Goal: Information Seeking & Learning: Learn about a topic

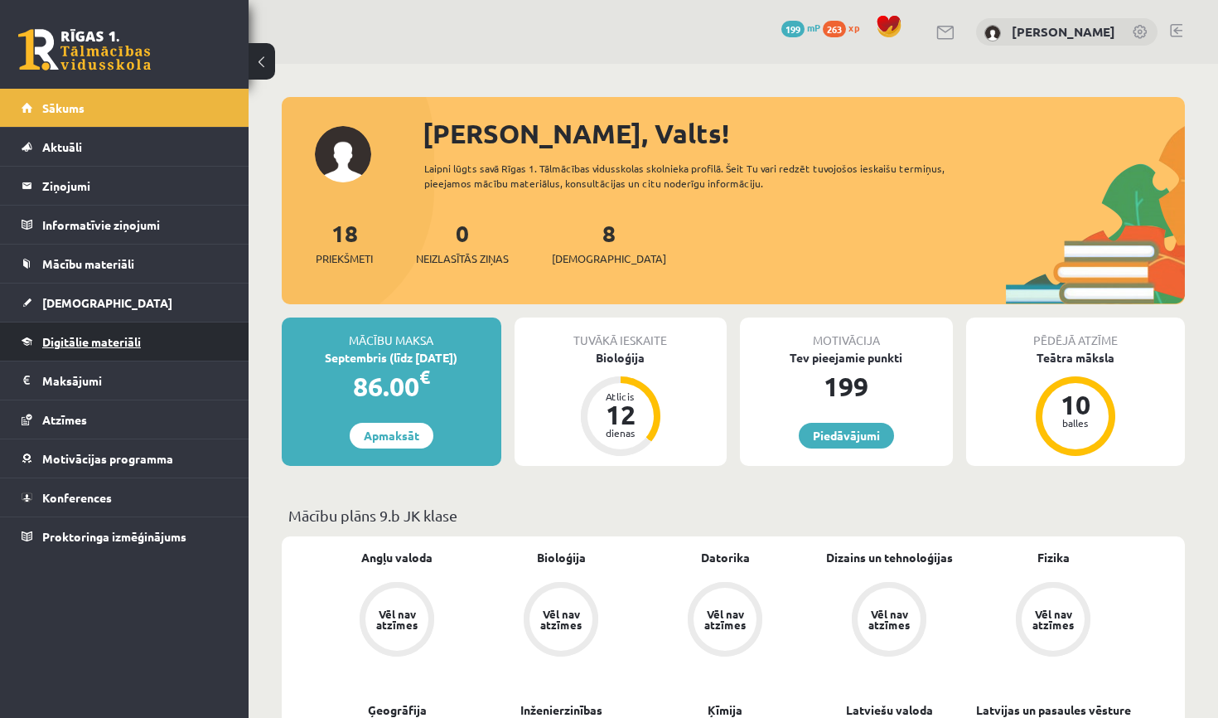
click at [118, 355] on link "Digitālie materiāli" at bounding box center [125, 341] width 206 height 38
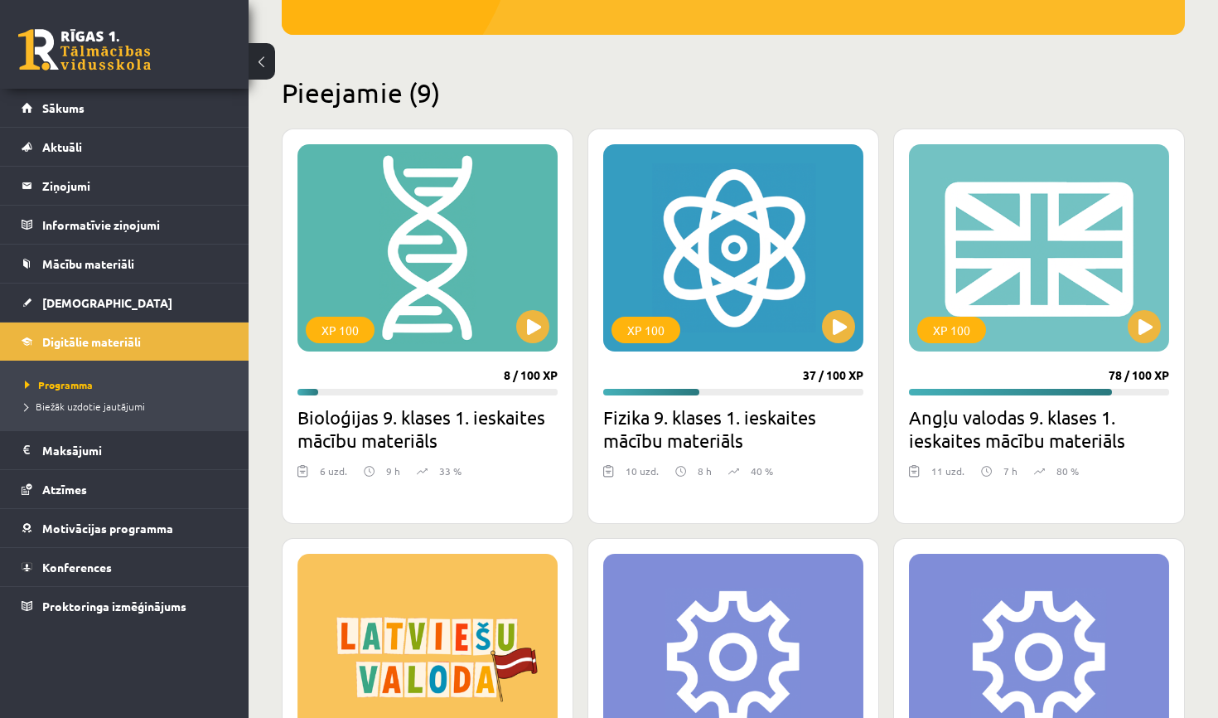
scroll to position [382, 0]
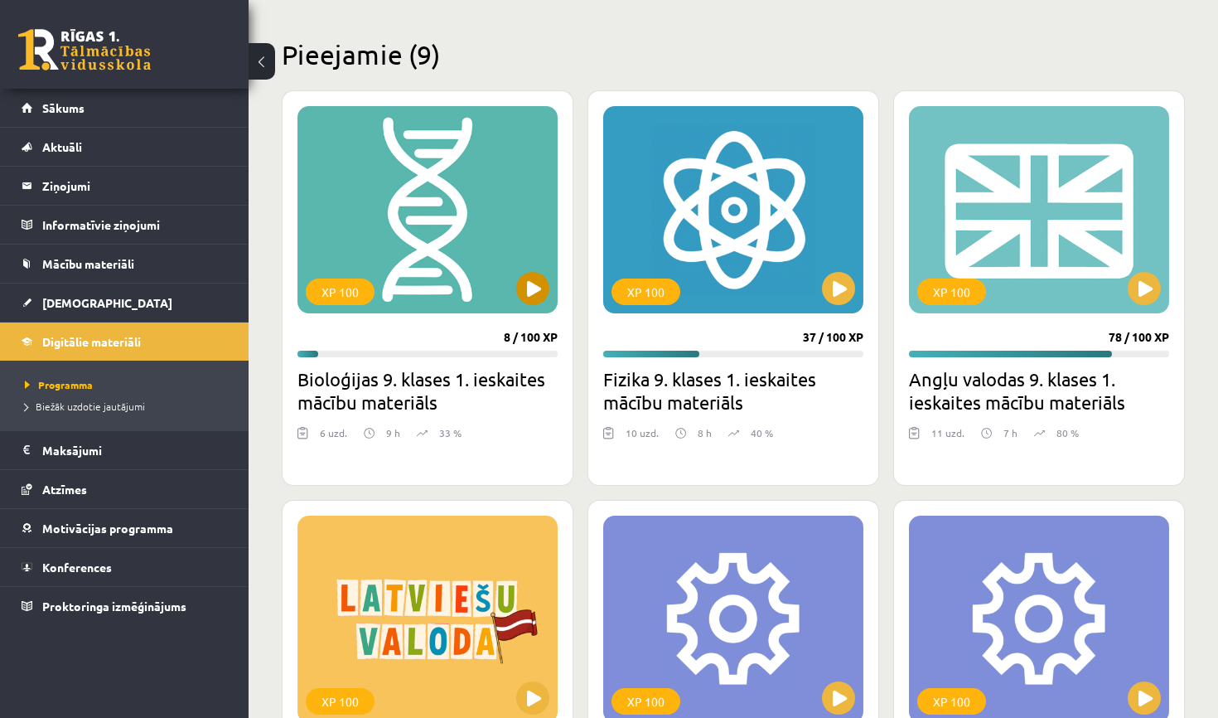
click at [539, 305] on div "XP 100" at bounding box center [428, 209] width 260 height 207
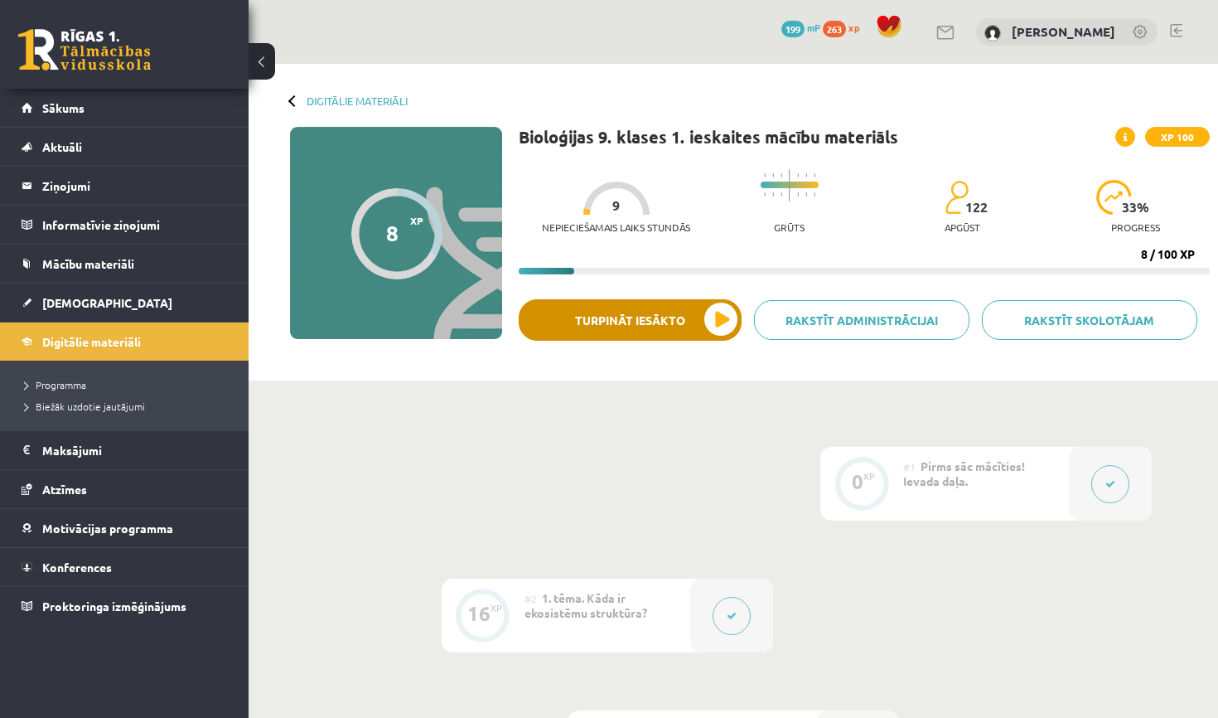
click at [695, 320] on button "Turpināt iesākto" at bounding box center [630, 319] width 223 height 41
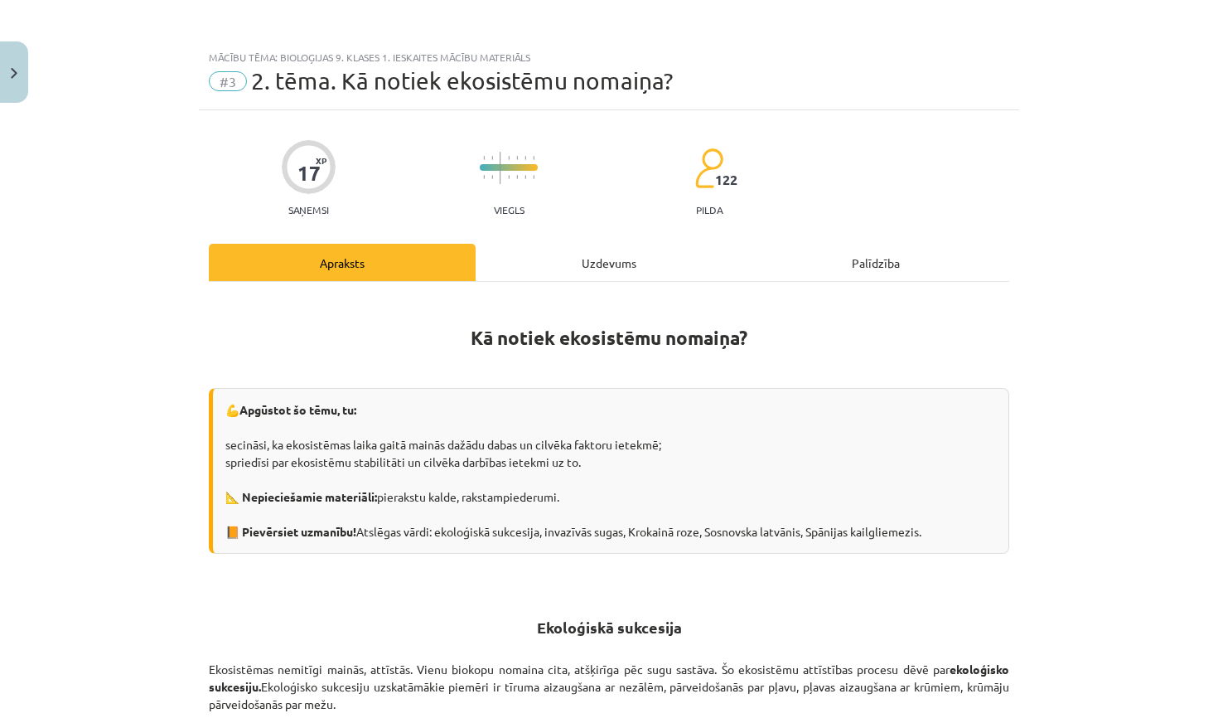
click at [554, 258] on div "Uzdevums" at bounding box center [609, 262] width 267 height 37
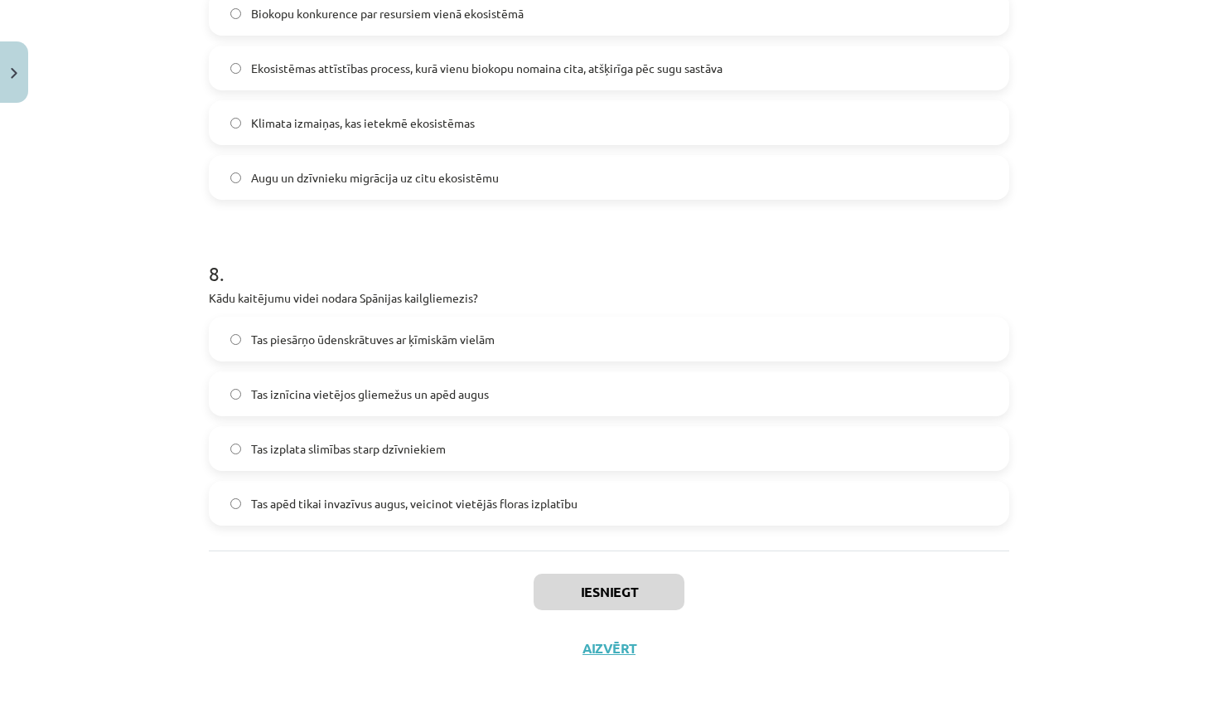
scroll to position [96, 0]
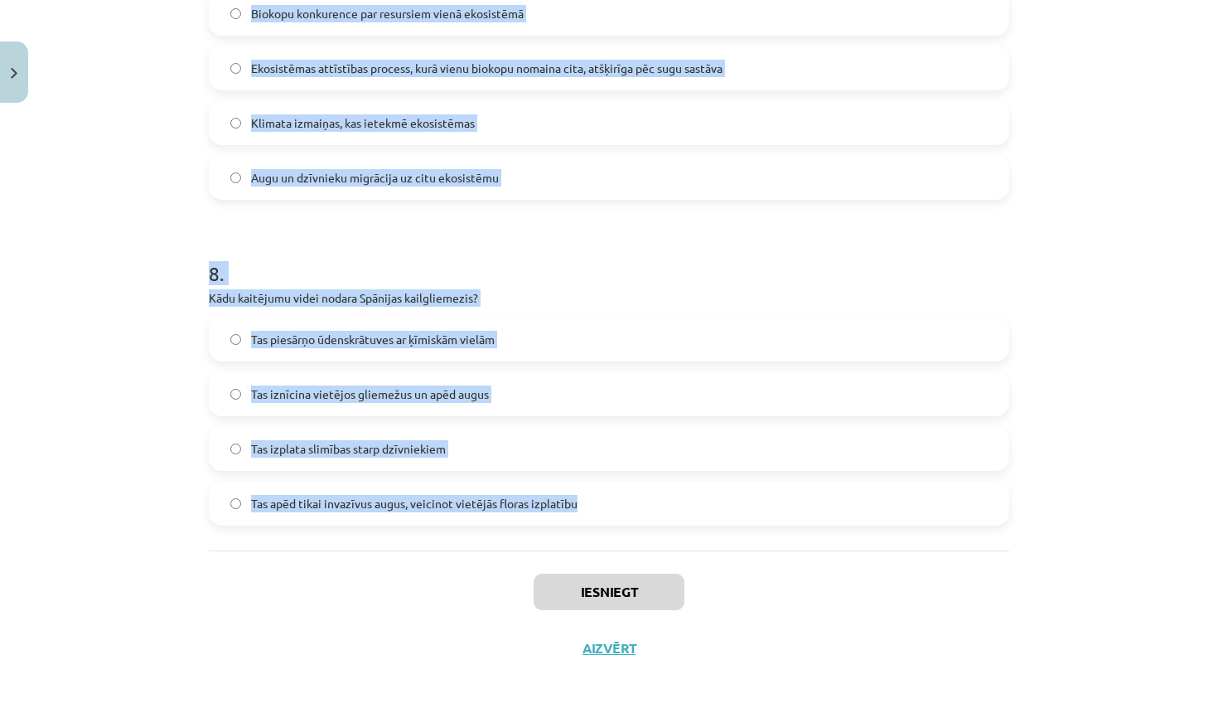
drag, startPoint x: 210, startPoint y: 352, endPoint x: 620, endPoint y: 506, distance: 437.2
copy form "Kura no šīm parādībām nav piemērs ekoloģiskai sukcesijai? Pļavas aizaugšana ar …"
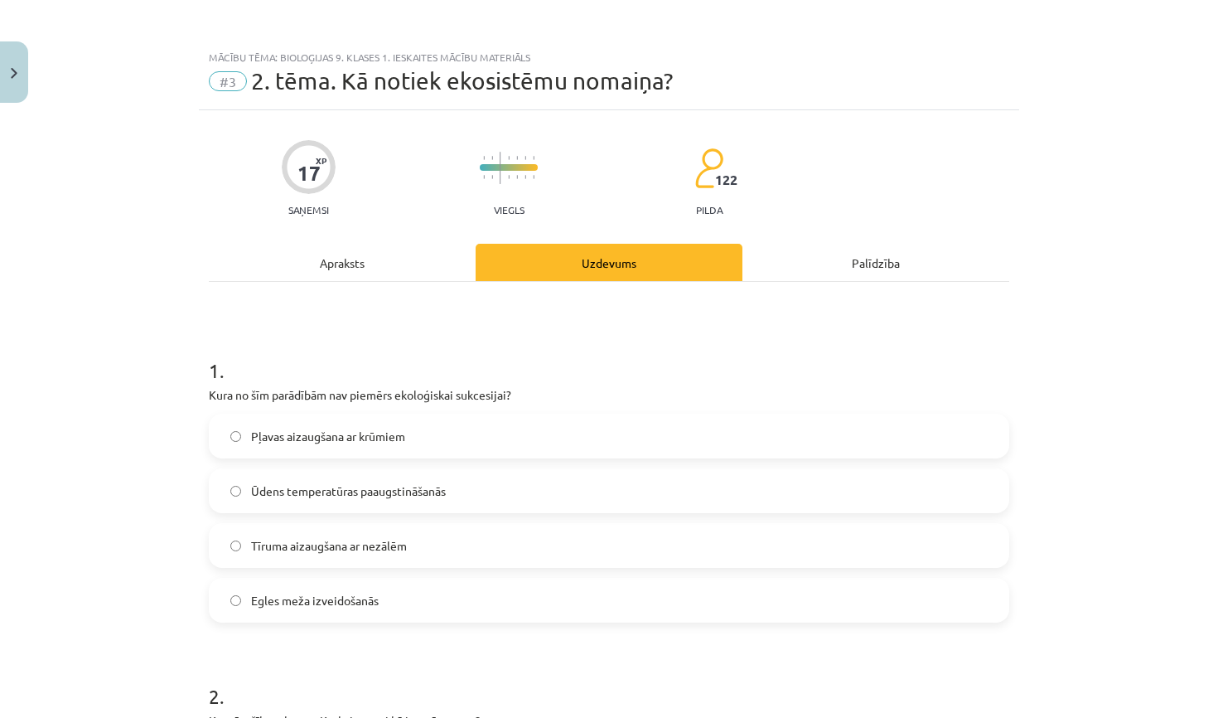
scroll to position [0, 0]
click at [375, 500] on label "Ūdens temperatūras paaugstināšanās" at bounding box center [608, 490] width 797 height 41
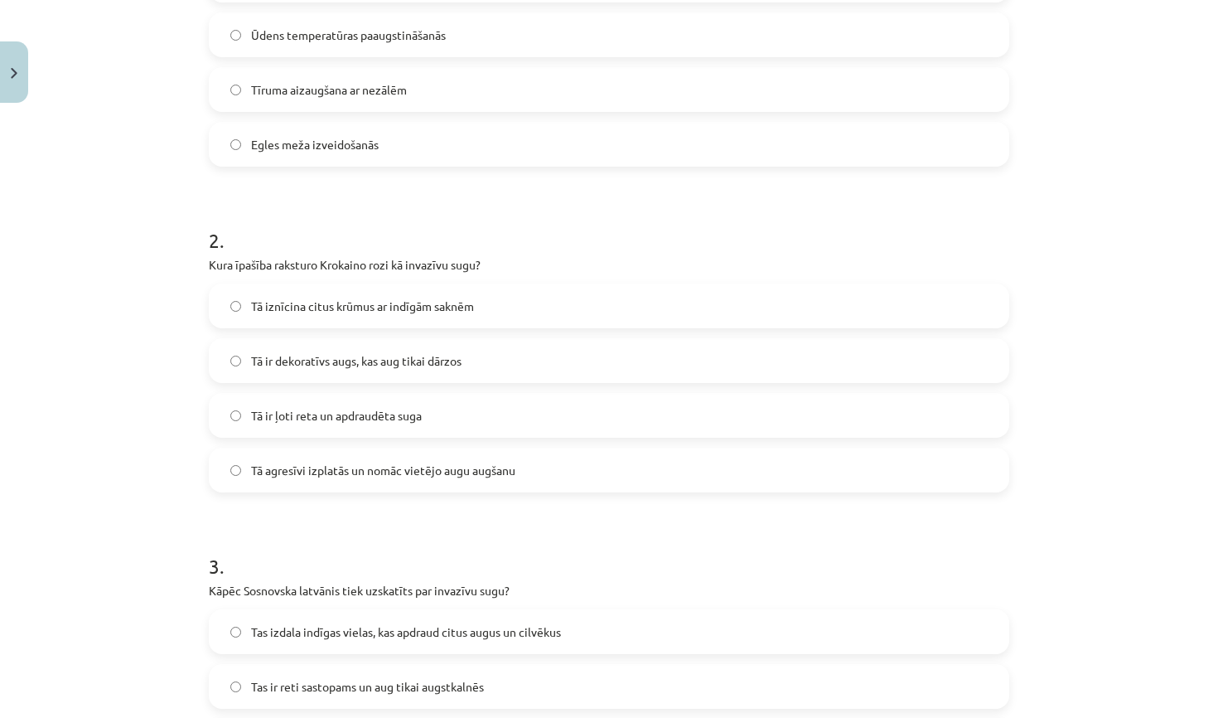
scroll to position [457, 0]
click at [395, 356] on span "Tā ir dekoratīvs augs, kas aug tikai dārzos" at bounding box center [356, 359] width 210 height 17
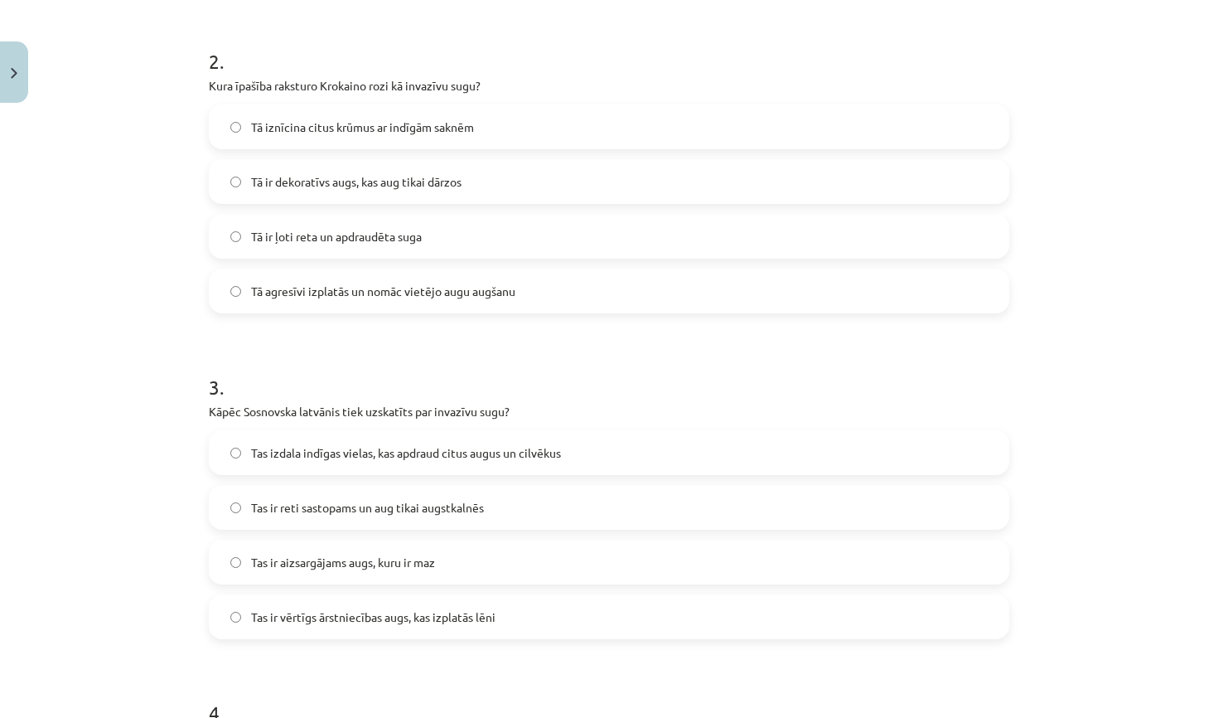
scroll to position [637, 0]
click at [457, 462] on label "Tas izdala indīgas vielas, kas apdraud citus augus un cilvēkus" at bounding box center [608, 449] width 797 height 41
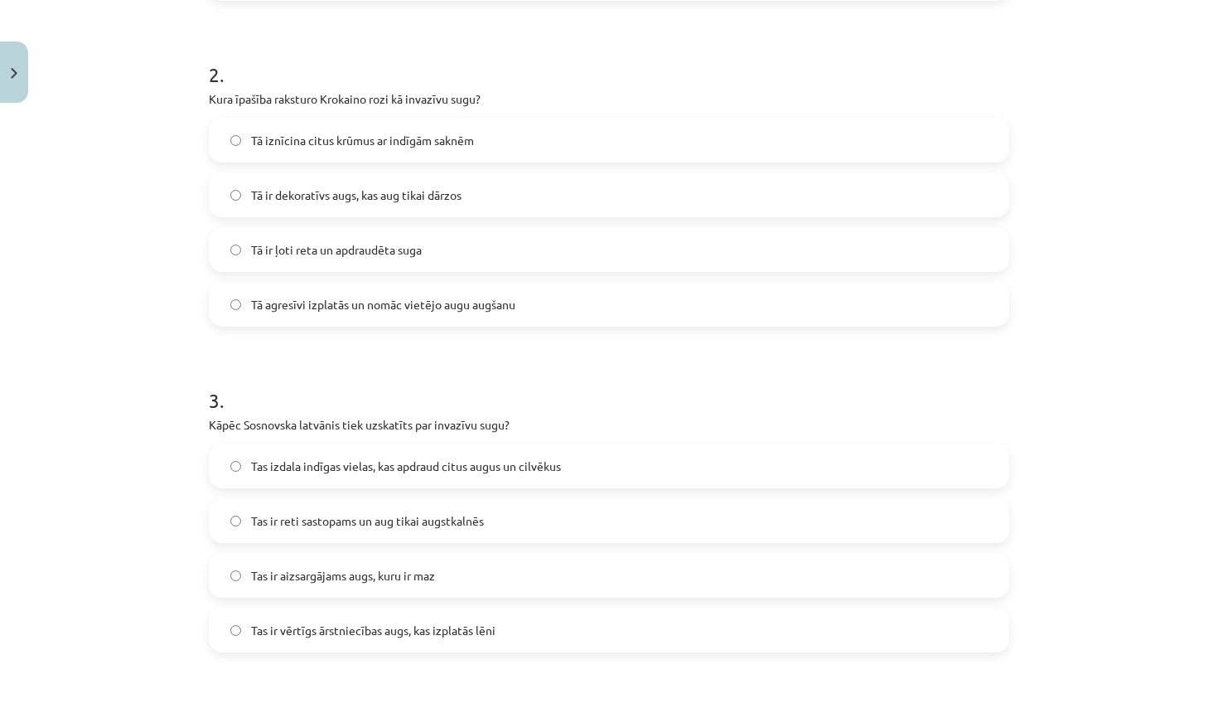
click at [450, 244] on label "Tā ir ļoti reta un apdraudēta suga" at bounding box center [608, 249] width 797 height 41
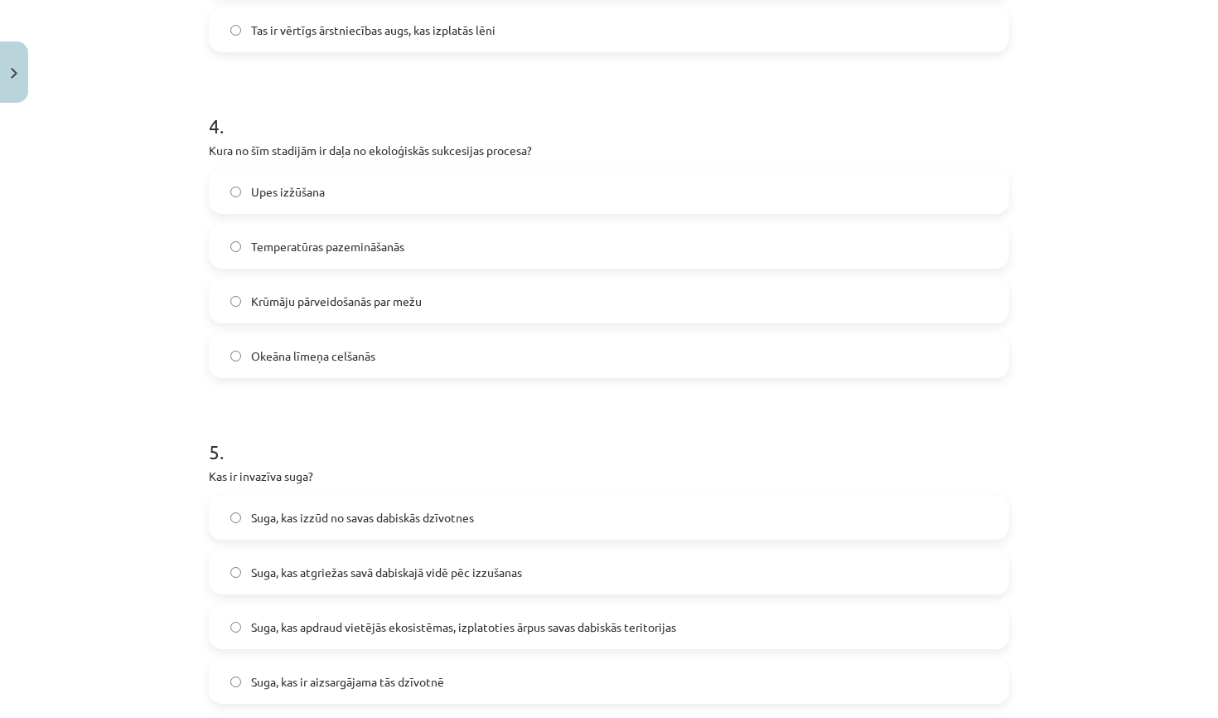
scroll to position [1217, 0]
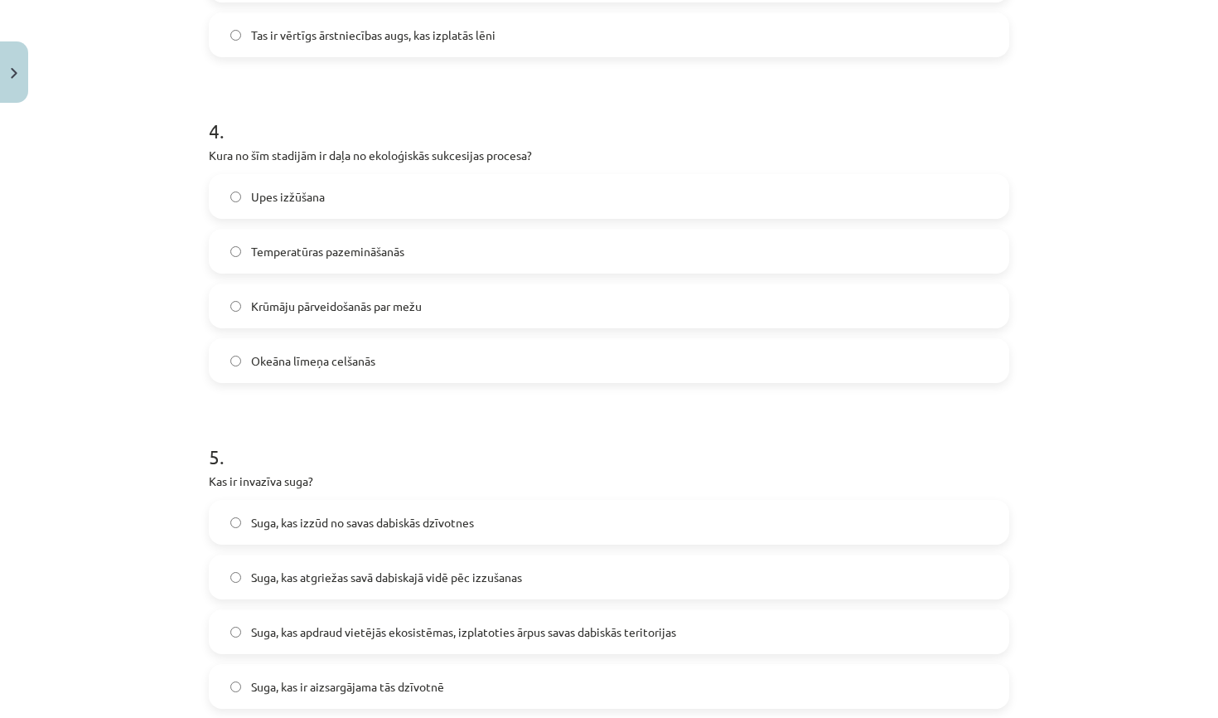
click at [452, 301] on label "Krūmāju pārveidošanās par mežu" at bounding box center [608, 305] width 797 height 41
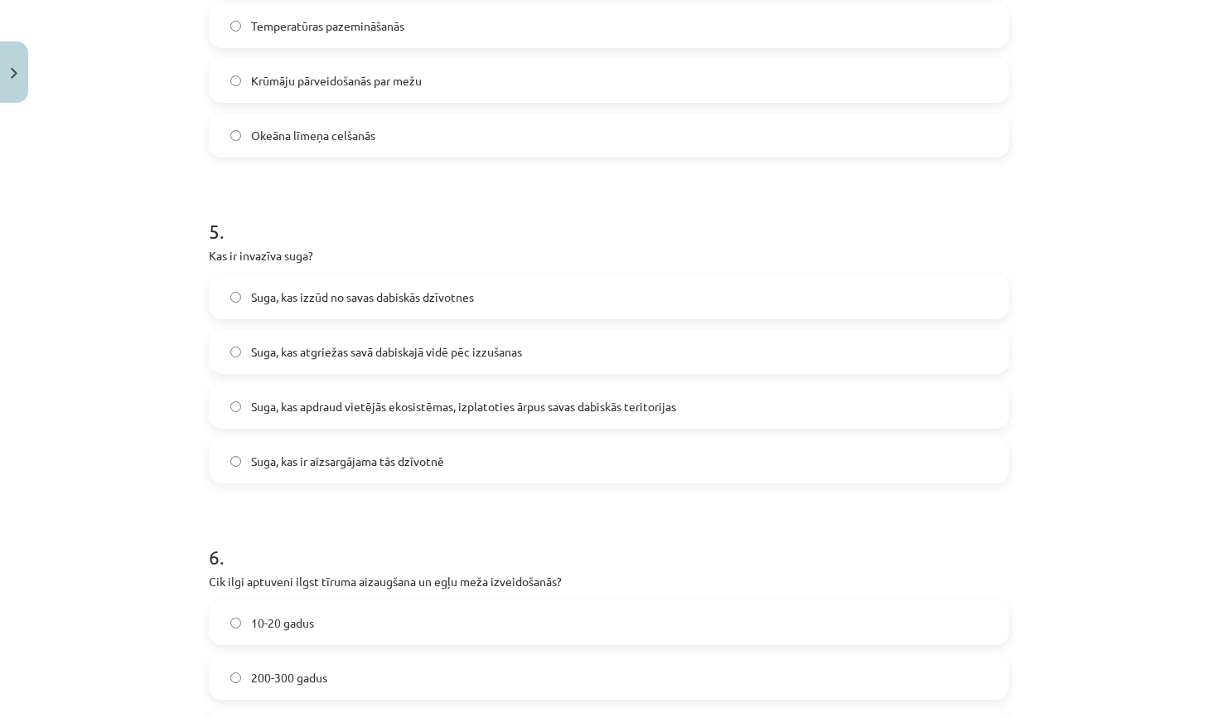
scroll to position [1449, 0]
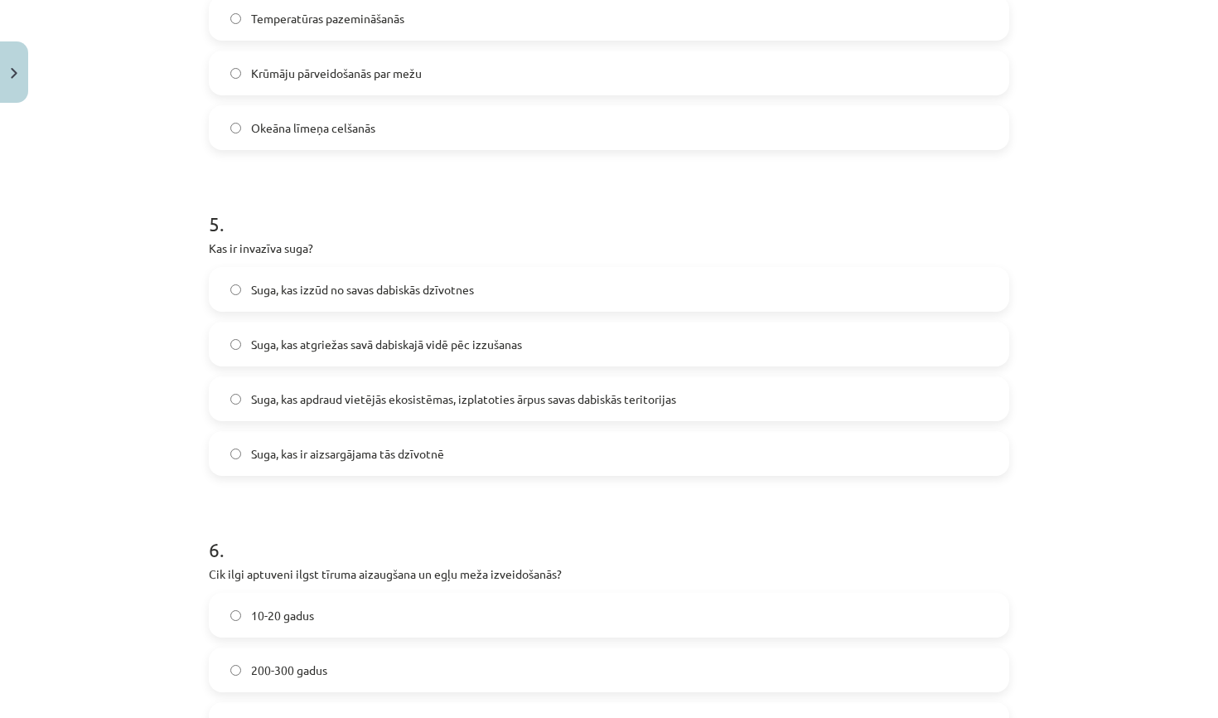
click at [524, 402] on span "Suga, kas apdraud vietējās ekosistēmas, izplatoties ārpus savas dabiskās terito…" at bounding box center [463, 398] width 425 height 17
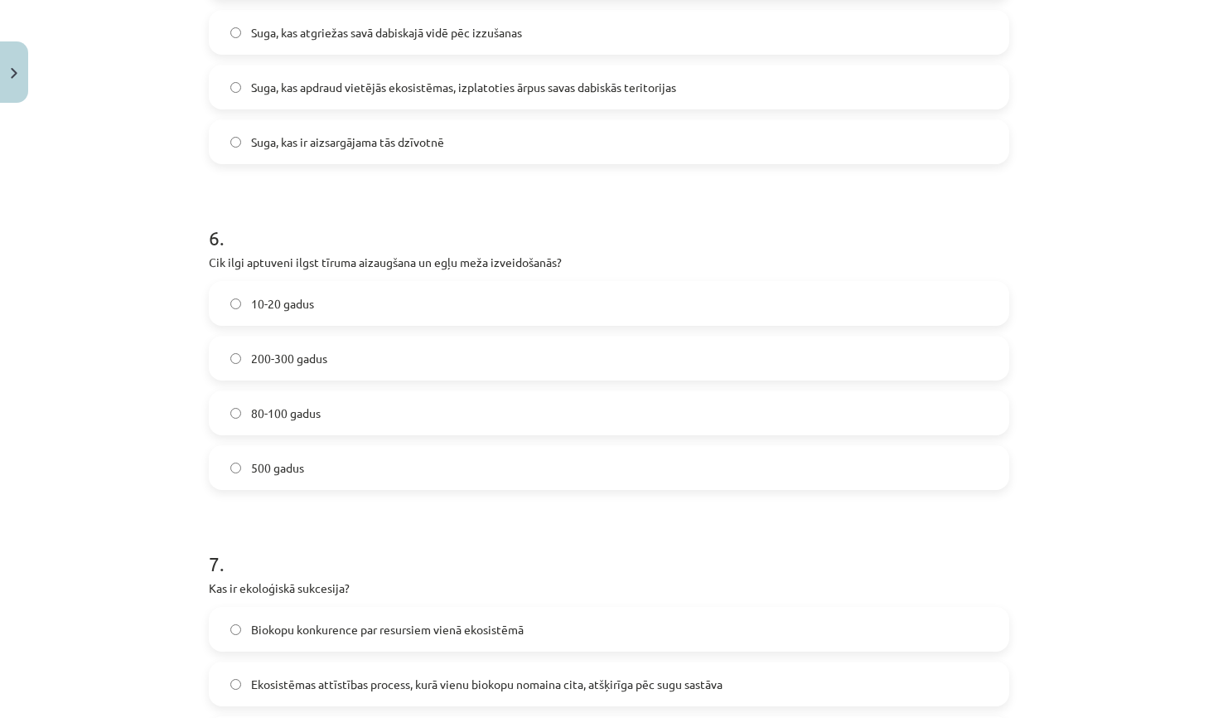
scroll to position [1763, 0]
click at [389, 408] on label "80-100 gadus" at bounding box center [608, 410] width 797 height 41
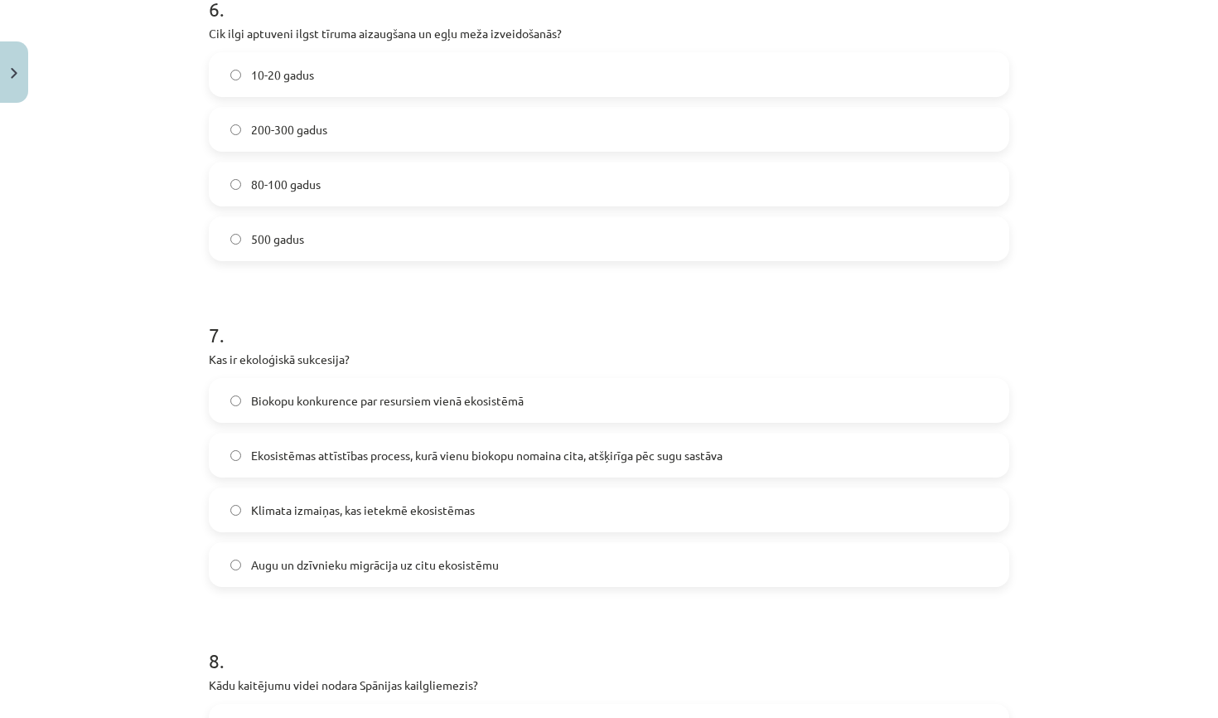
scroll to position [1993, 0]
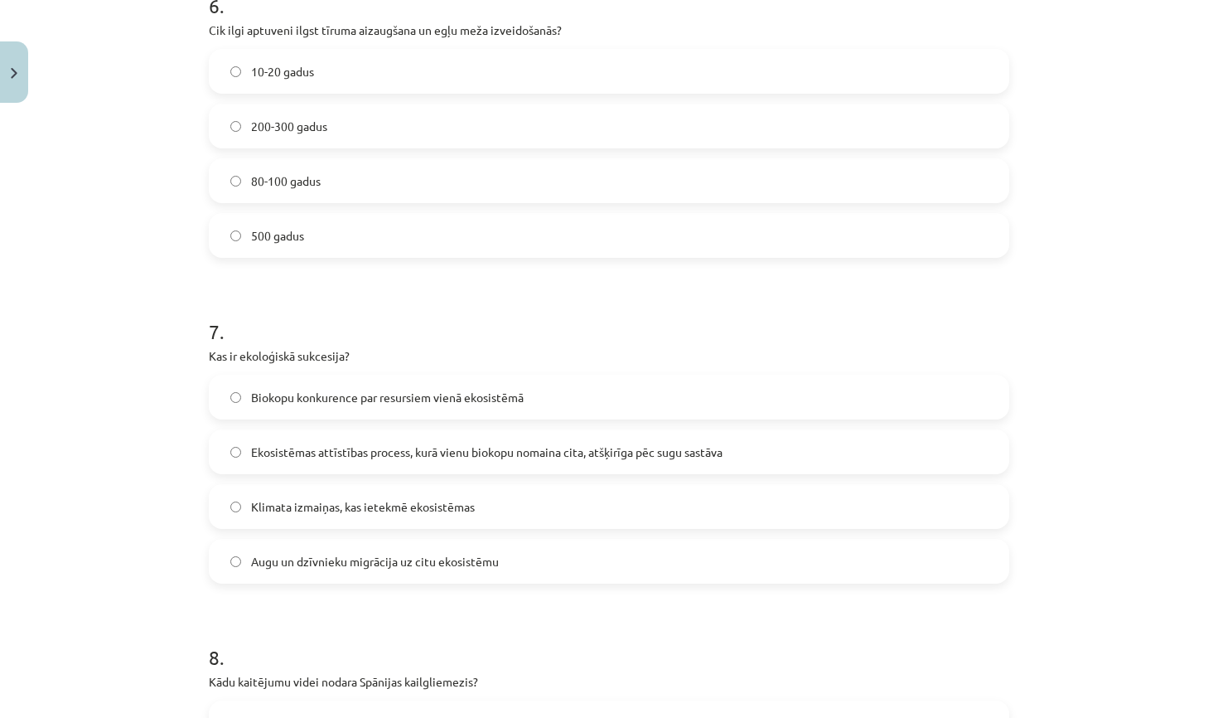
click at [404, 403] on span "Biokopu konkurence par resursiem vienā ekosistēmā" at bounding box center [387, 397] width 273 height 17
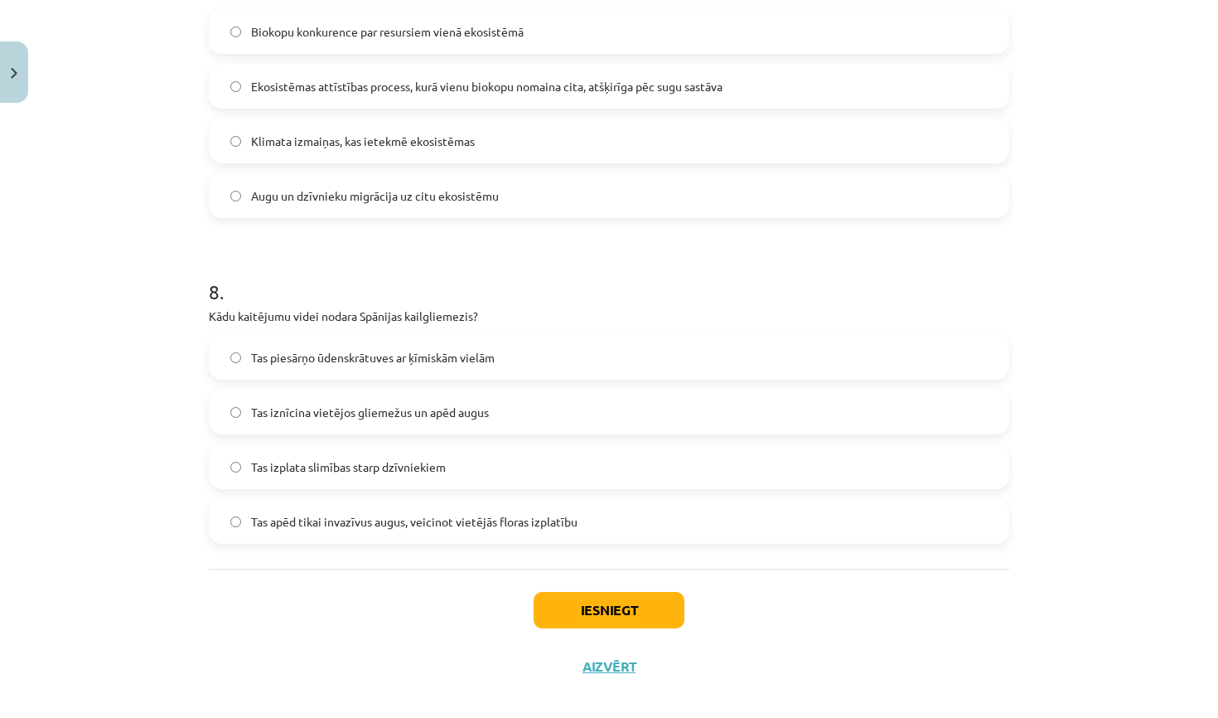
scroll to position [2350, 0]
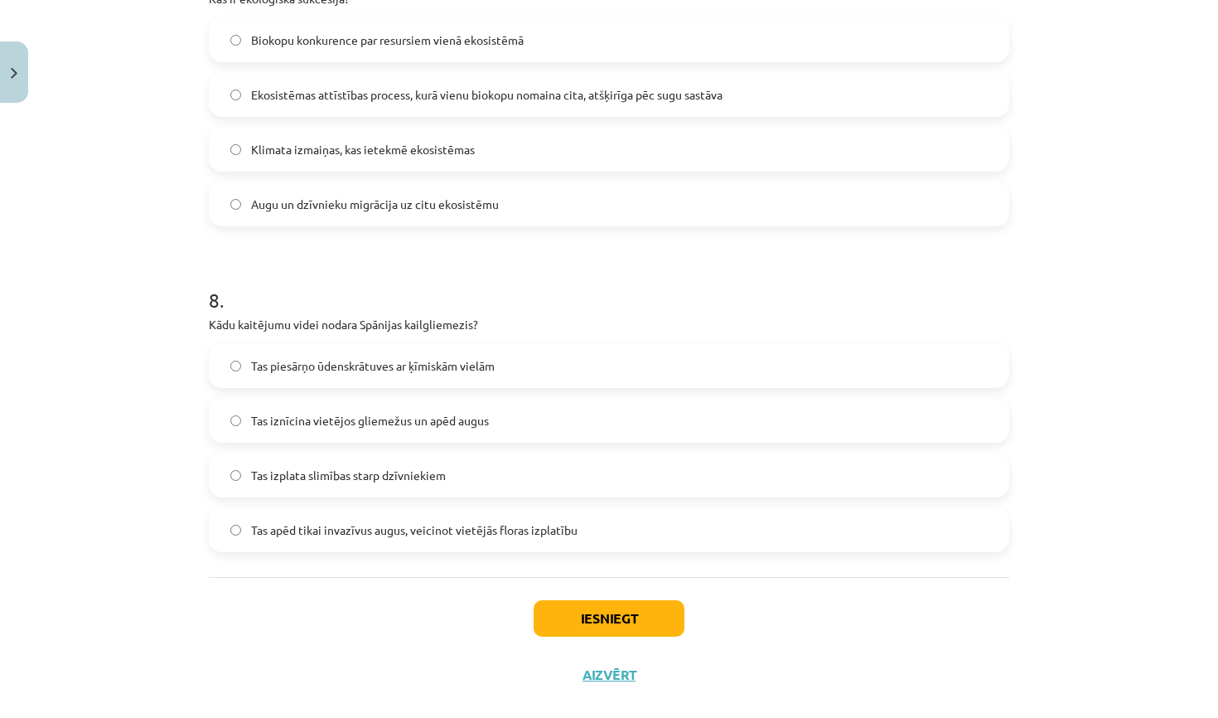
click at [356, 414] on span "Tas iznīcina vietējos gliemežus un apēd augus" at bounding box center [370, 420] width 238 height 17
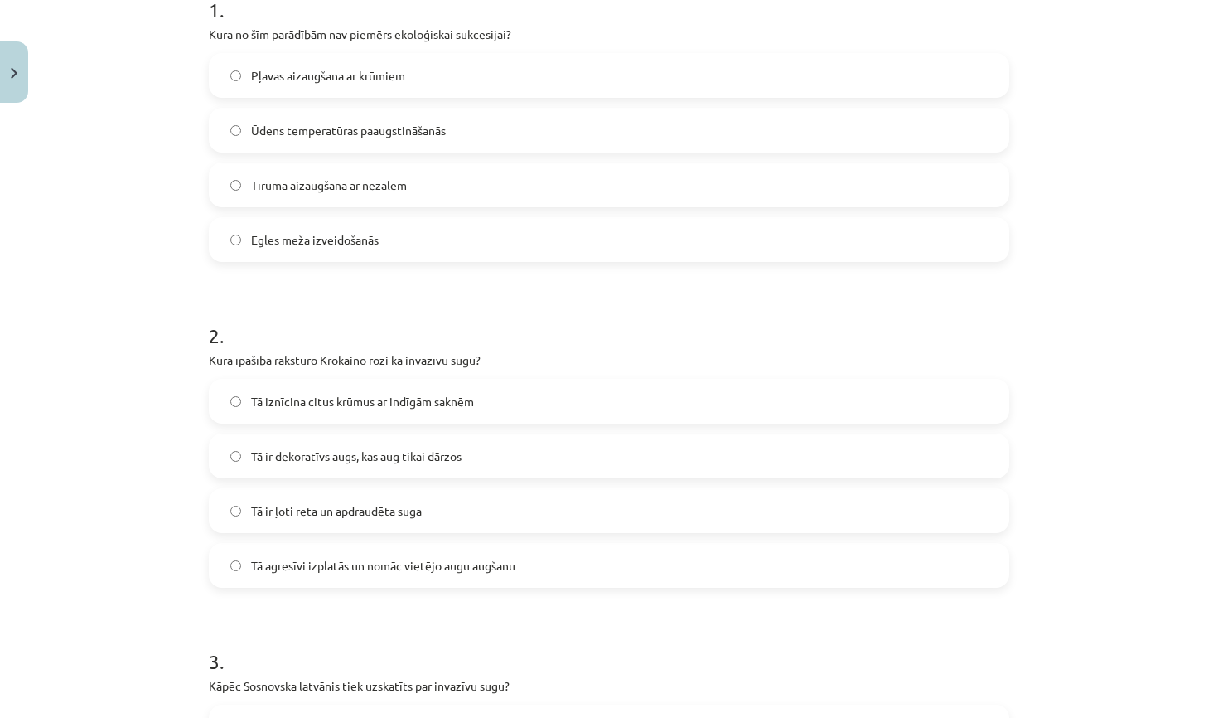
scroll to position [371, 0]
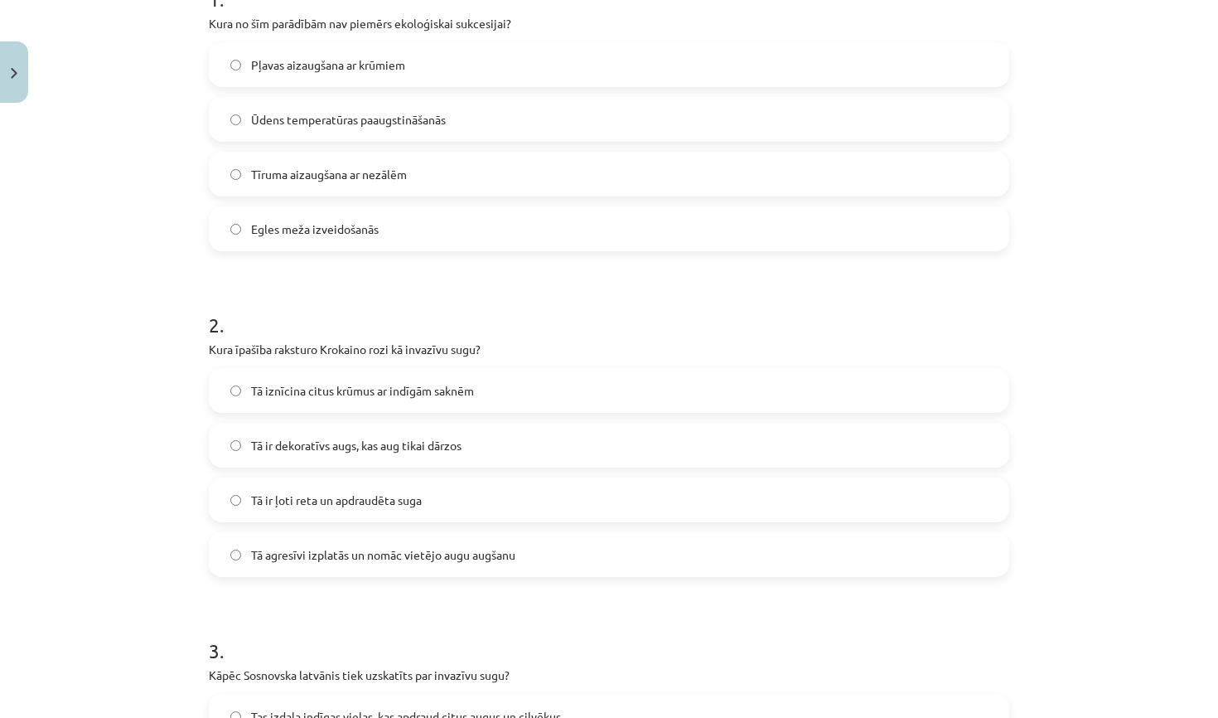
click at [504, 549] on span "Tā agresīvi izplatās un nomāc vietējo augu augšanu" at bounding box center [383, 554] width 264 height 17
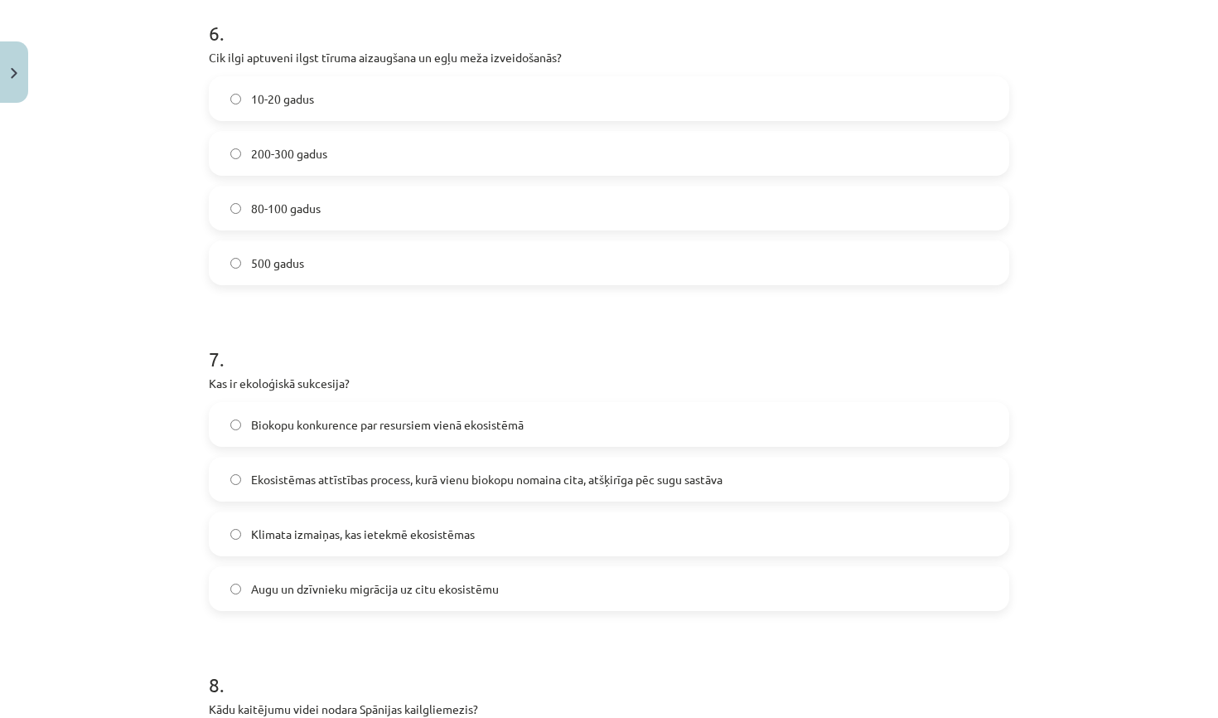
scroll to position [1988, 0]
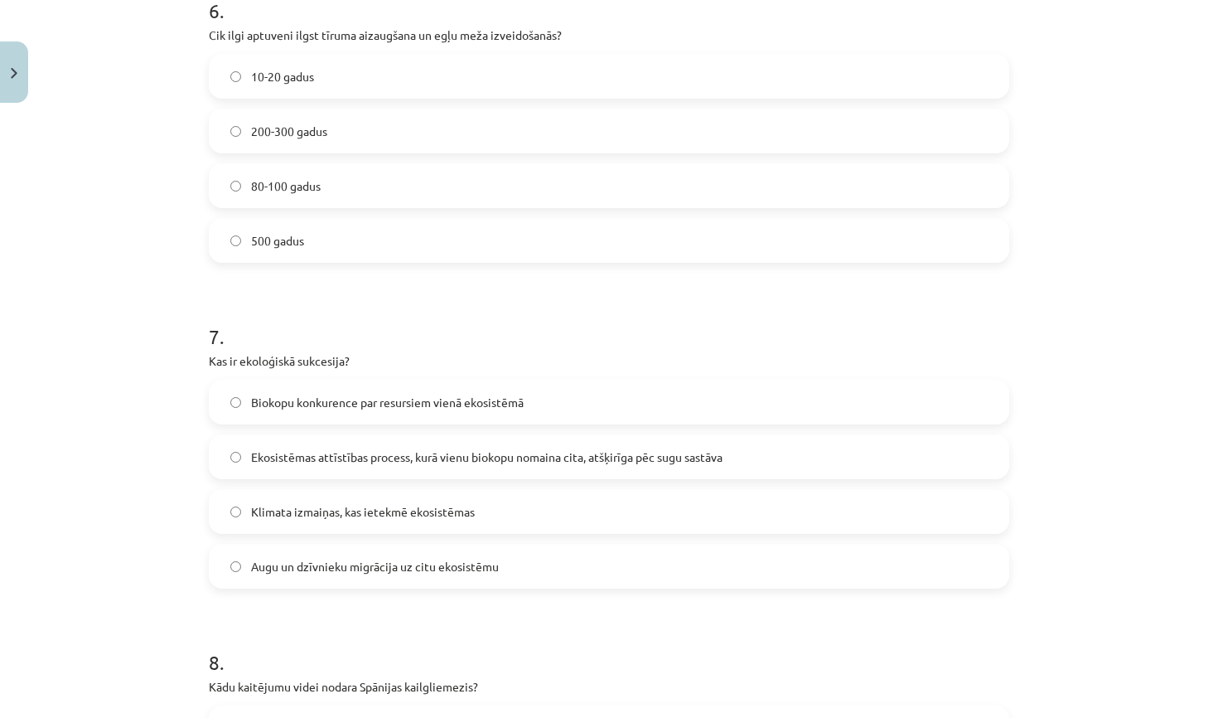
click at [403, 455] on span "Ekosistēmas attīstības process, kurā vienu biokopu nomaina cita, atšķirīga pēc …" at bounding box center [487, 456] width 472 height 17
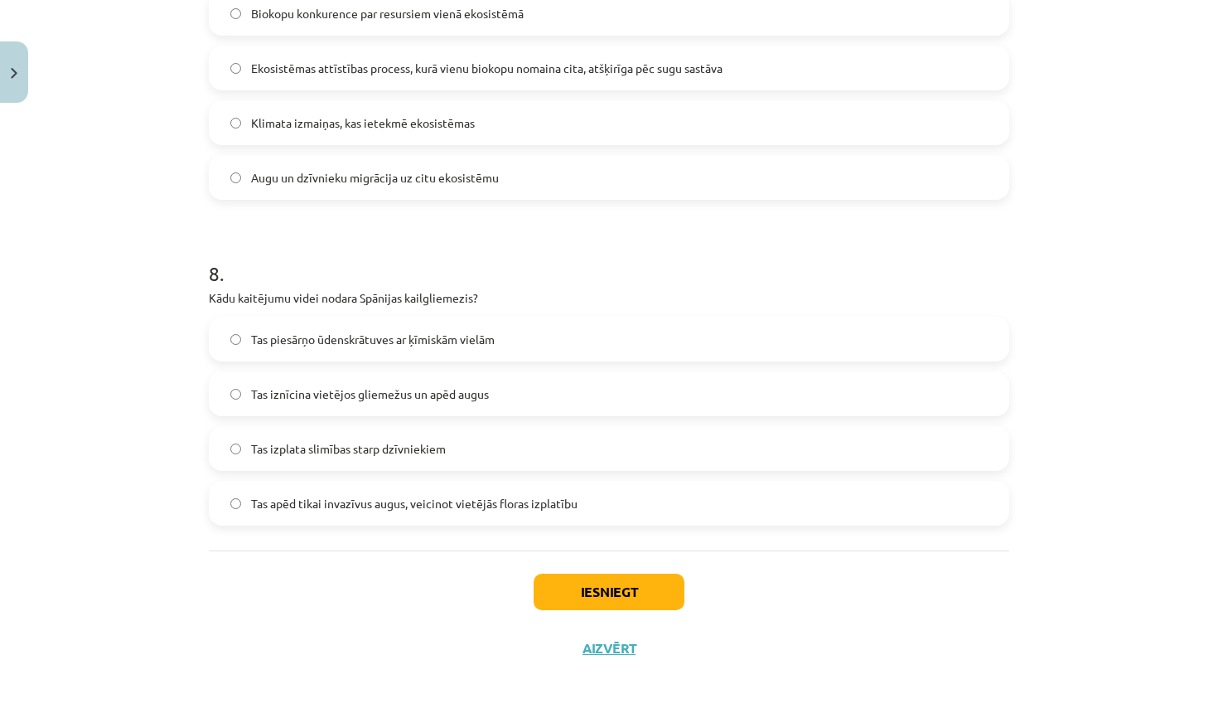
scroll to position [2379, 0]
click at [612, 591] on button "Iesniegt" at bounding box center [609, 591] width 151 height 36
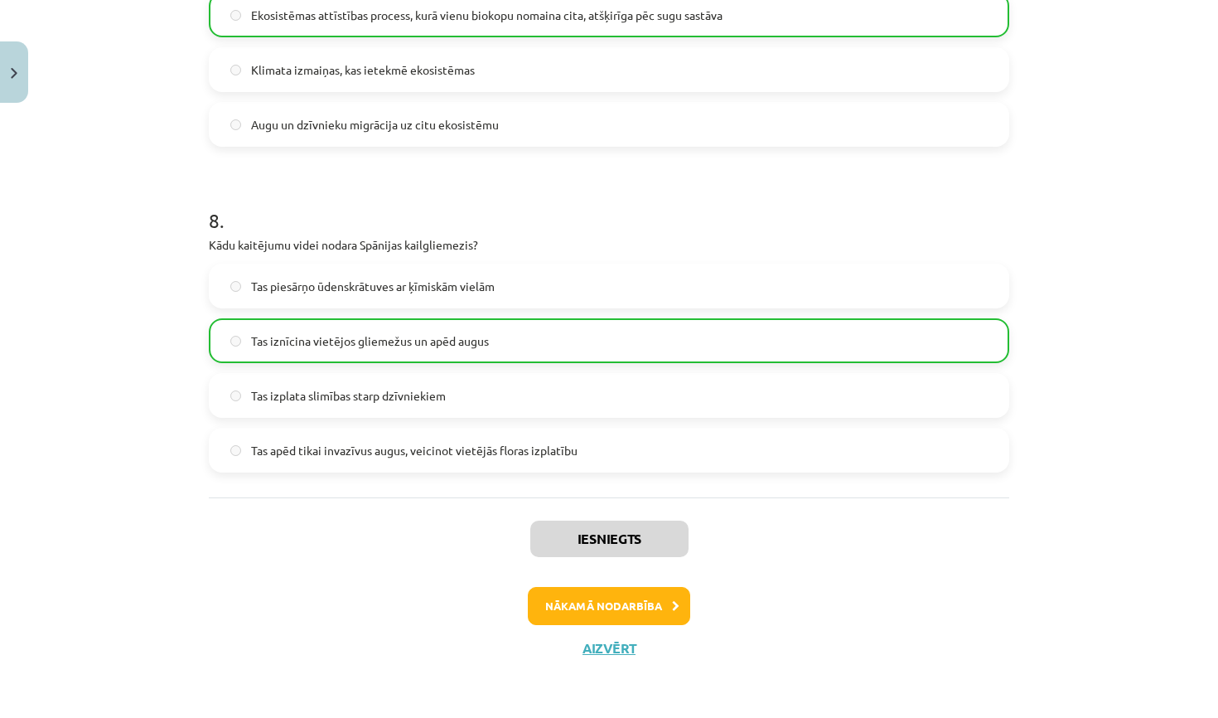
scroll to position [2431, 0]
click at [603, 653] on button "Aizvērt" at bounding box center [609, 648] width 63 height 17
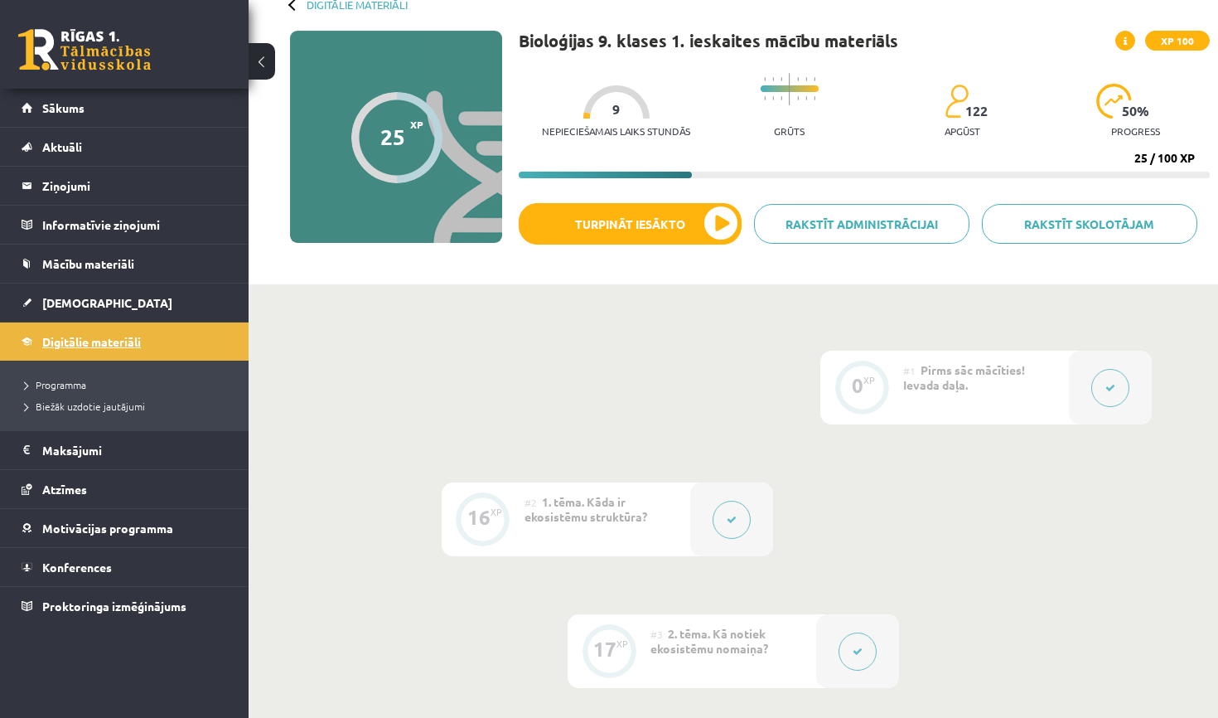
click at [108, 341] on span "Digitālie materiāli" at bounding box center [91, 341] width 99 height 15
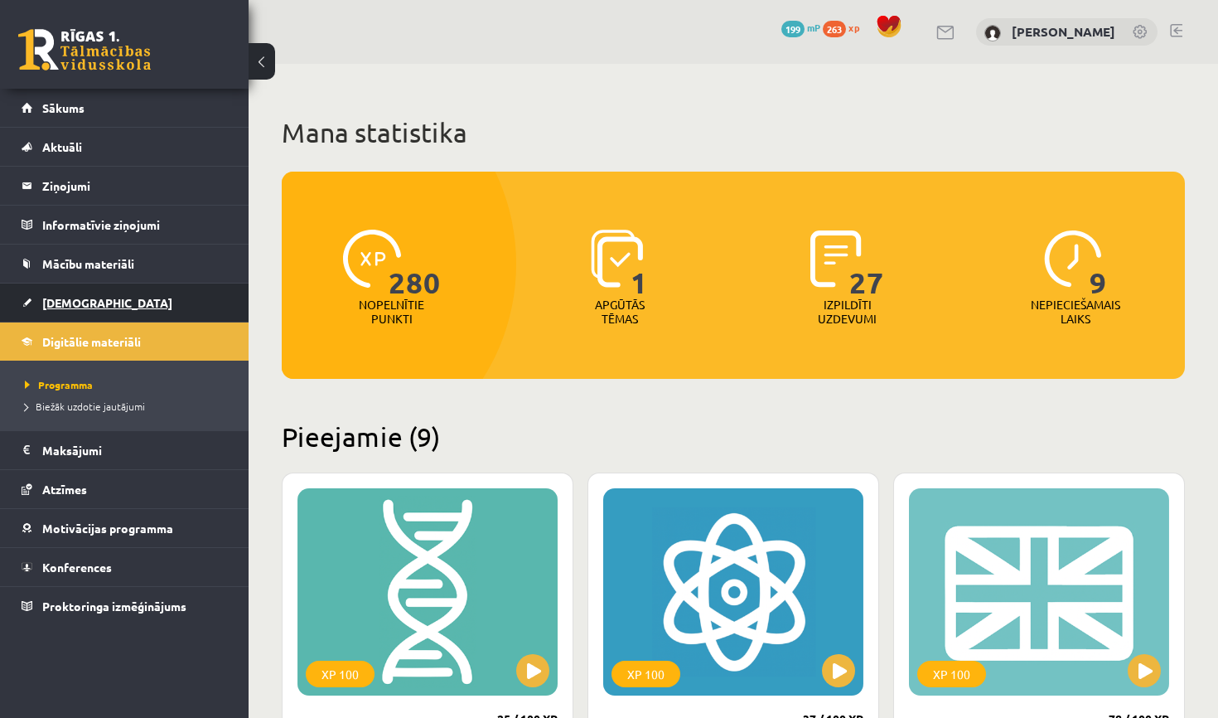
click at [93, 310] on link "[DEMOGRAPHIC_DATA]" at bounding box center [125, 302] width 206 height 38
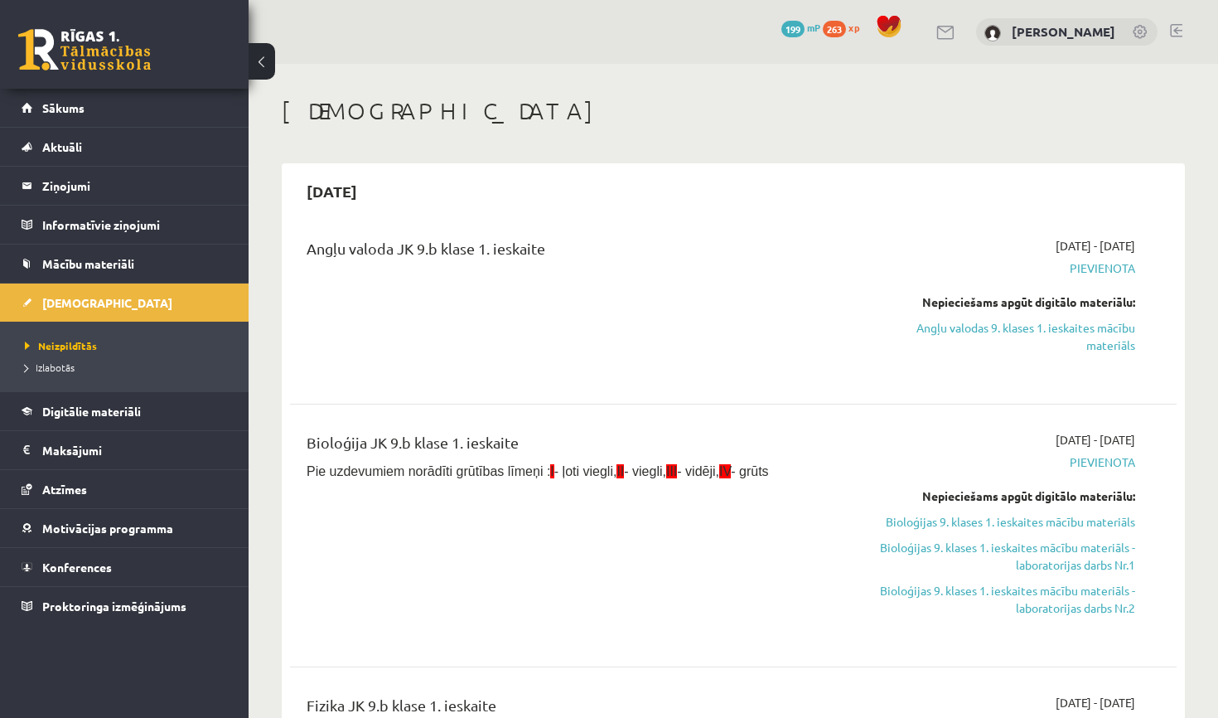
click at [1100, 271] on span "Pievienota" at bounding box center [1005, 267] width 259 height 17
click at [1098, 292] on div "2025-09-01 - 2025-09-15 Pievienota Nepieciešams apgūt digitālo materiālu: Angļu…" at bounding box center [1006, 307] width 284 height 140
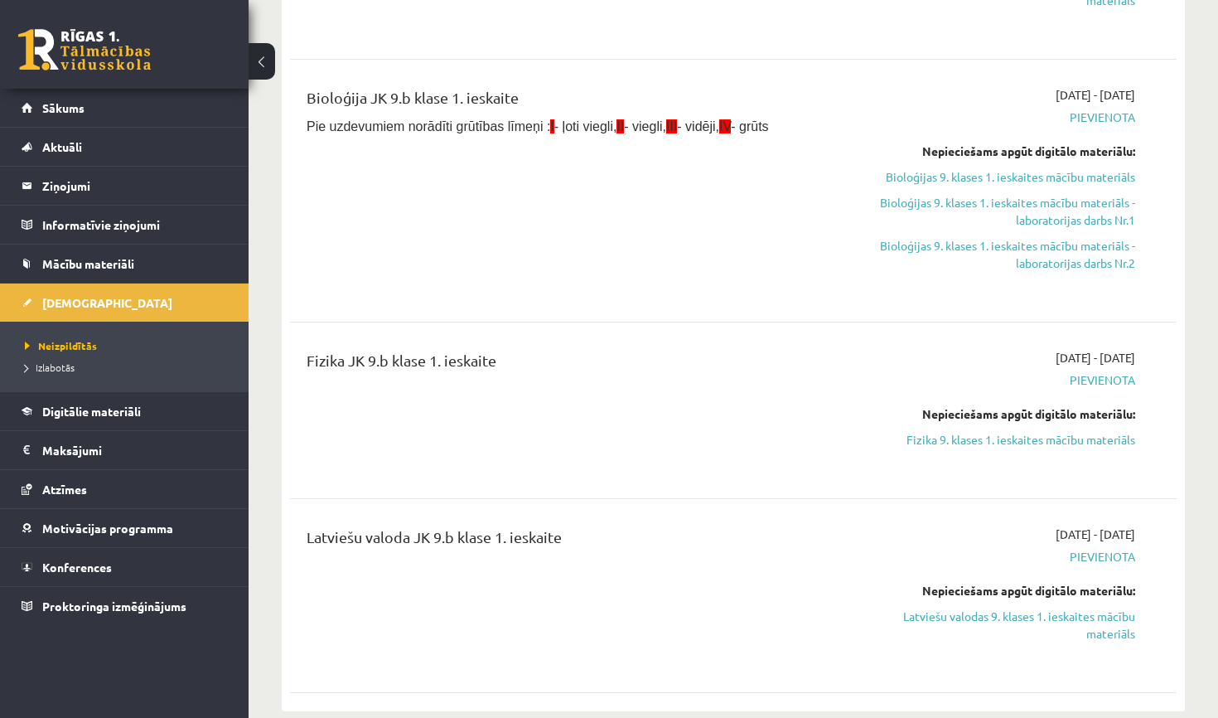
scroll to position [347, 0]
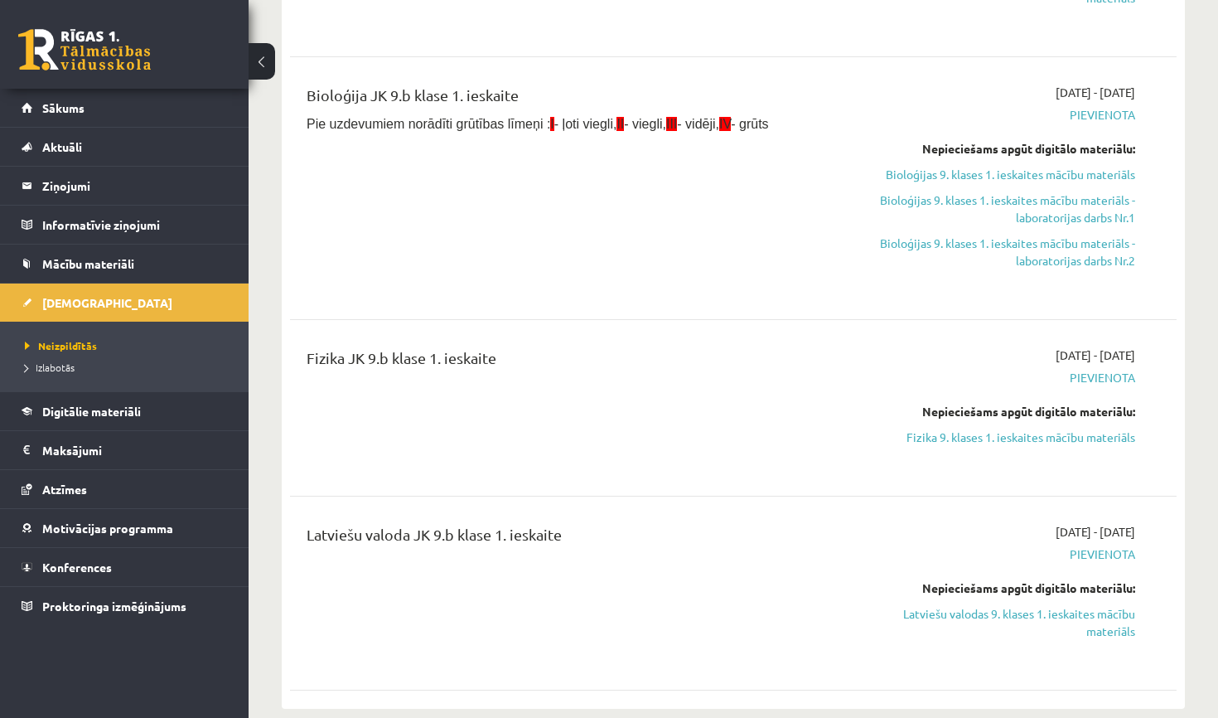
click at [1090, 376] on span "Pievienota" at bounding box center [1005, 377] width 259 height 17
drag, startPoint x: 1090, startPoint y: 376, endPoint x: 1125, endPoint y: 380, distance: 35.9
click at [1125, 380] on span "Pievienota" at bounding box center [1005, 377] width 259 height 17
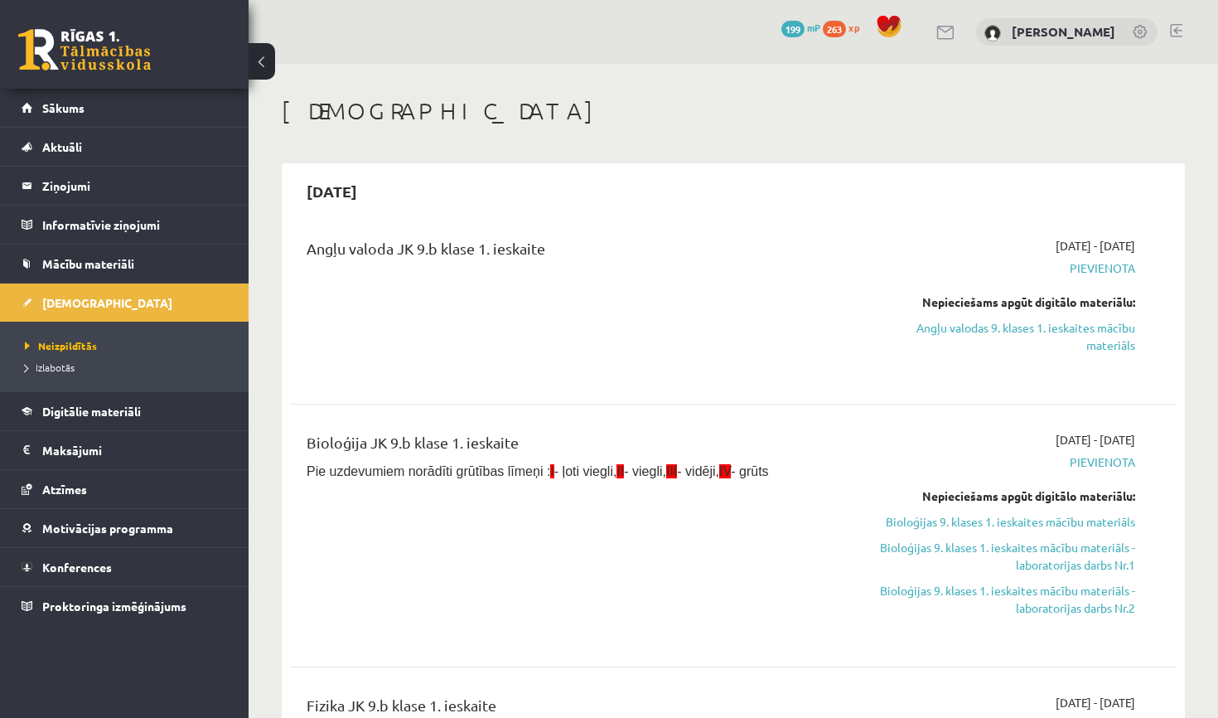
scroll to position [0, 0]
click at [1106, 335] on link "Angļu valodas 9. klases 1. ieskaites mācību materiāls" at bounding box center [1005, 336] width 259 height 35
drag, startPoint x: 1106, startPoint y: 272, endPoint x: 1086, endPoint y: 288, distance: 25.9
click at [1086, 288] on div "2025-09-01 - 2025-09-15 Pievienota Nepieciešams apgūt digitālo materiālu: Angļu…" at bounding box center [1006, 307] width 284 height 140
click at [1041, 294] on div "Nepieciešams apgūt digitālo materiālu:" at bounding box center [1005, 301] width 259 height 17
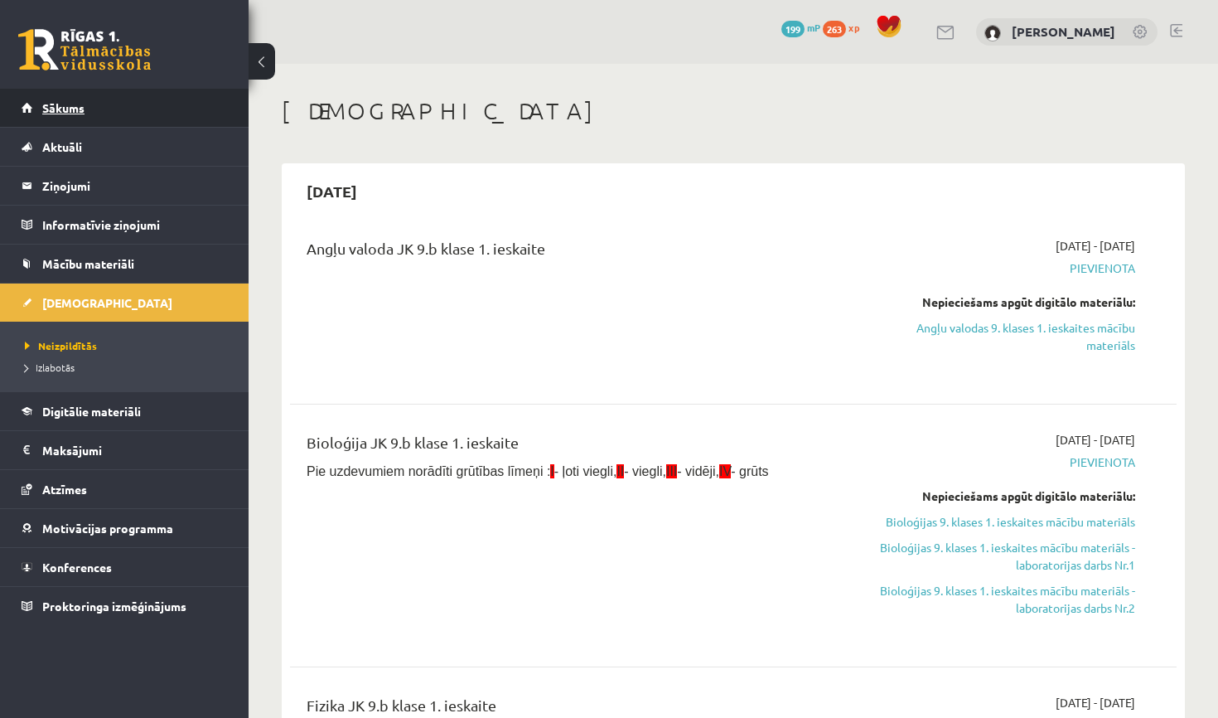
click at [161, 109] on link "Sākums" at bounding box center [125, 108] width 206 height 38
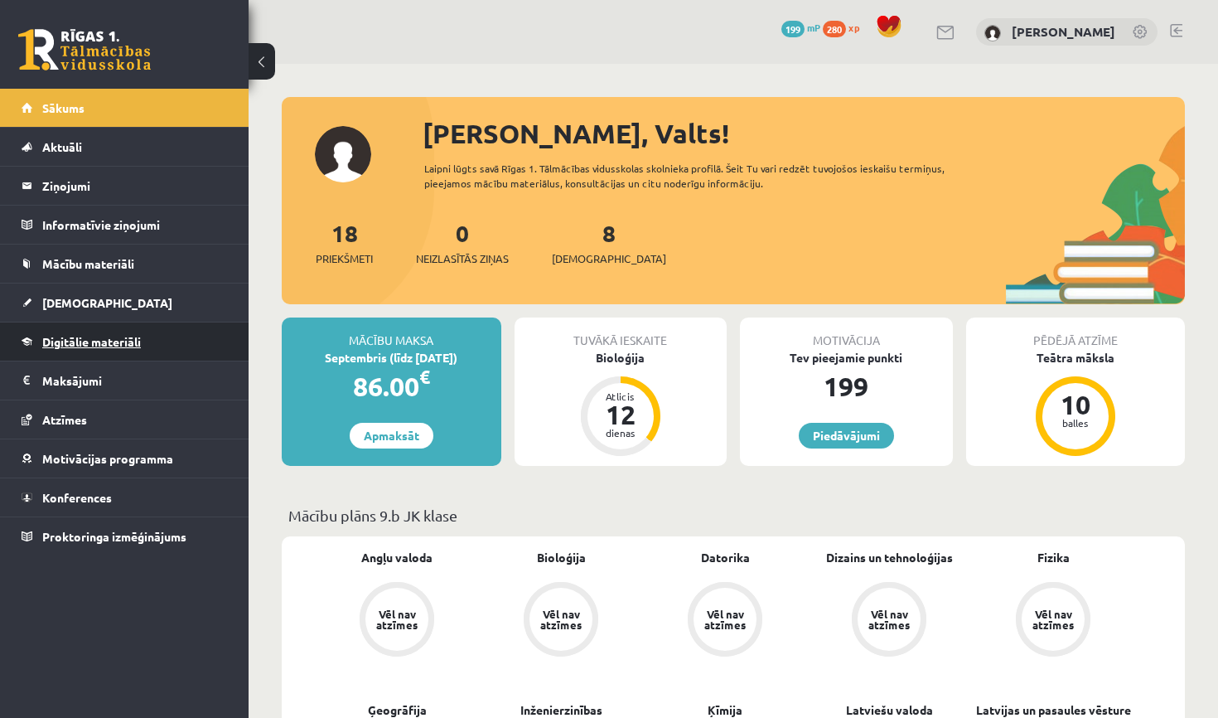
click at [104, 338] on span "Digitālie materiāli" at bounding box center [91, 341] width 99 height 15
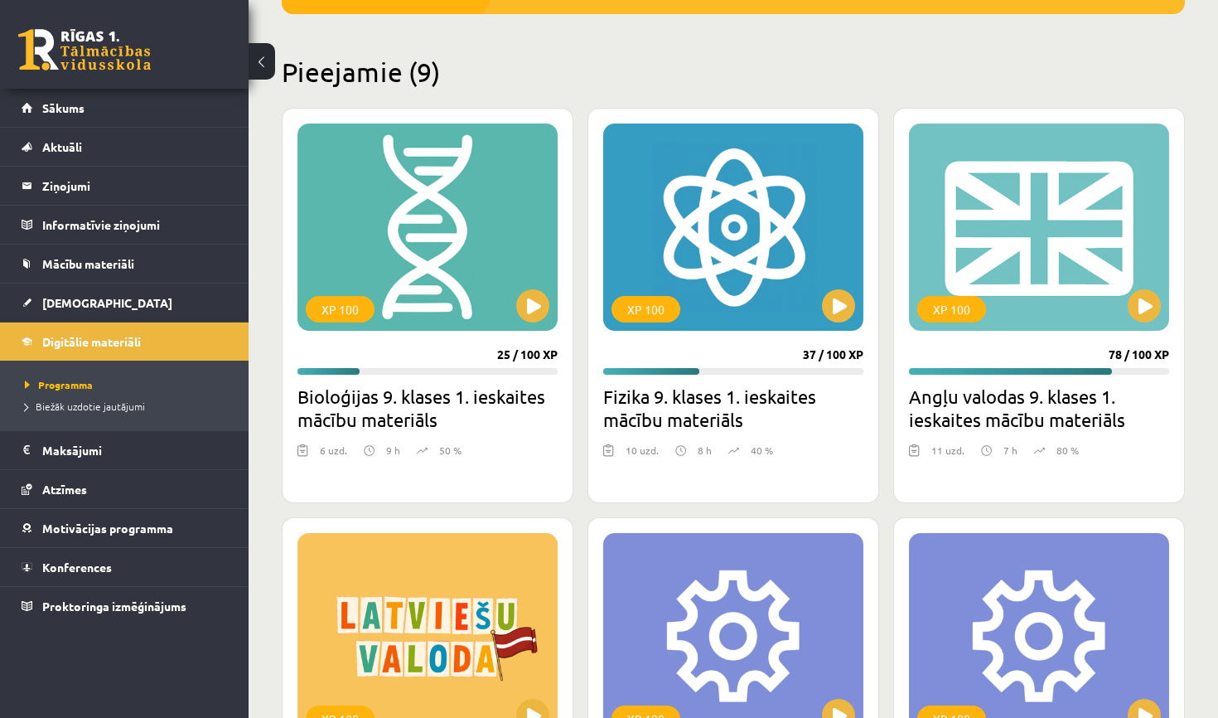
scroll to position [366, 0]
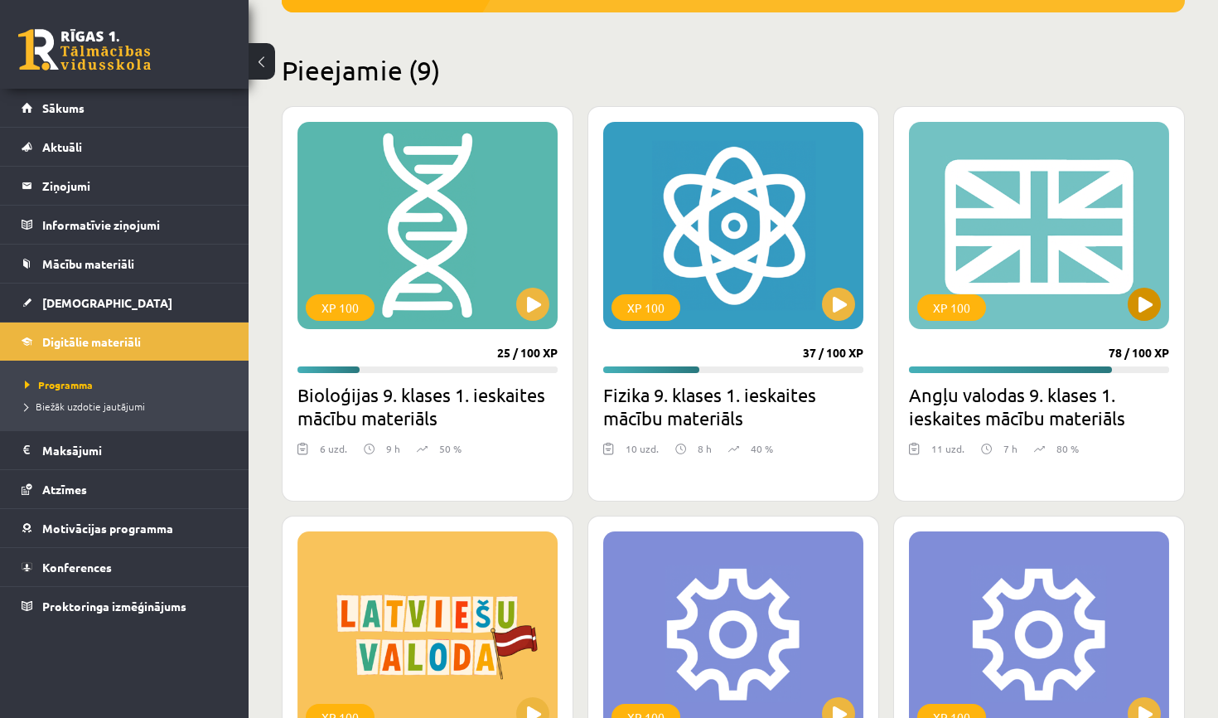
click at [1153, 306] on button at bounding box center [1144, 304] width 33 height 33
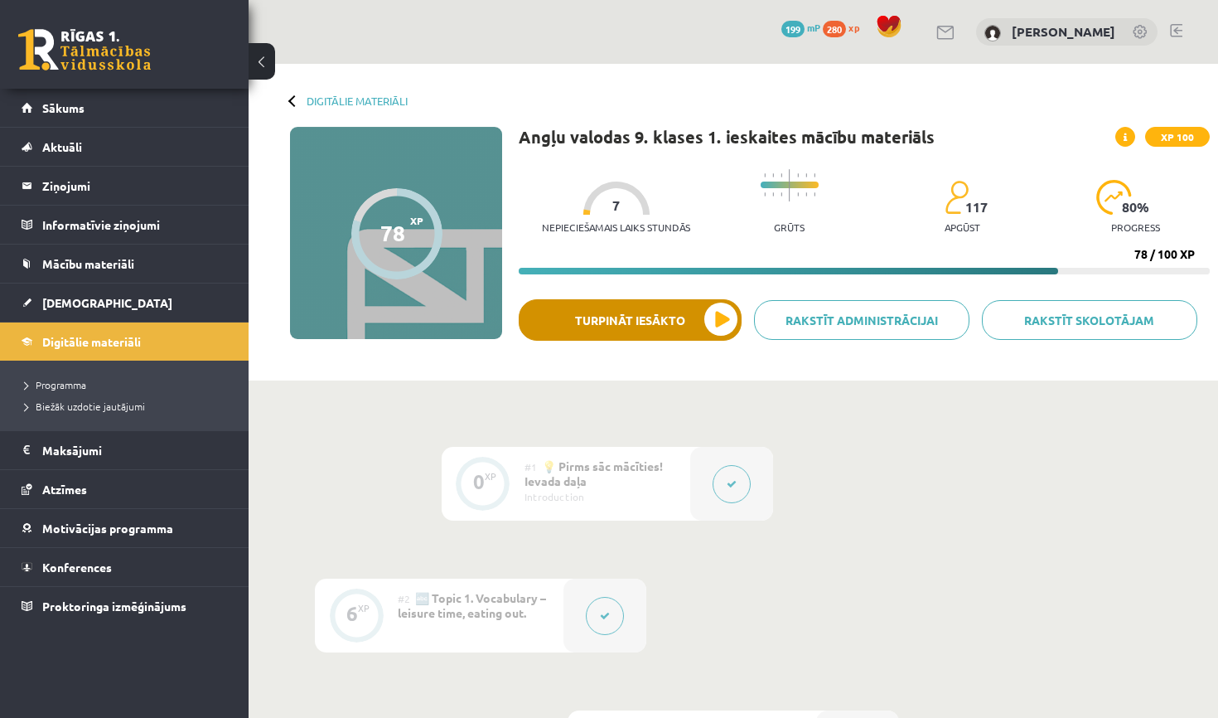
click at [710, 323] on button "Turpināt iesākto" at bounding box center [630, 319] width 223 height 41
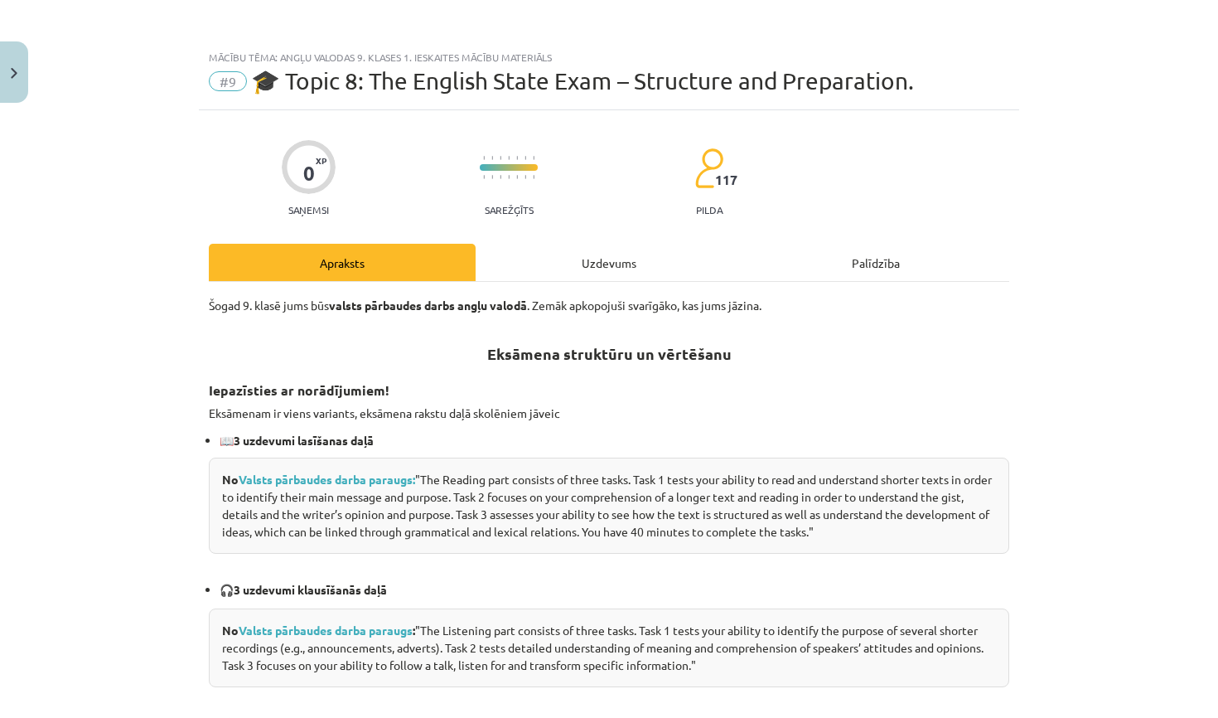
click at [621, 271] on div "Uzdevums" at bounding box center [609, 262] width 267 height 37
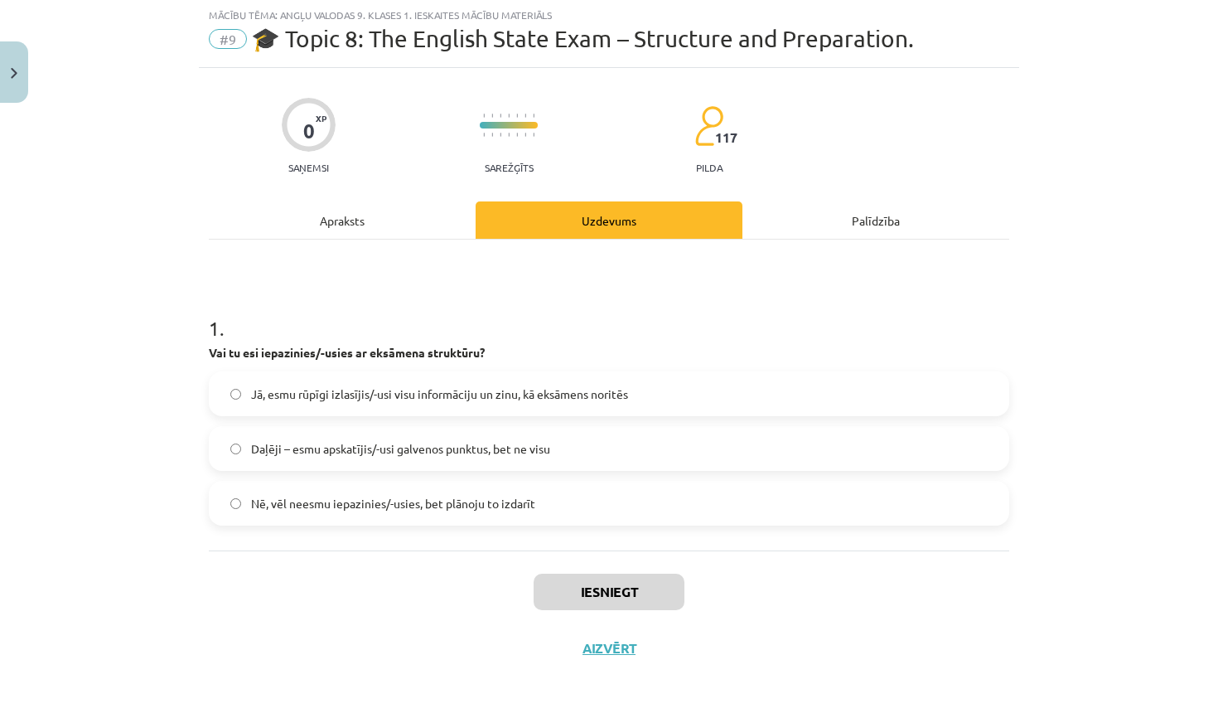
scroll to position [45, 0]
click at [395, 223] on div "Apraksts" at bounding box center [342, 219] width 267 height 37
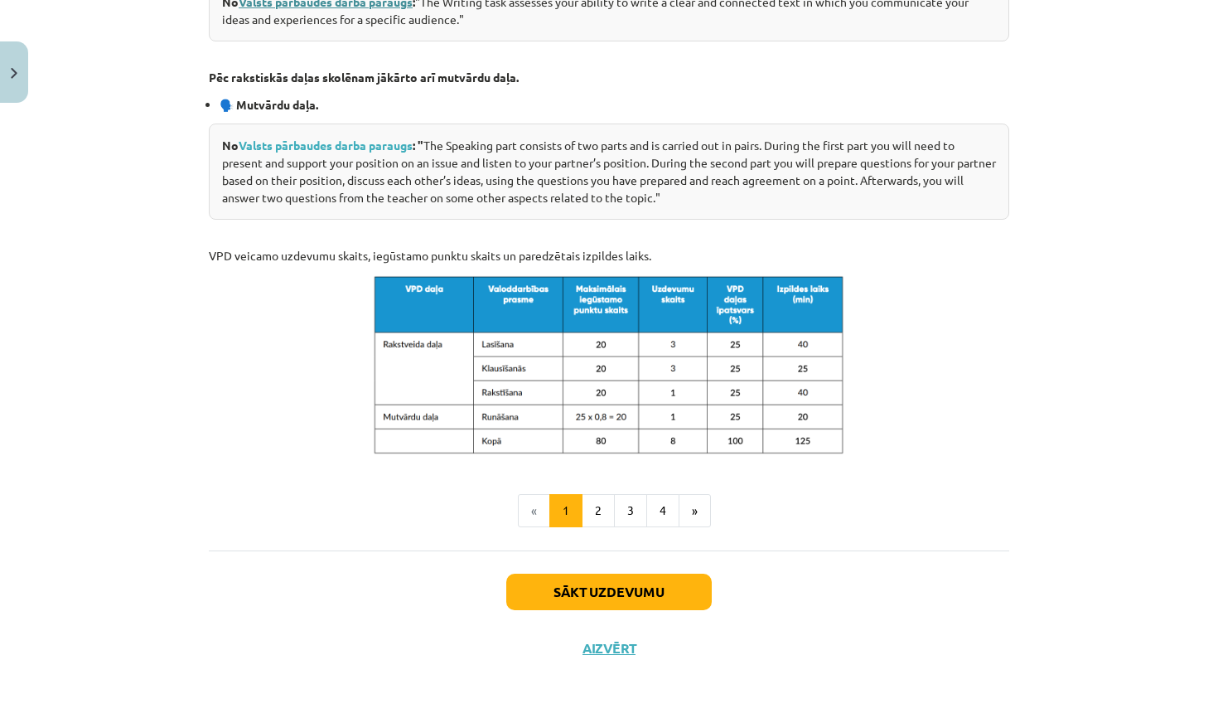
scroll to position [762, 0]
click at [595, 503] on button "2" at bounding box center [598, 510] width 33 height 33
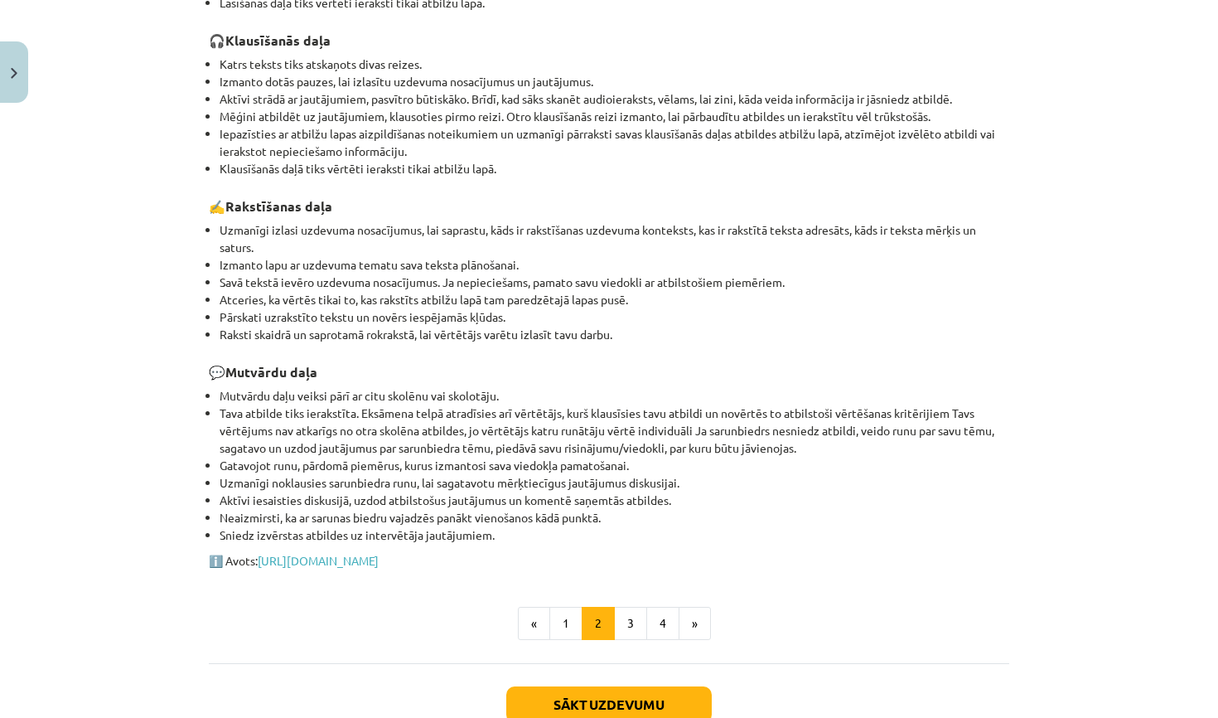
scroll to position [517, 0]
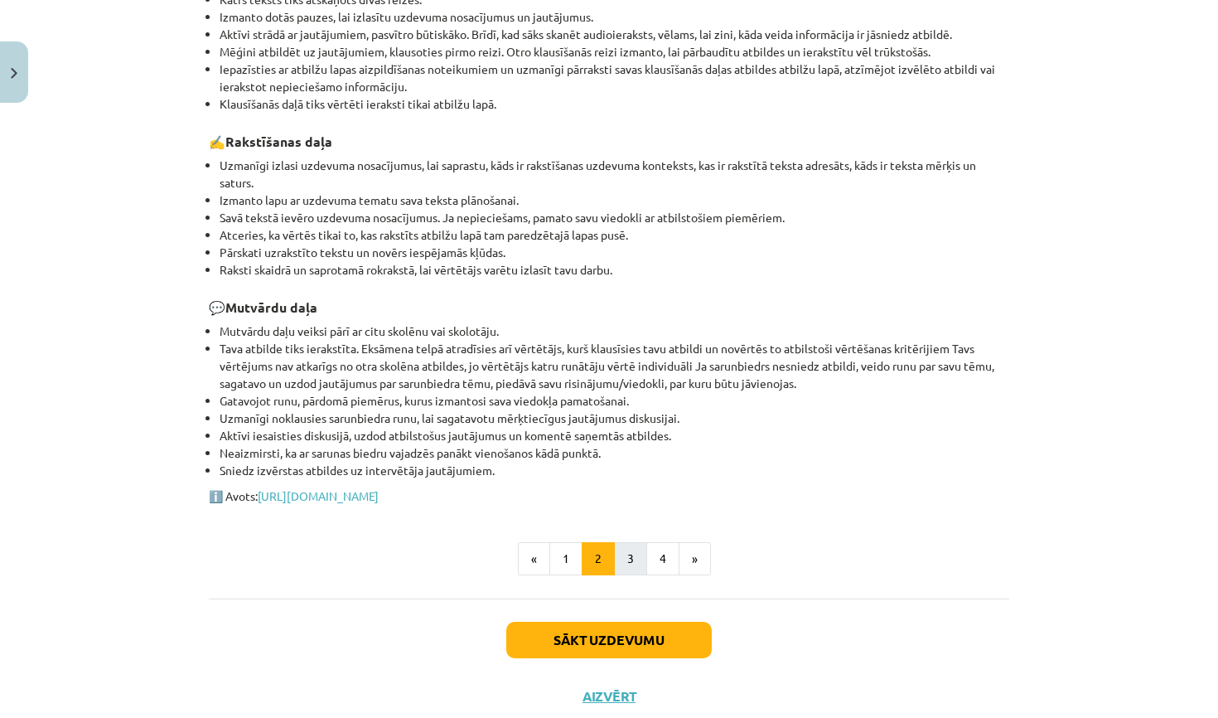
click at [636, 554] on button "3" at bounding box center [630, 558] width 33 height 33
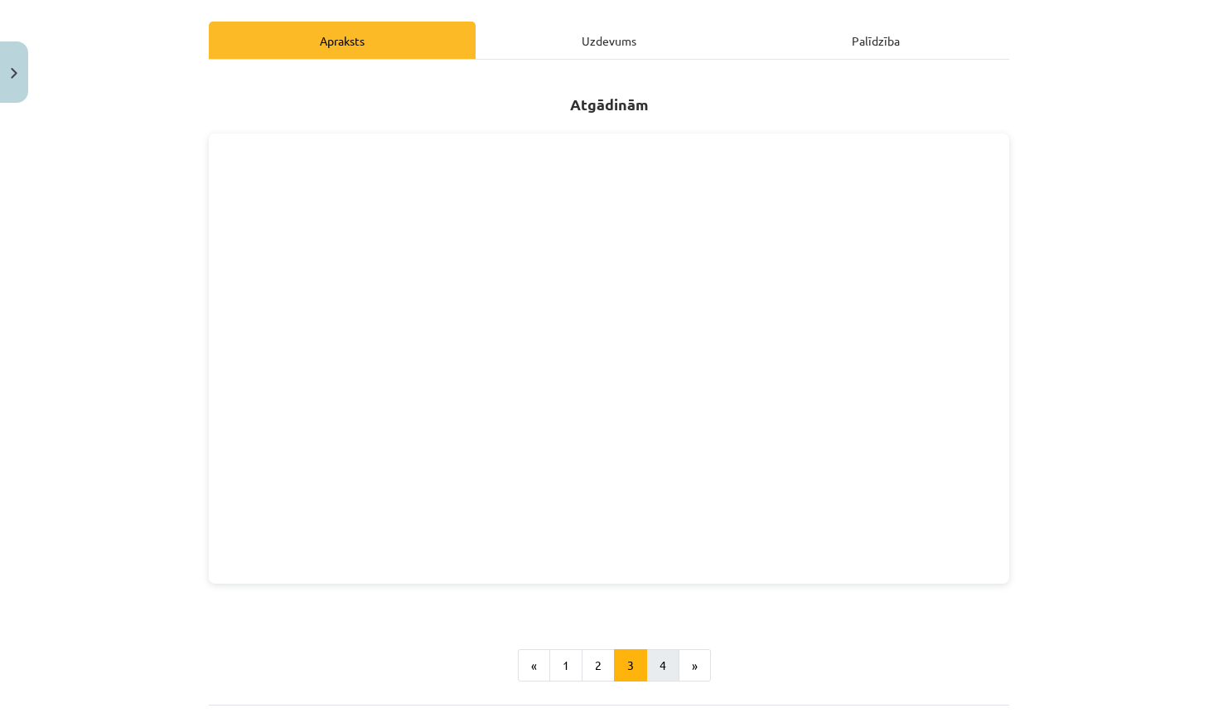
scroll to position [223, 0]
click at [675, 674] on button "4" at bounding box center [662, 664] width 33 height 33
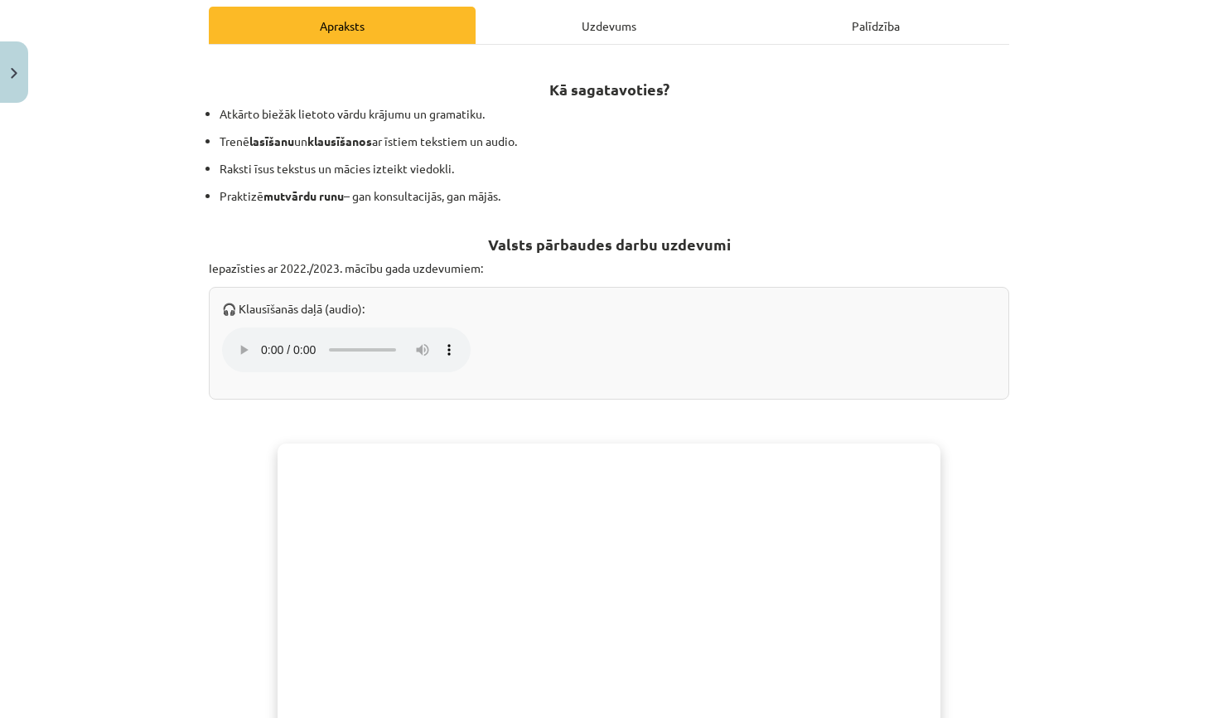
scroll to position [249, 0]
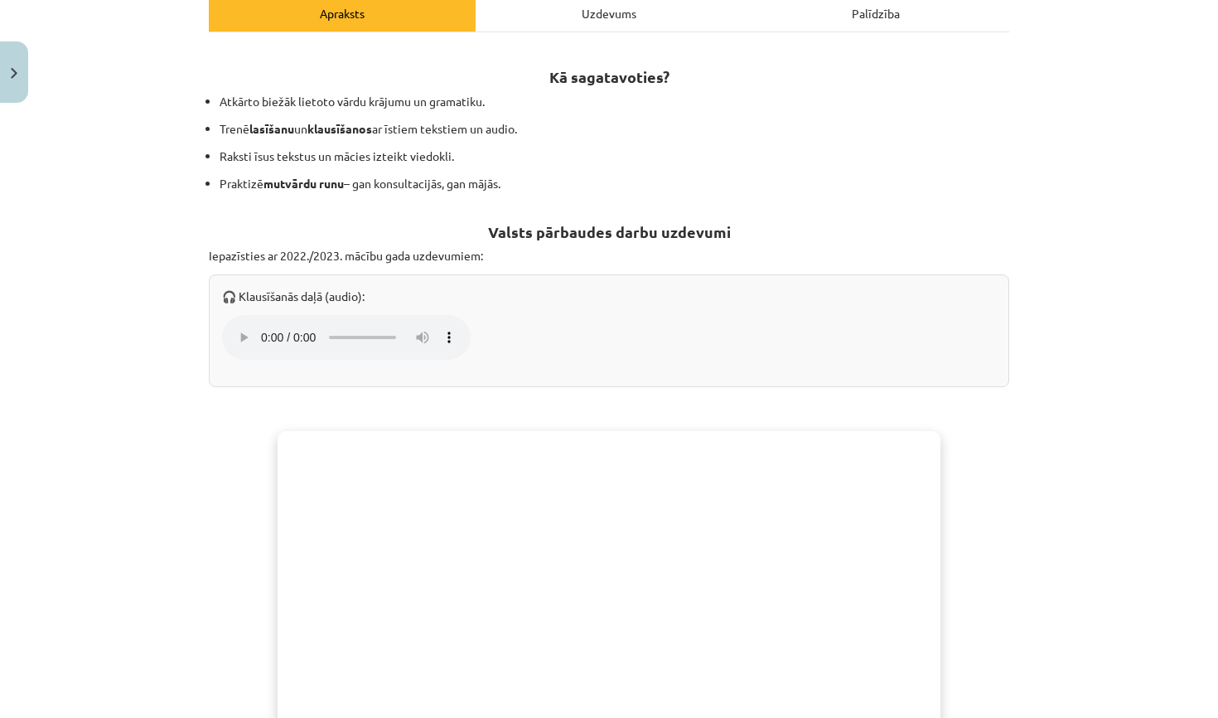
click at [236, 322] on audio "Jūsu pārlūkprogramma neatbalsta audio atskaņotāju." at bounding box center [346, 337] width 249 height 45
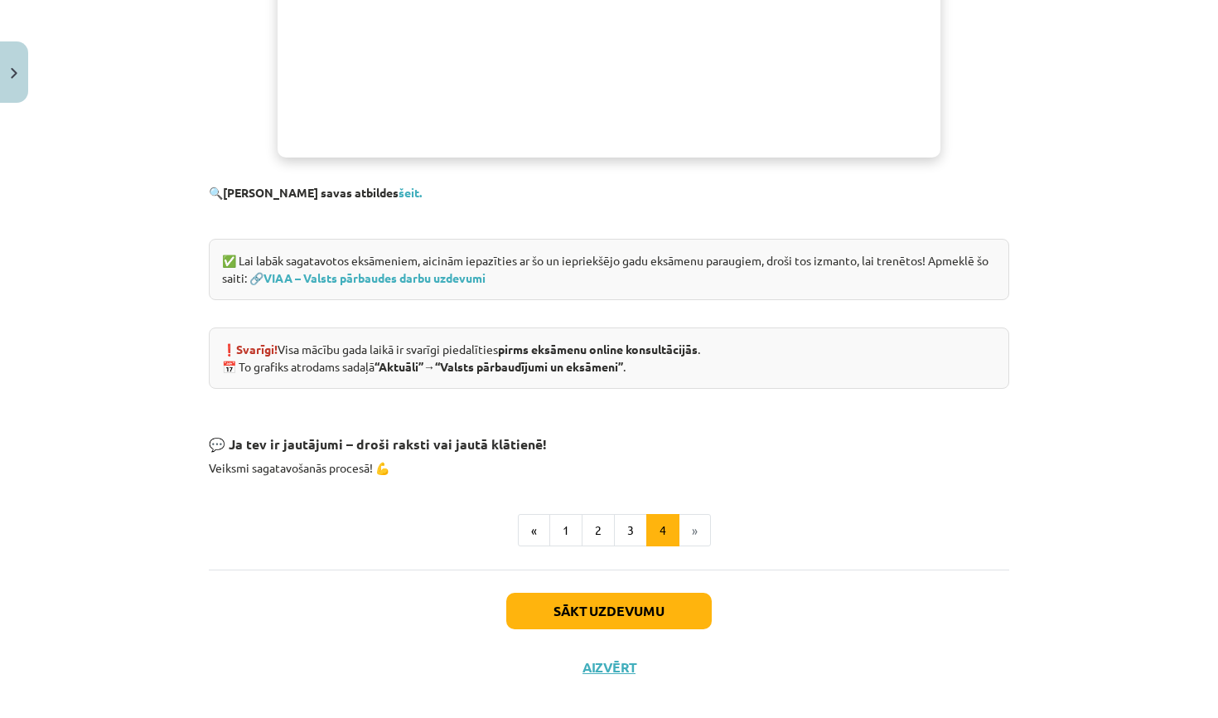
scroll to position [1019, 0]
click at [687, 515] on li "»" at bounding box center [695, 531] width 31 height 33
click at [659, 593] on button "Sākt uzdevumu" at bounding box center [609, 611] width 206 height 36
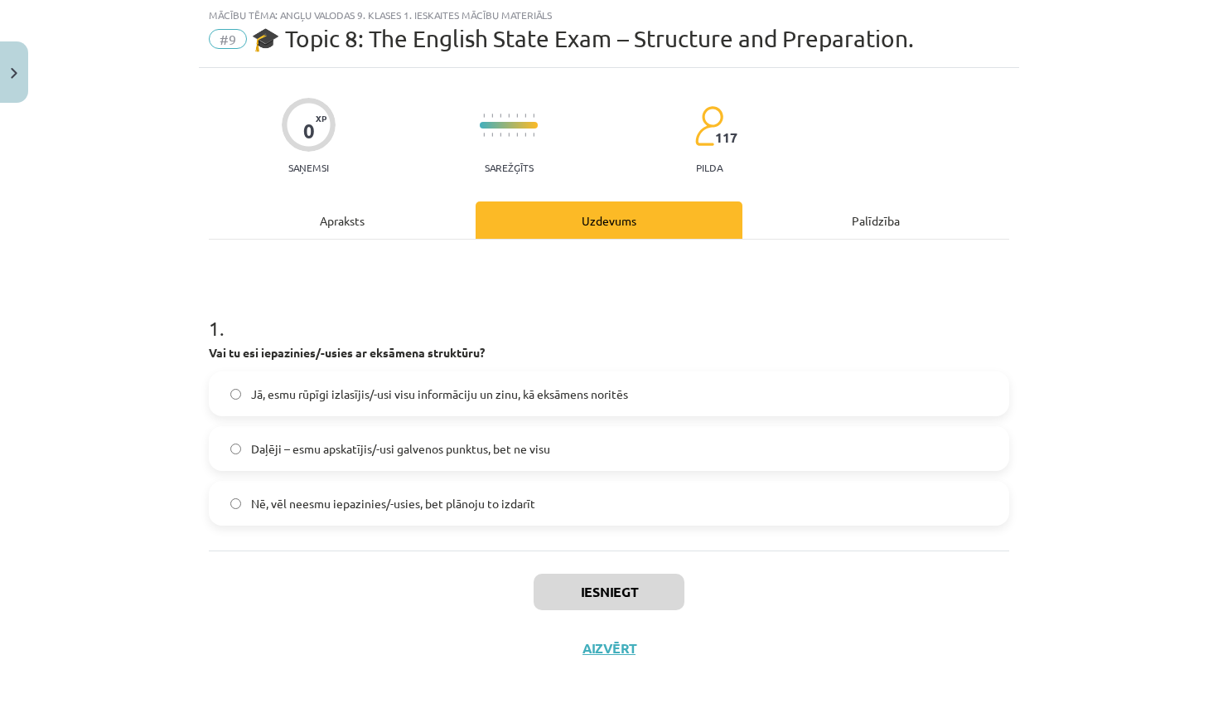
scroll to position [41, 0]
click at [551, 389] on span "Jā, esmu rūpīgi izlasījis/-usi visu informāciju un zinu, kā eksāmens noritēs" at bounding box center [439, 394] width 377 height 17
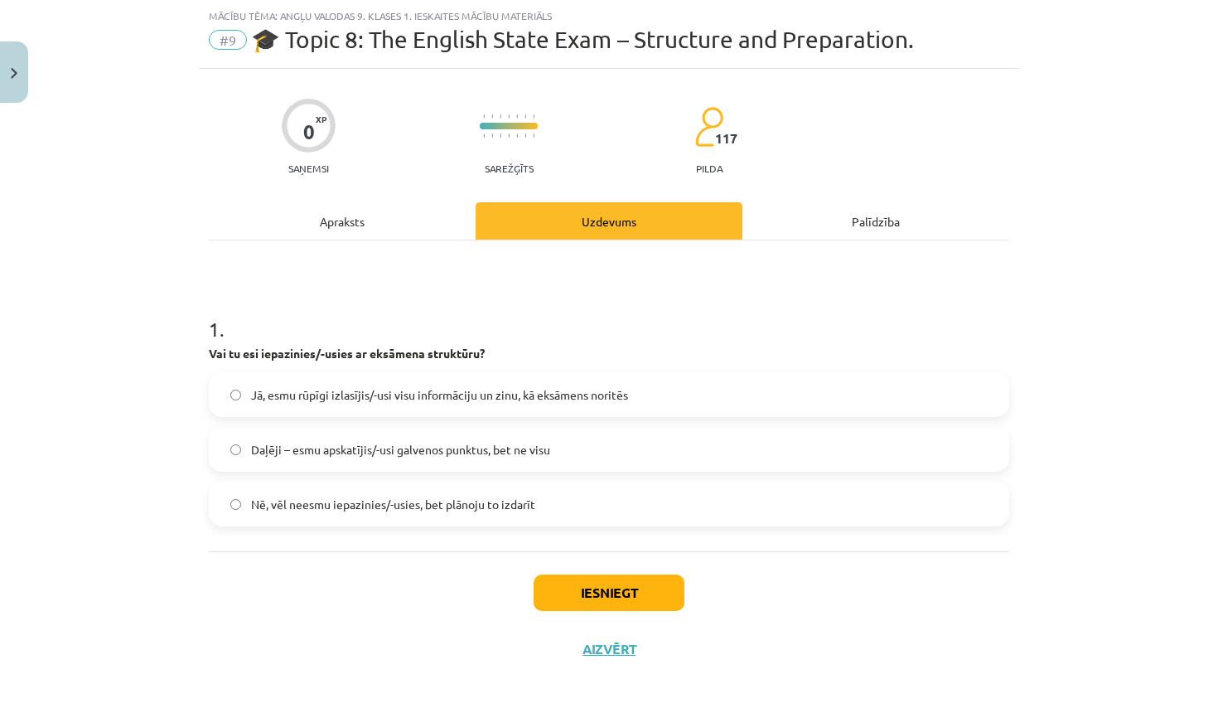
click at [552, 389] on span "Jā, esmu rūpīgi izlasījis/-usi visu informāciju un zinu, kā eksāmens noritēs" at bounding box center [439, 394] width 377 height 17
click at [560, 441] on label "Daļēji – esmu apskatījis/-usi galvenos punktus, bet ne visu" at bounding box center [608, 448] width 797 height 41
click at [593, 593] on button "Iesniegt" at bounding box center [609, 592] width 151 height 36
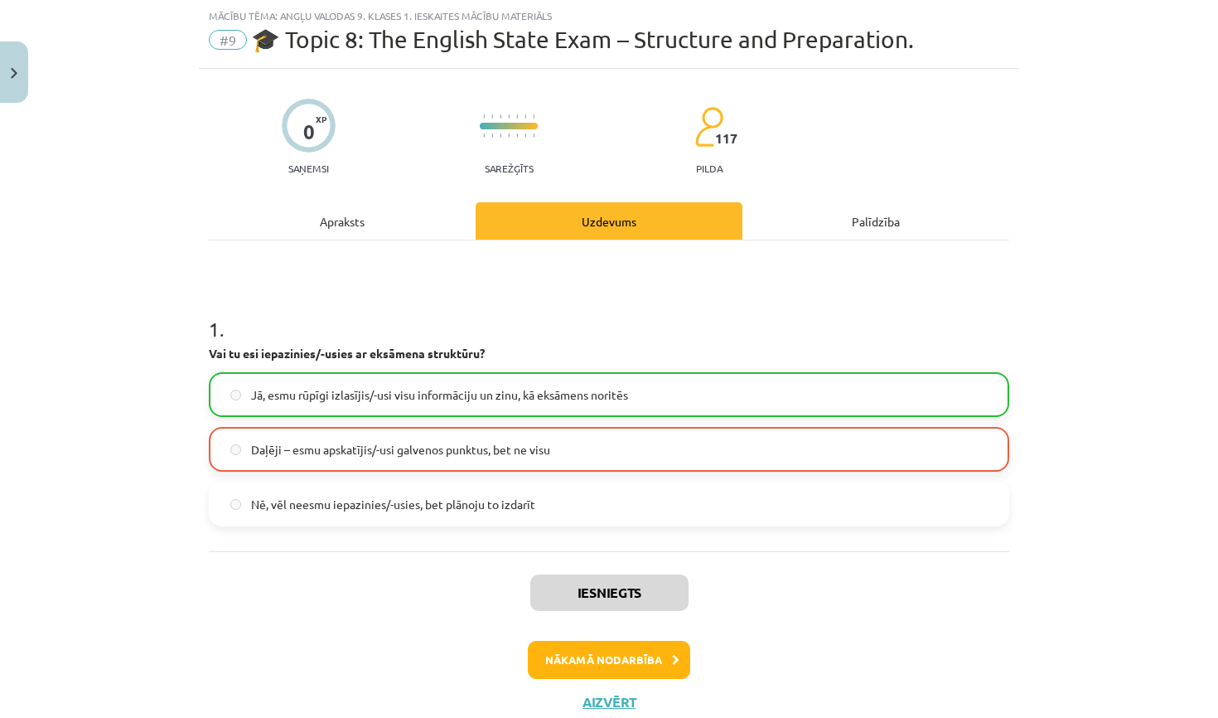
click at [642, 660] on button "Nākamā nodarbība" at bounding box center [609, 660] width 162 height 38
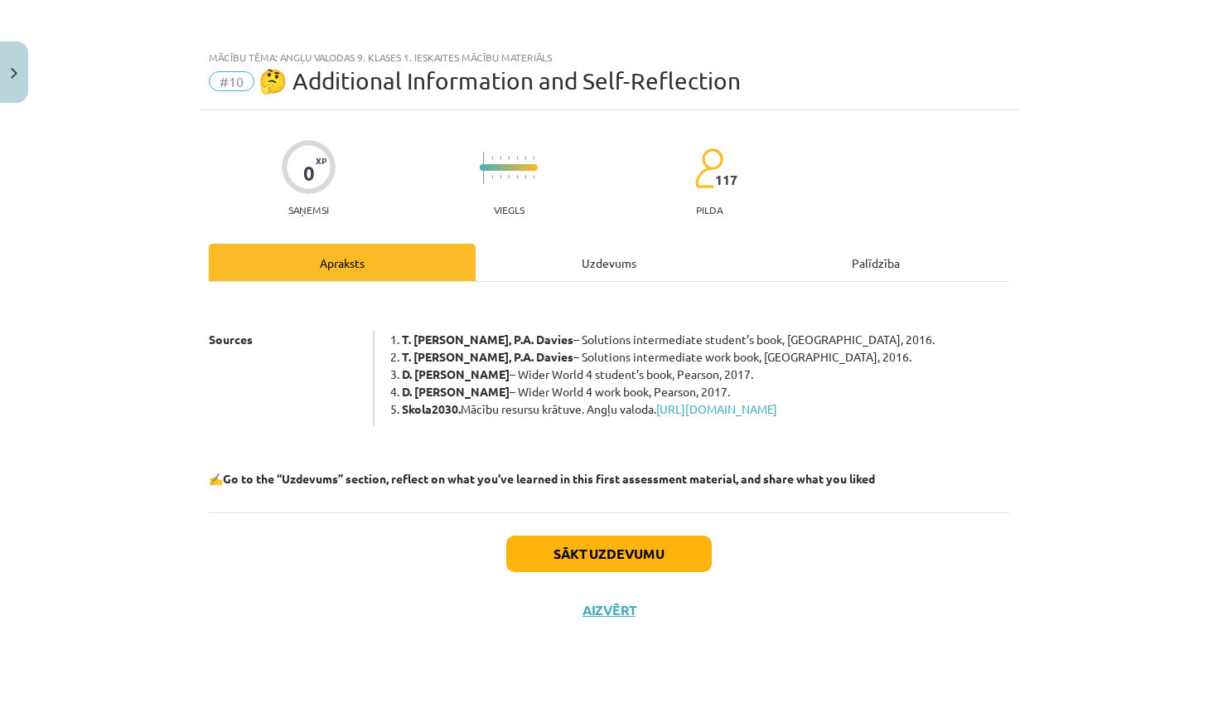
click at [602, 244] on div "Uzdevums" at bounding box center [609, 262] width 267 height 37
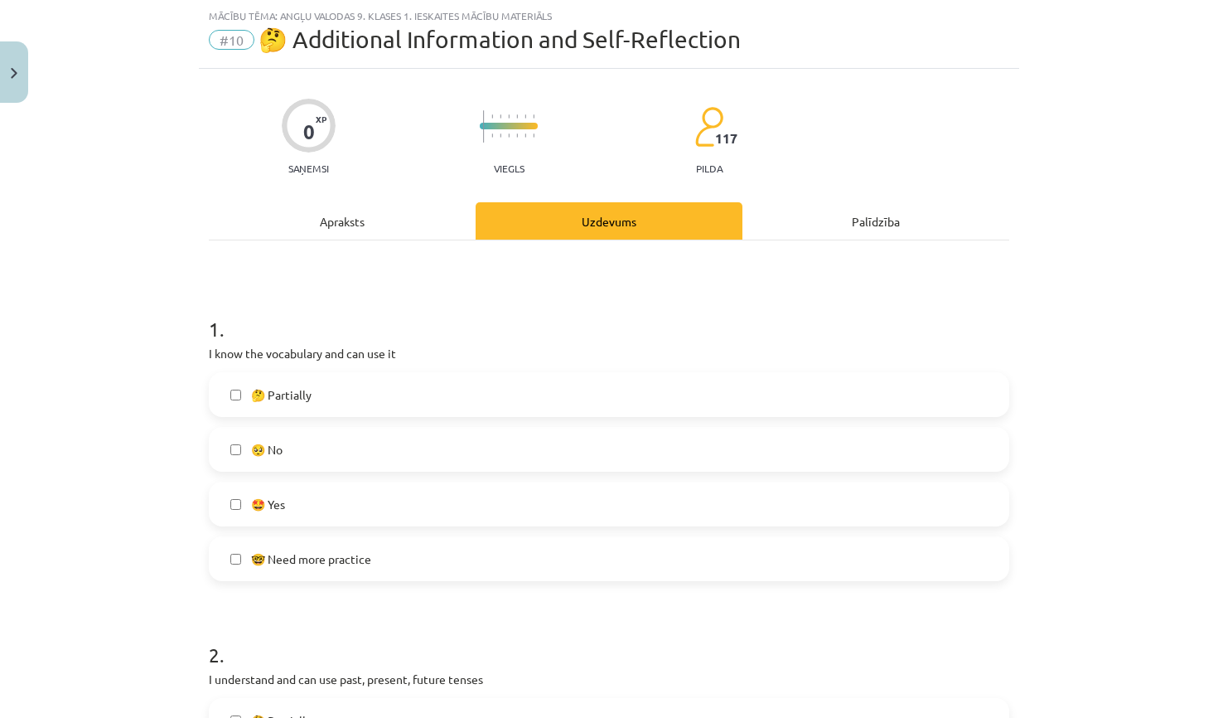
click at [375, 528] on div "🤔 Partially 🥺 No 🤩 Yes 🤓 Need more practice" at bounding box center [609, 476] width 801 height 209
click at [378, 512] on label "🤩 Yes" at bounding box center [608, 503] width 797 height 41
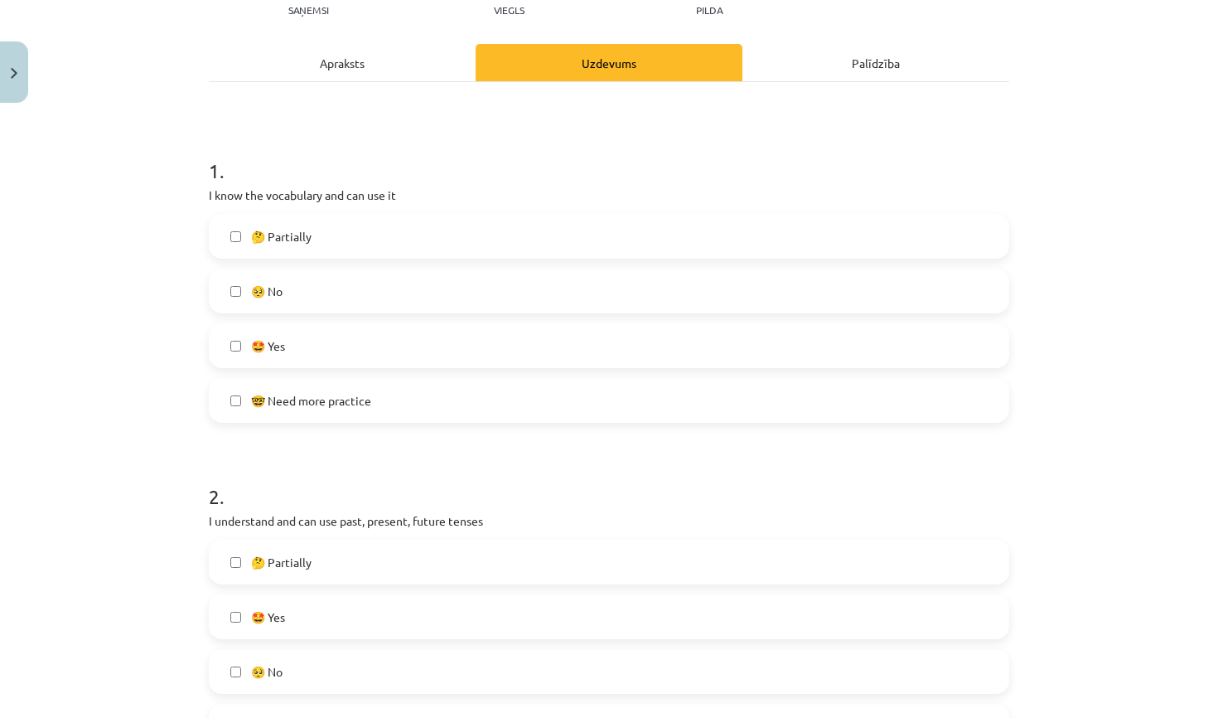
scroll to position [239, 0]
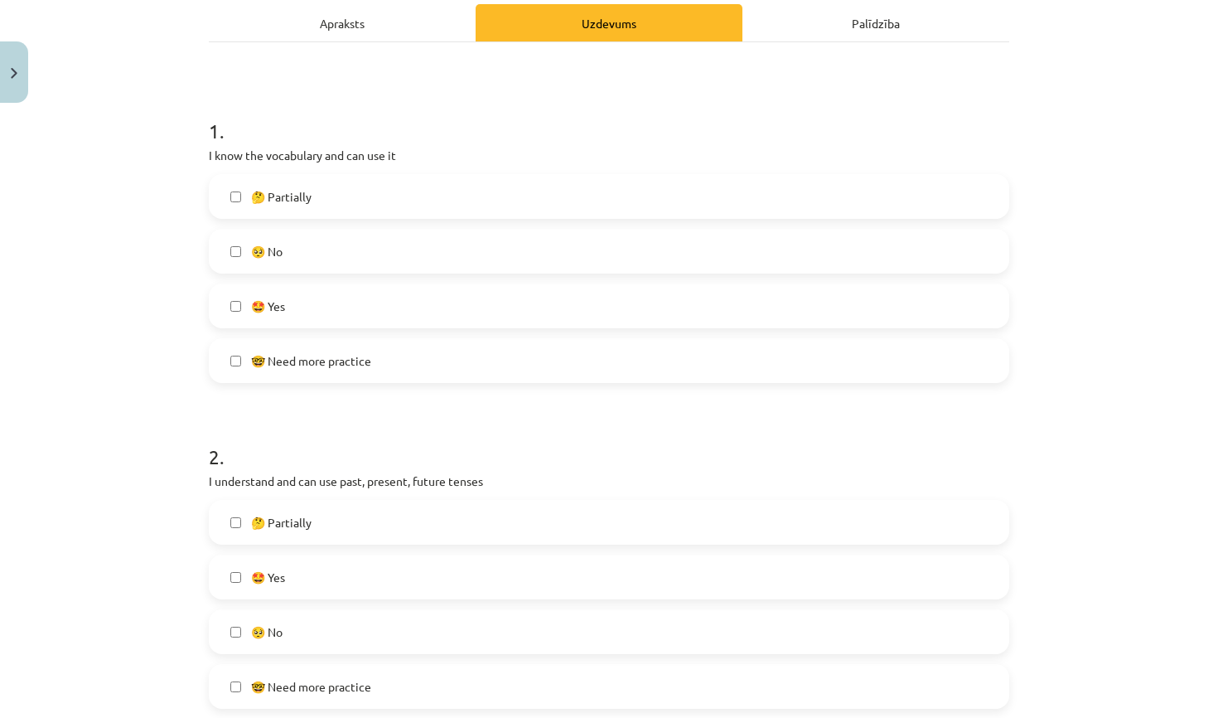
click at [355, 578] on label "🤩 Yes" at bounding box center [608, 576] width 797 height 41
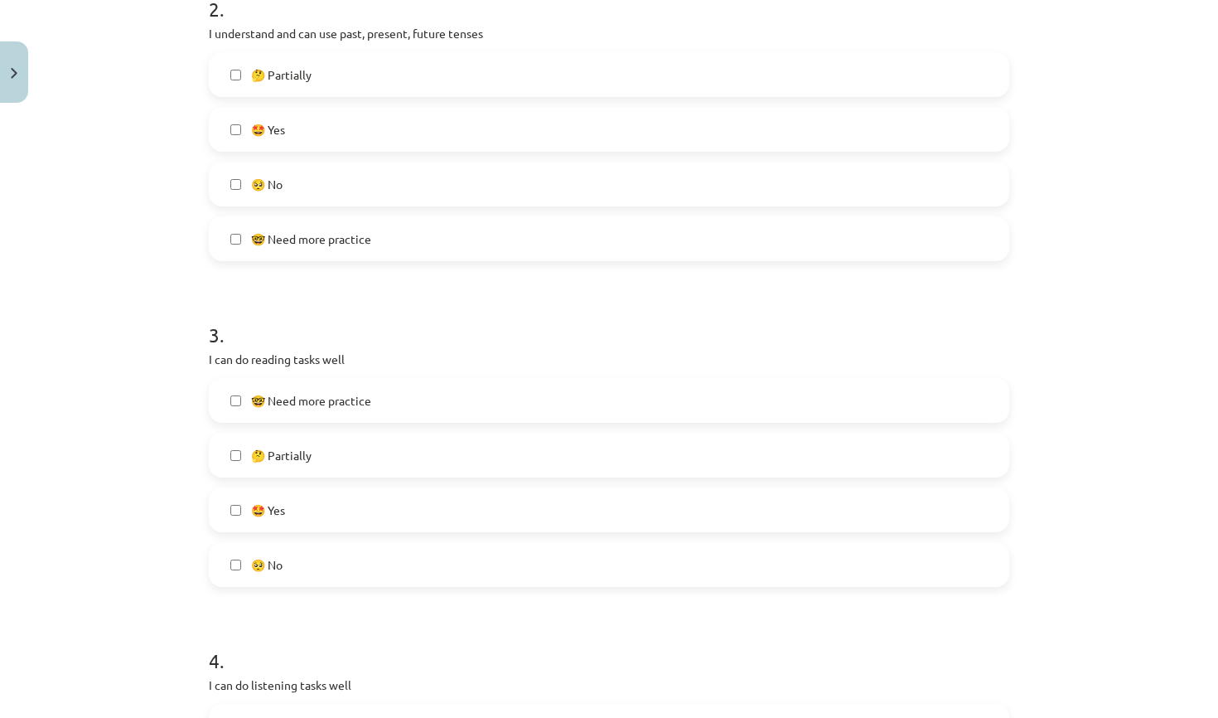
scroll to position [700, 0]
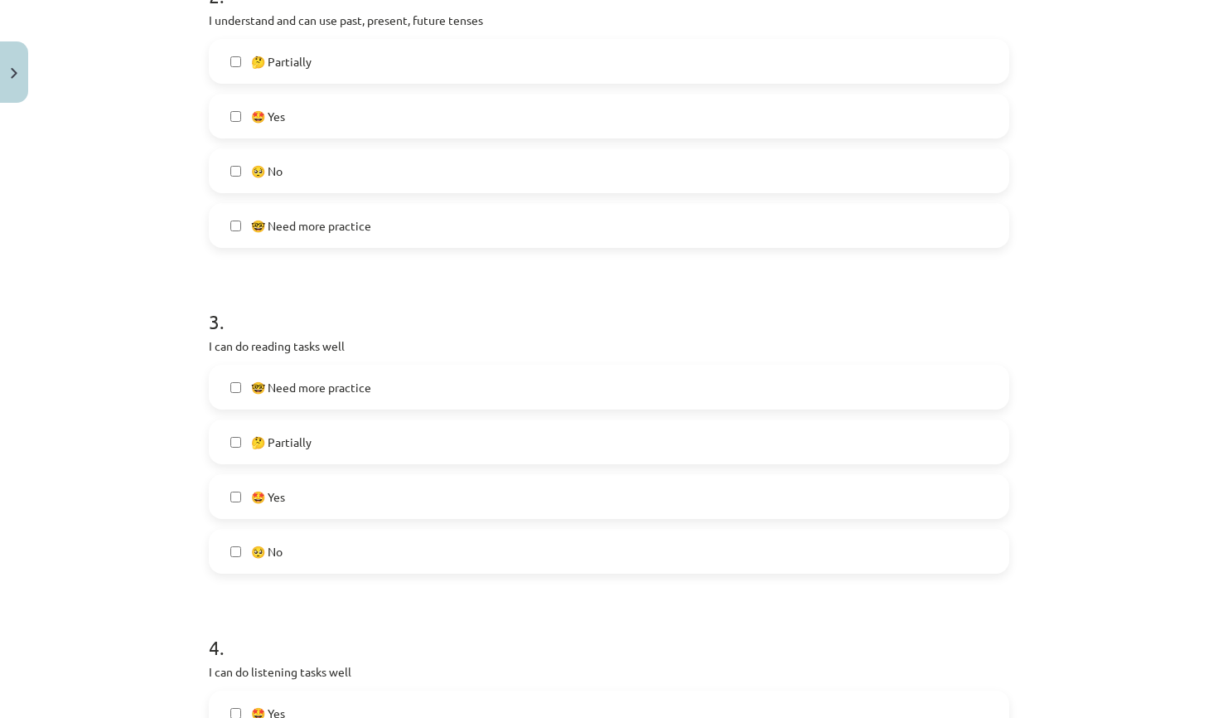
click at [312, 494] on label "🤩 Yes" at bounding box center [608, 496] width 797 height 41
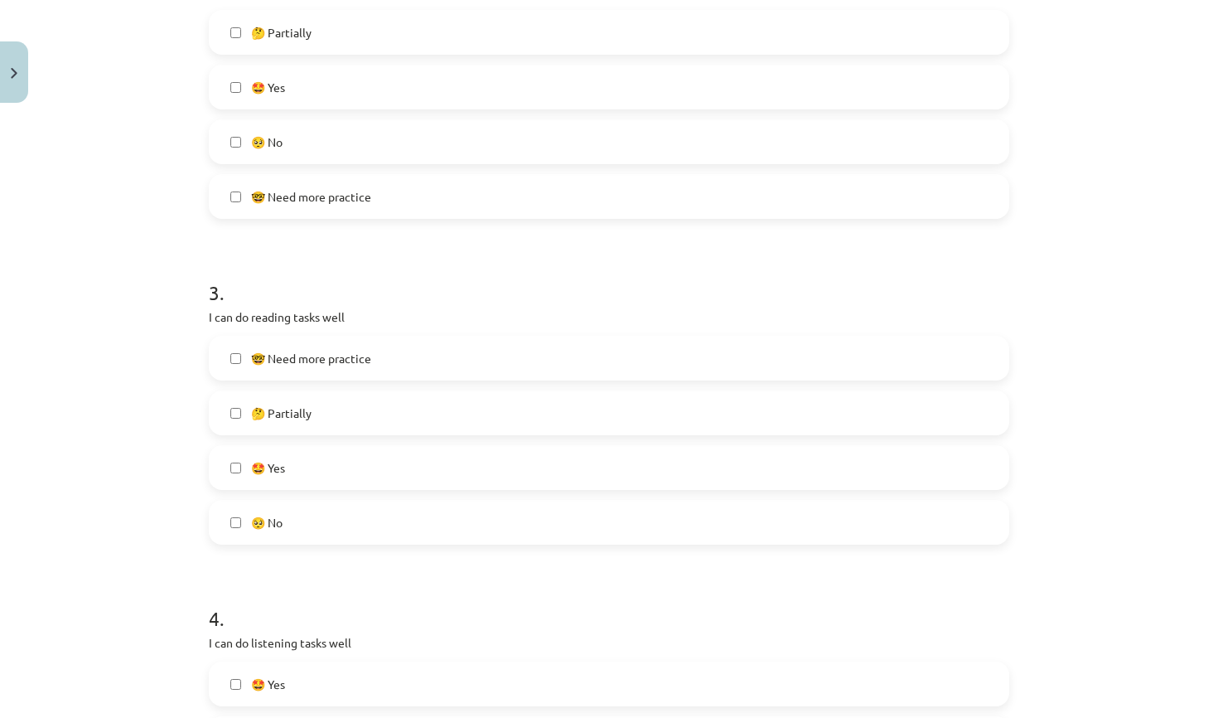
click at [327, 430] on label "🤔 Partially" at bounding box center [608, 412] width 797 height 41
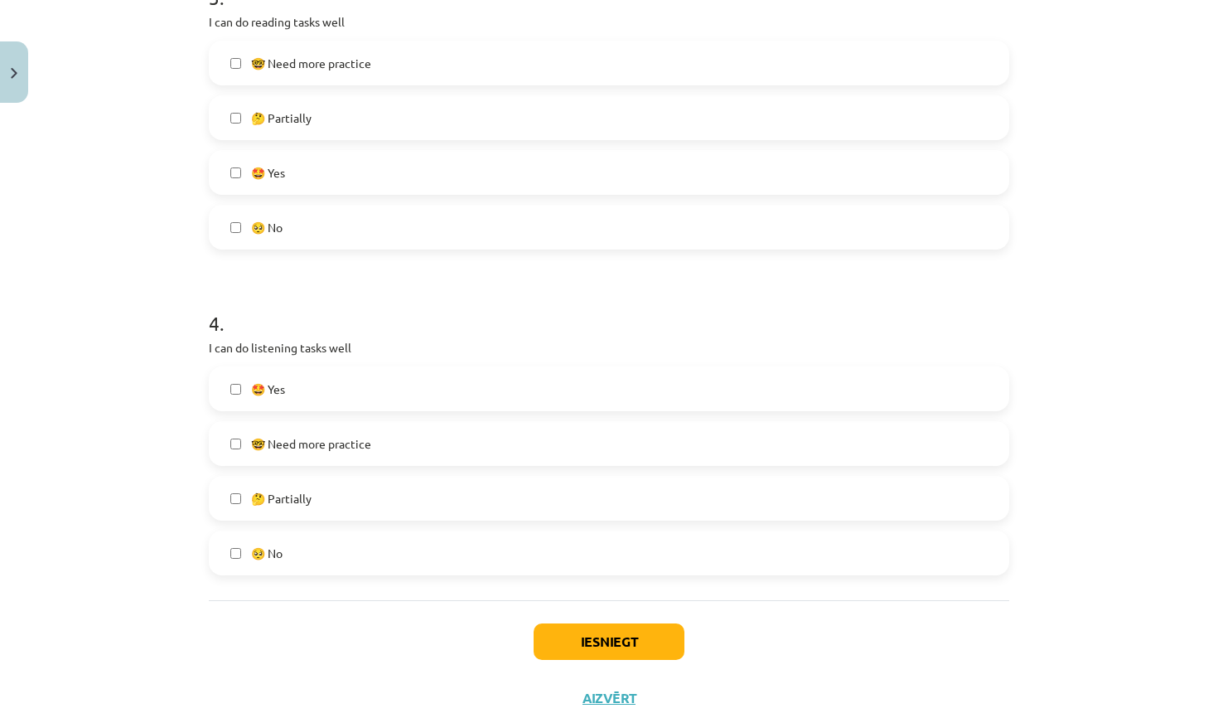
scroll to position [1026, 0]
click at [321, 389] on label "🤩 Yes" at bounding box center [608, 386] width 797 height 41
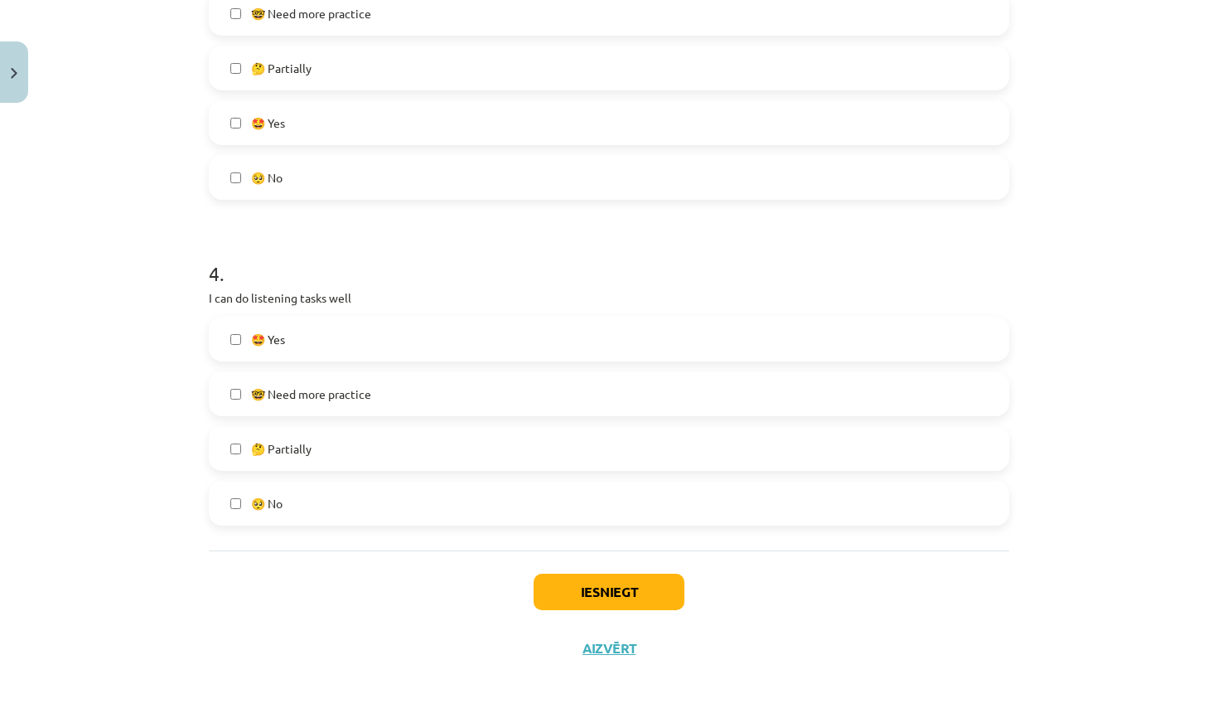
scroll to position [1077, 0]
click at [584, 598] on button "Iesniegt" at bounding box center [609, 591] width 151 height 36
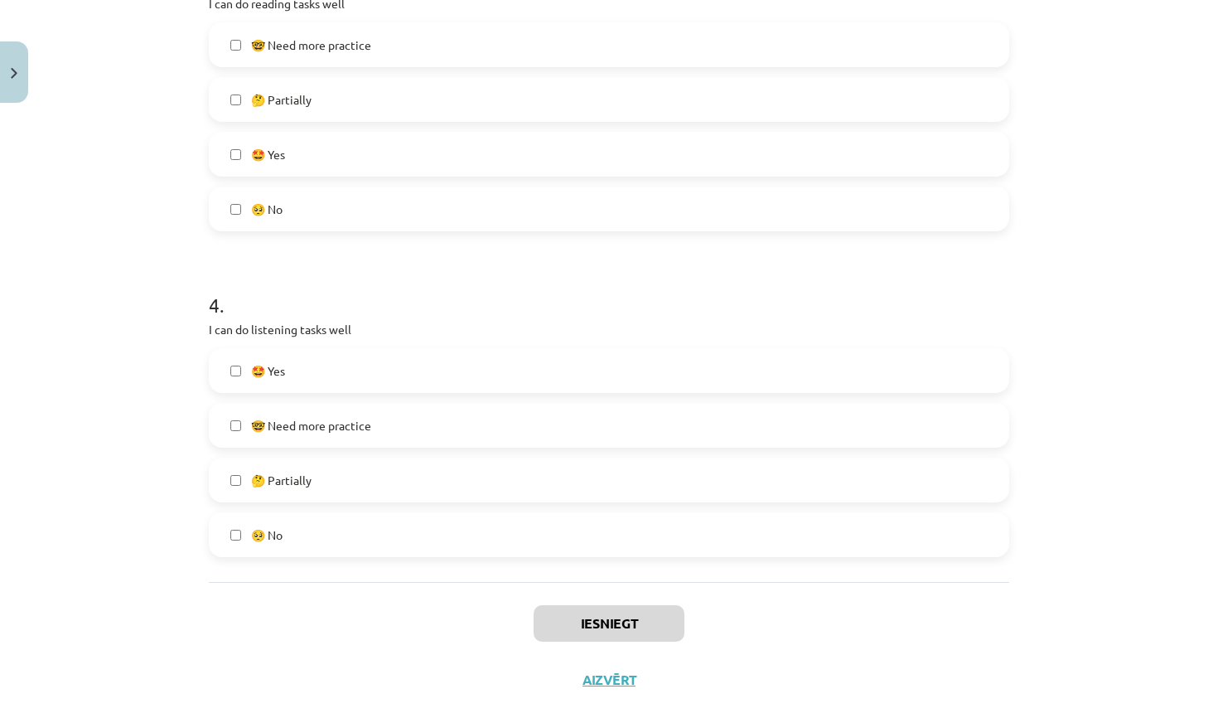
scroll to position [1042, 0]
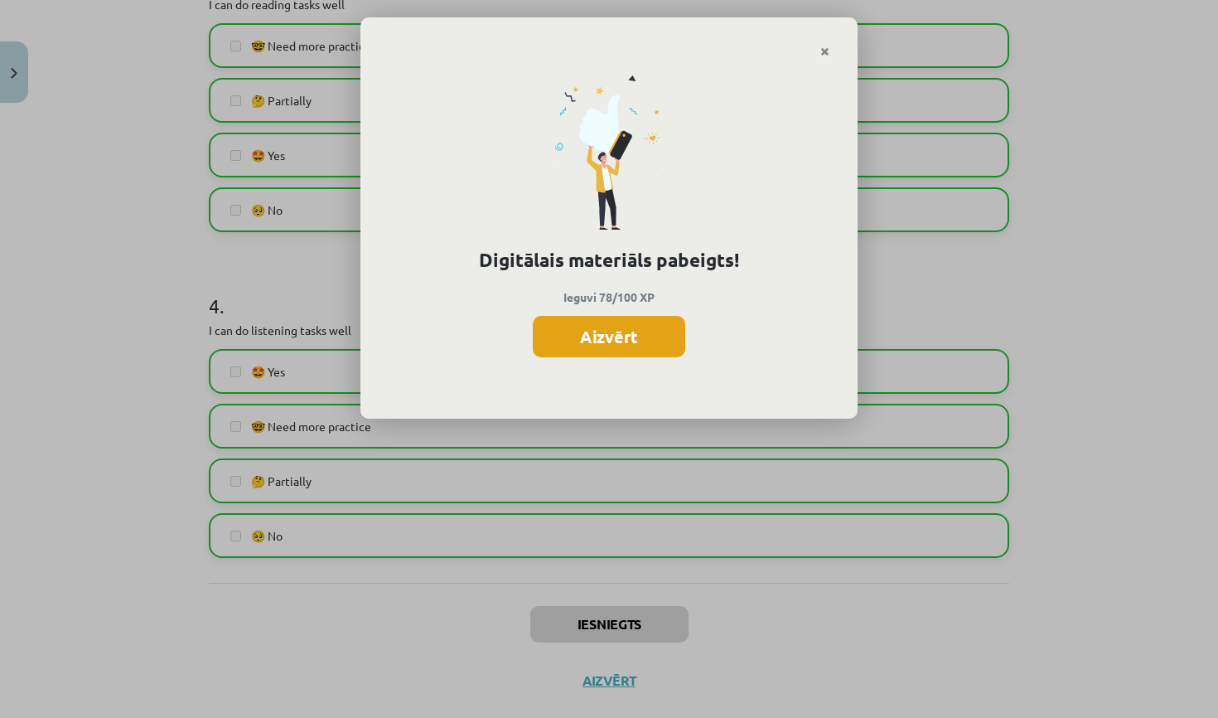
click at [640, 329] on button "Aizvērt" at bounding box center [609, 336] width 152 height 41
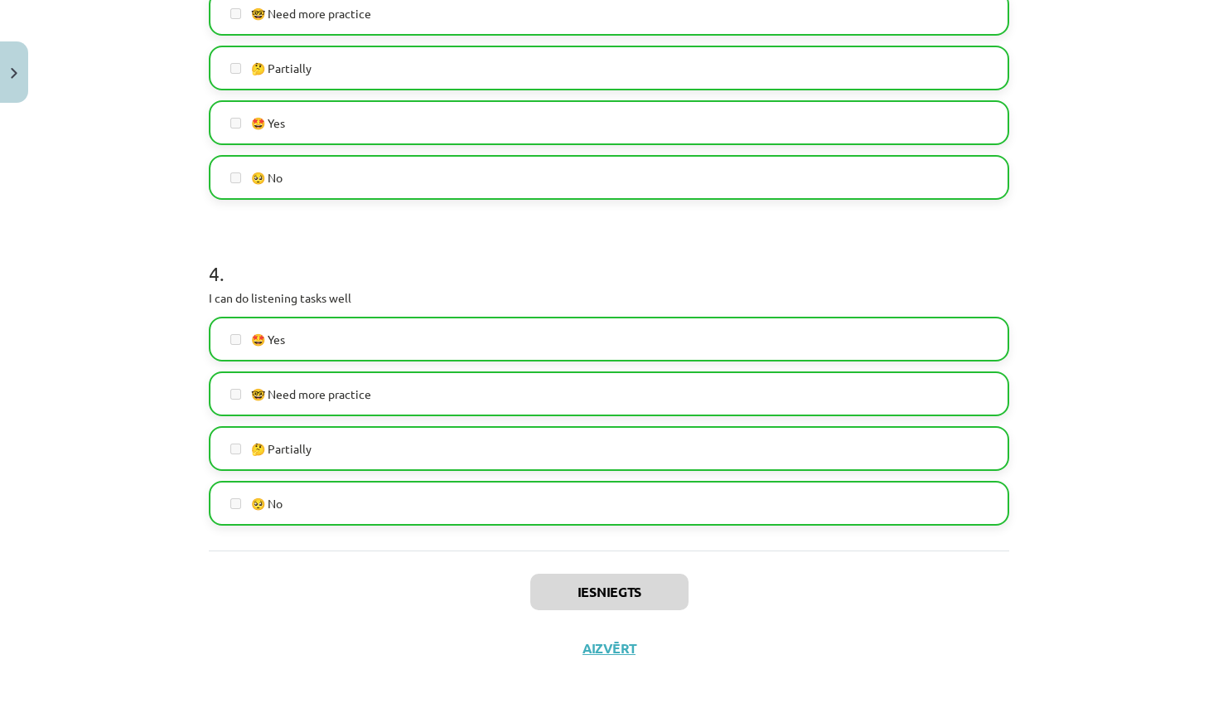
scroll to position [1077, 0]
click at [598, 650] on button "Aizvērt" at bounding box center [609, 648] width 63 height 17
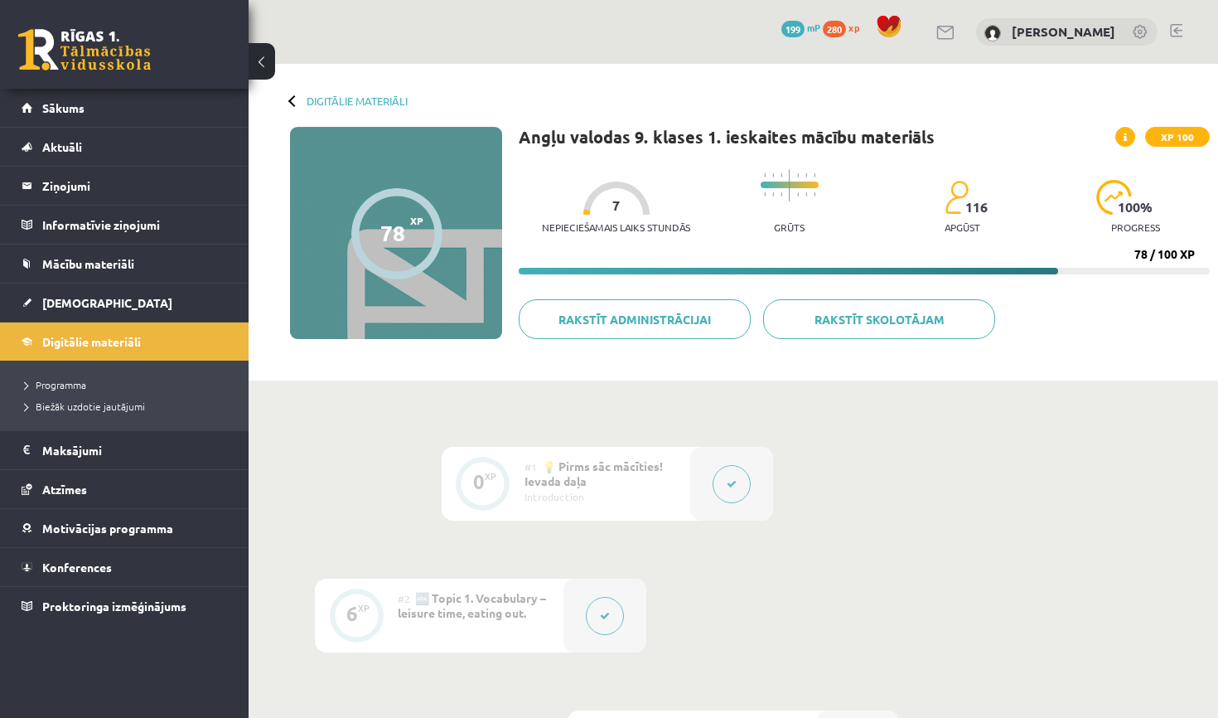
click at [327, 94] on link "Digitālie materiāli" at bounding box center [357, 100] width 101 height 12
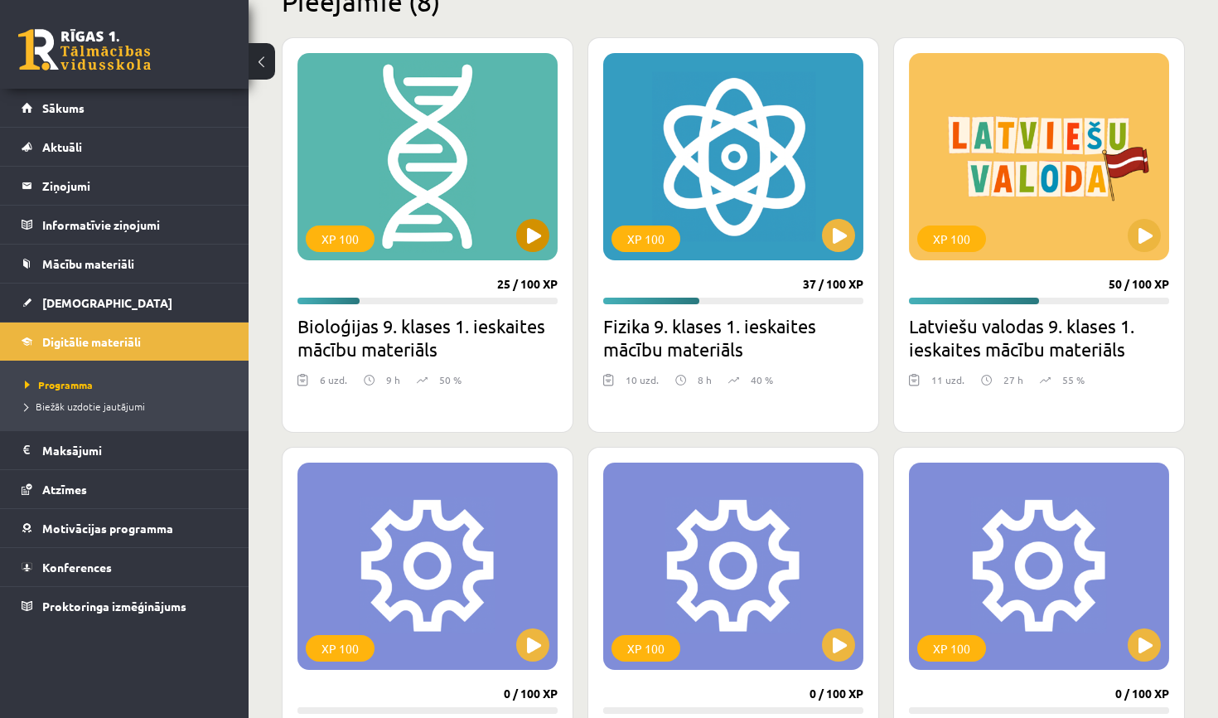
scroll to position [438, 0]
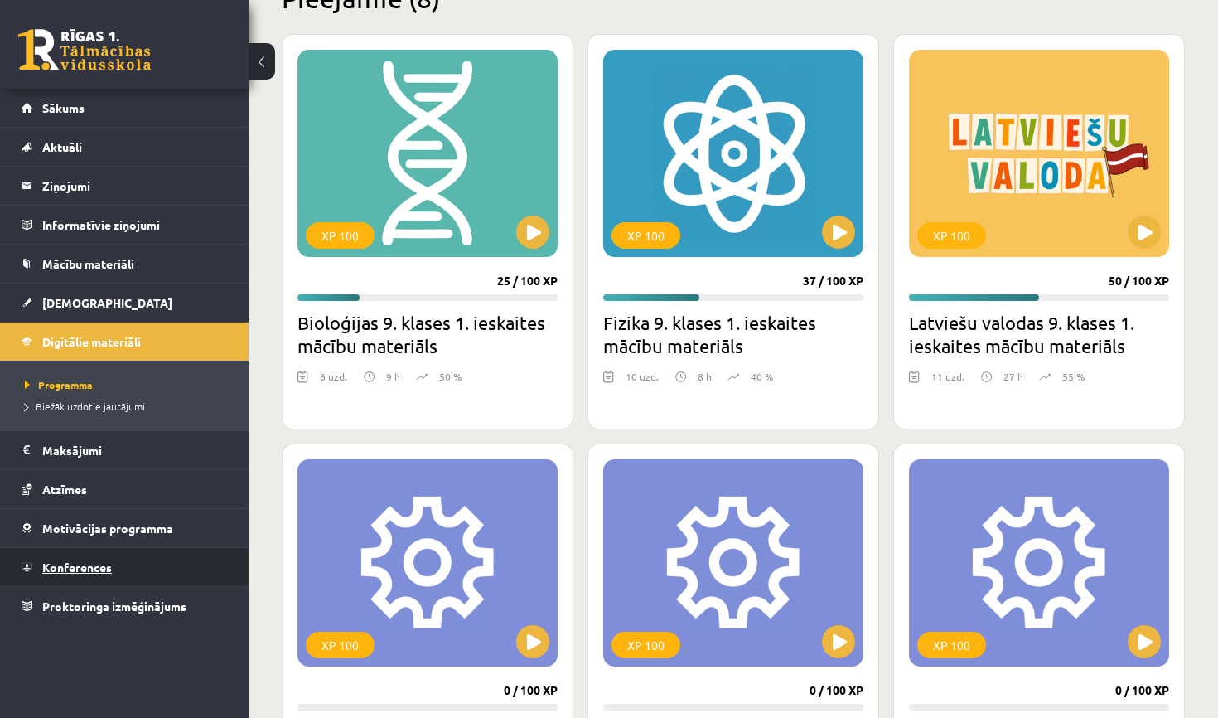
click at [120, 573] on link "Konferences" at bounding box center [125, 567] width 206 height 38
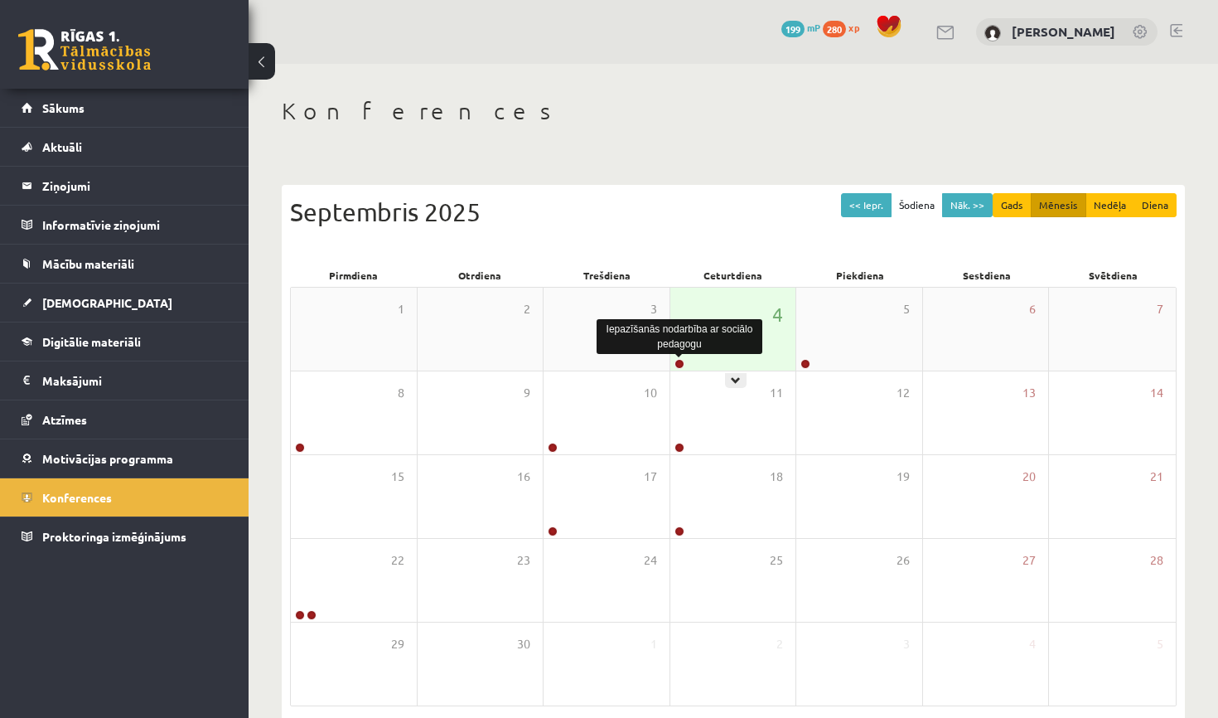
click at [682, 364] on link at bounding box center [680, 364] width 10 height 10
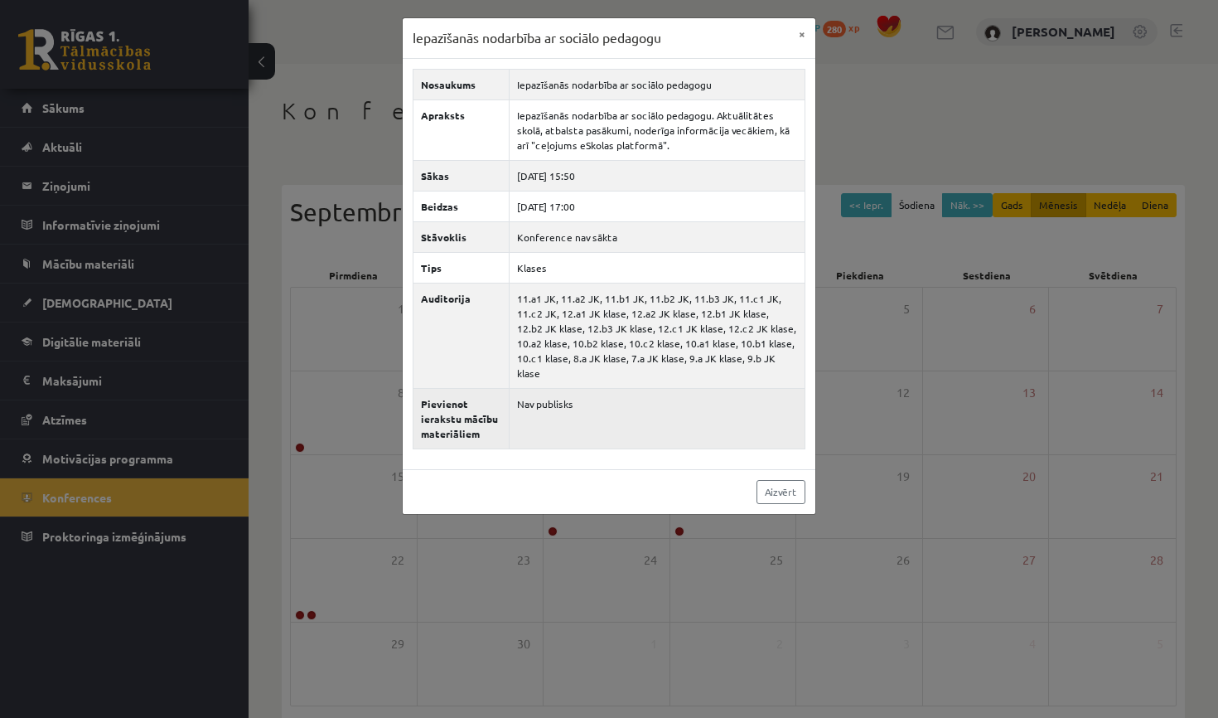
click at [675, 394] on td "Nav publisks" at bounding box center [658, 418] width 296 height 60
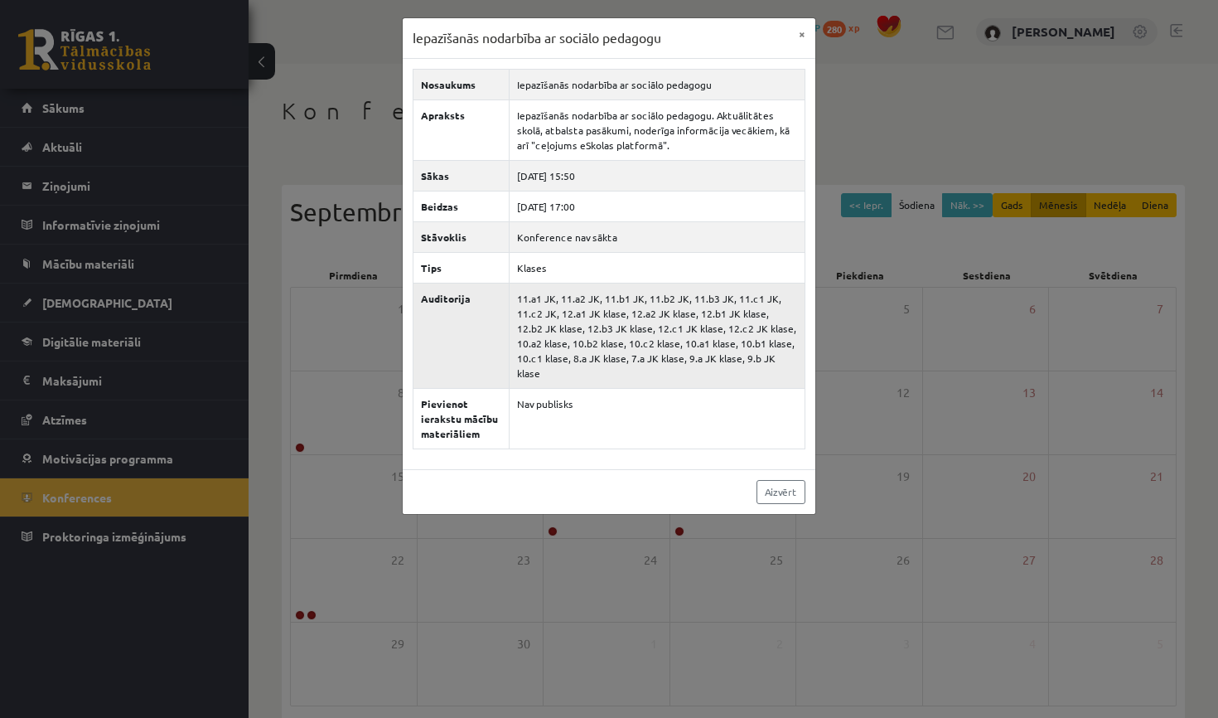
drag, startPoint x: 773, startPoint y: 310, endPoint x: 635, endPoint y: 366, distance: 149.4
click at [635, 366] on td "11.a1 JK, 11.a2 JK, 11.b1 JK, 11.b2 JK, 11.b3 JK, 11.c1 JK, 11.c2 JK, 12.a1 JK …" at bounding box center [658, 335] width 296 height 105
click at [657, 362] on td "11.a1 JK, 11.a2 JK, 11.b1 JK, 11.b2 JK, 11.b3 JK, 11.c1 JK, 11.c2 JK, 12.a1 JK …" at bounding box center [658, 335] width 296 height 105
click at [781, 501] on link "Aizvērt" at bounding box center [781, 492] width 49 height 24
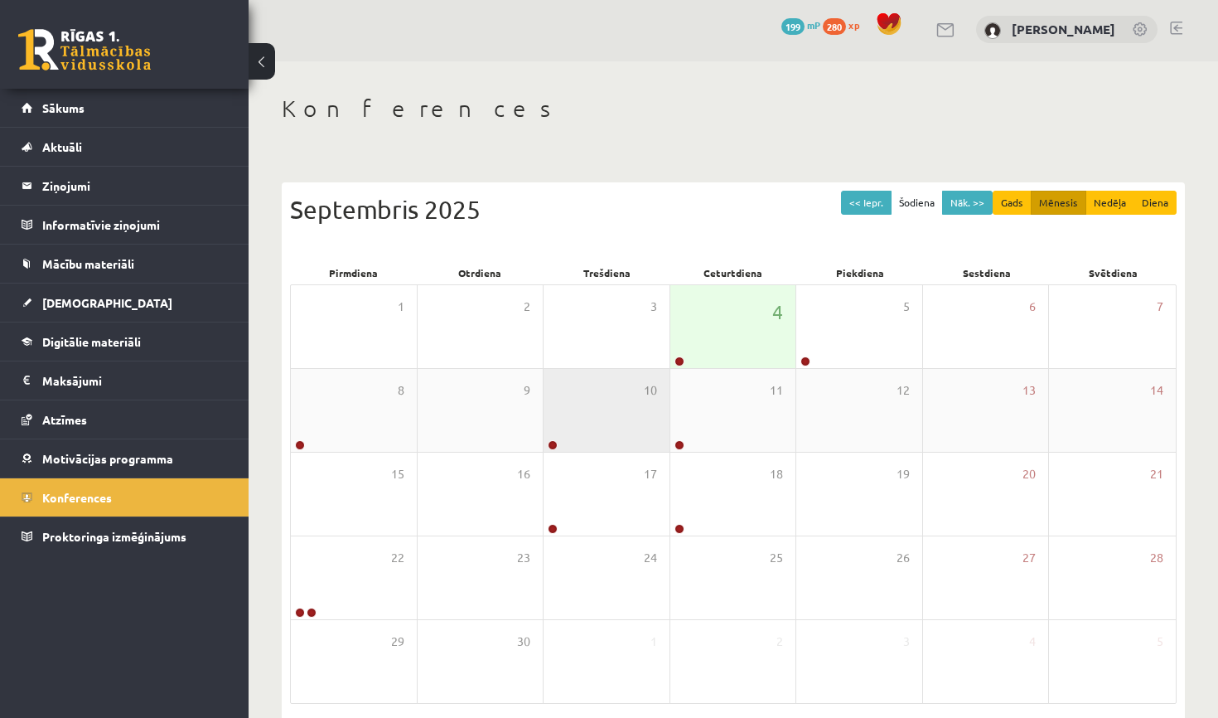
scroll to position [3, 0]
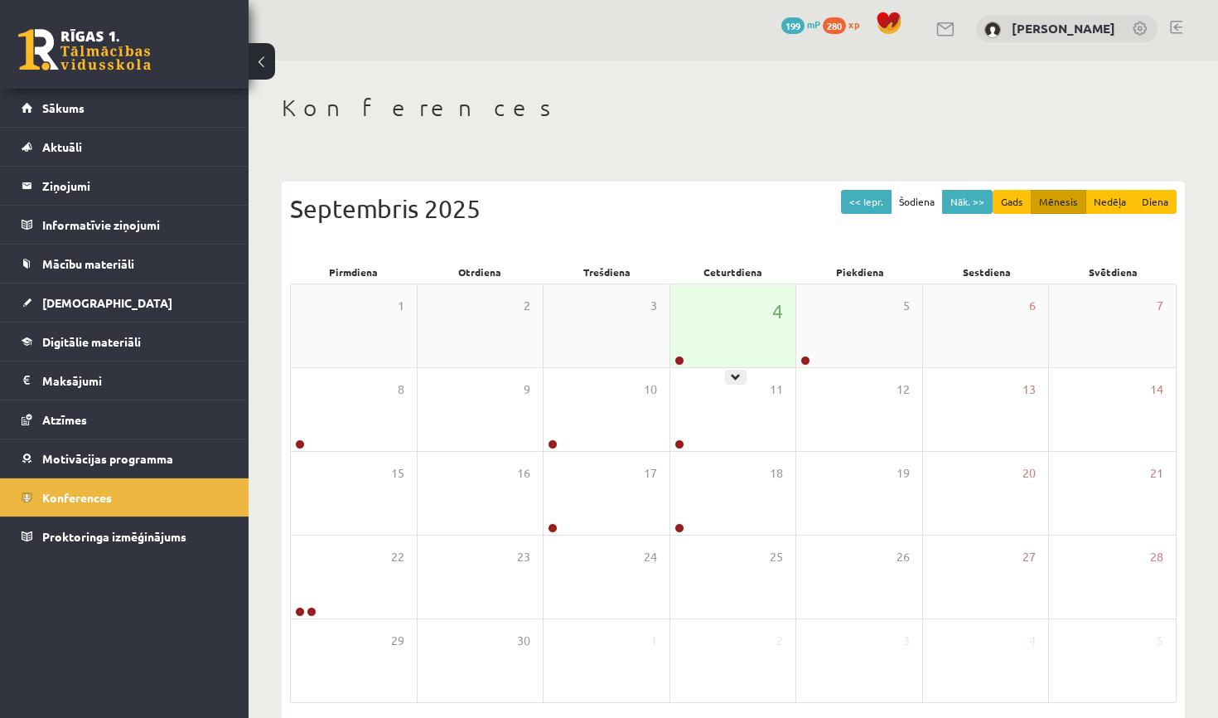
click at [748, 333] on div "4" at bounding box center [733, 325] width 126 height 83
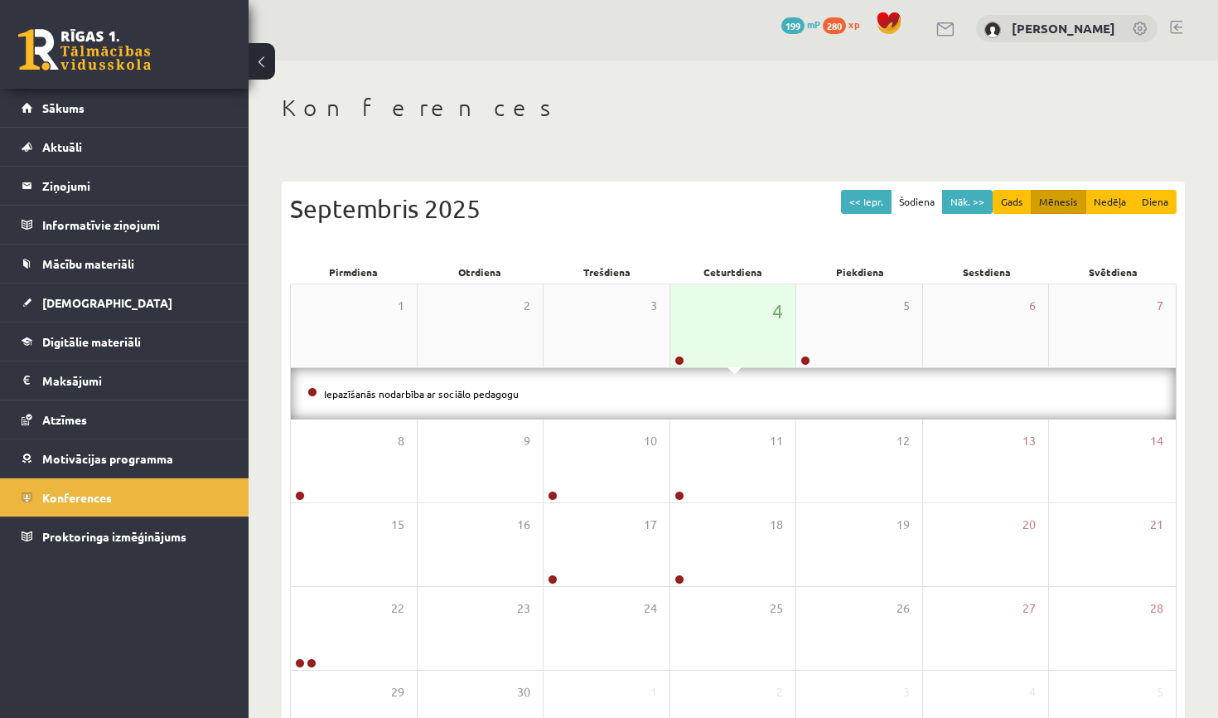
click at [674, 356] on div at bounding box center [678, 362] width 16 height 12
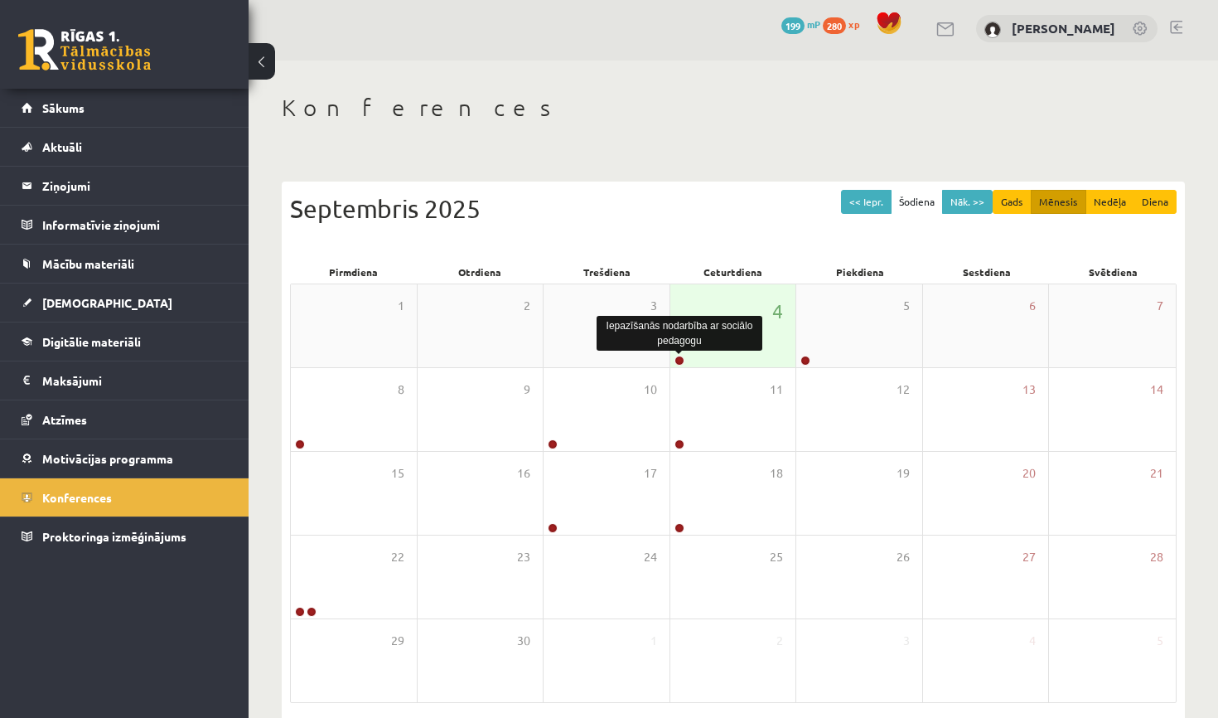
click at [678, 356] on link at bounding box center [680, 361] width 10 height 10
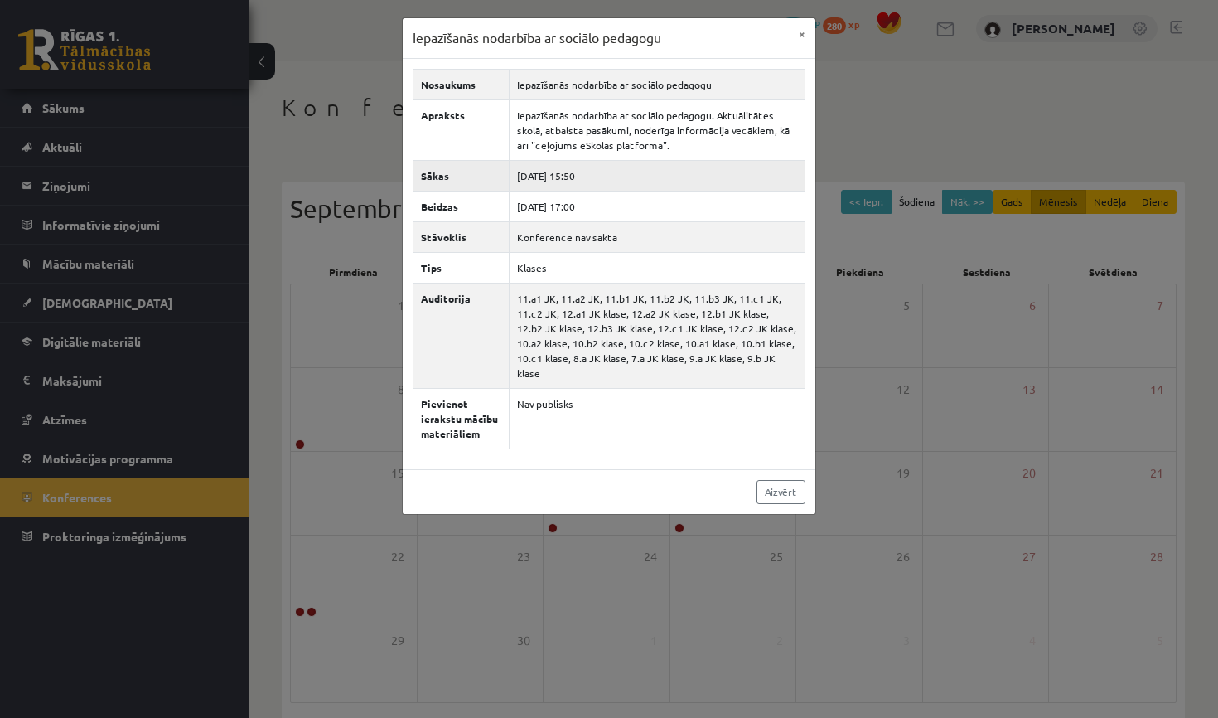
drag, startPoint x: 573, startPoint y: 180, endPoint x: 543, endPoint y: 177, distance: 29.9
click at [542, 177] on td "2025-09-04 15:50" at bounding box center [658, 175] width 296 height 31
click at [799, 29] on button "×" at bounding box center [802, 33] width 27 height 31
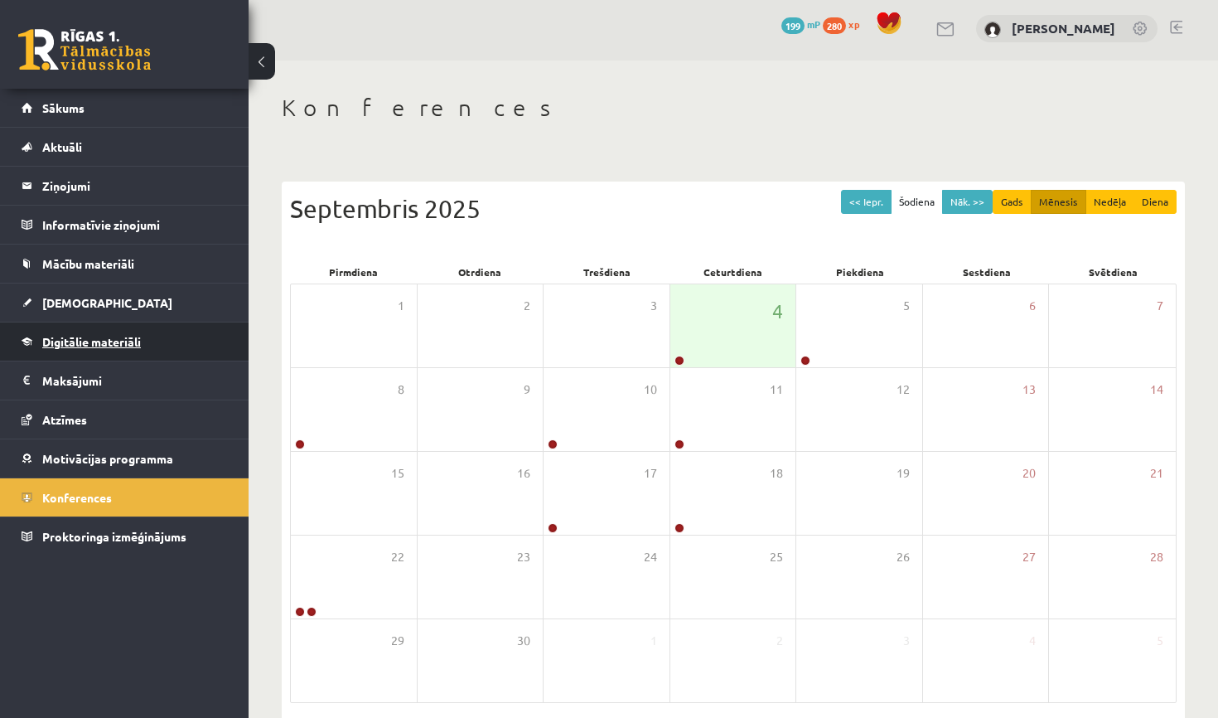
click at [115, 356] on link "Digitālie materiāli" at bounding box center [125, 341] width 206 height 38
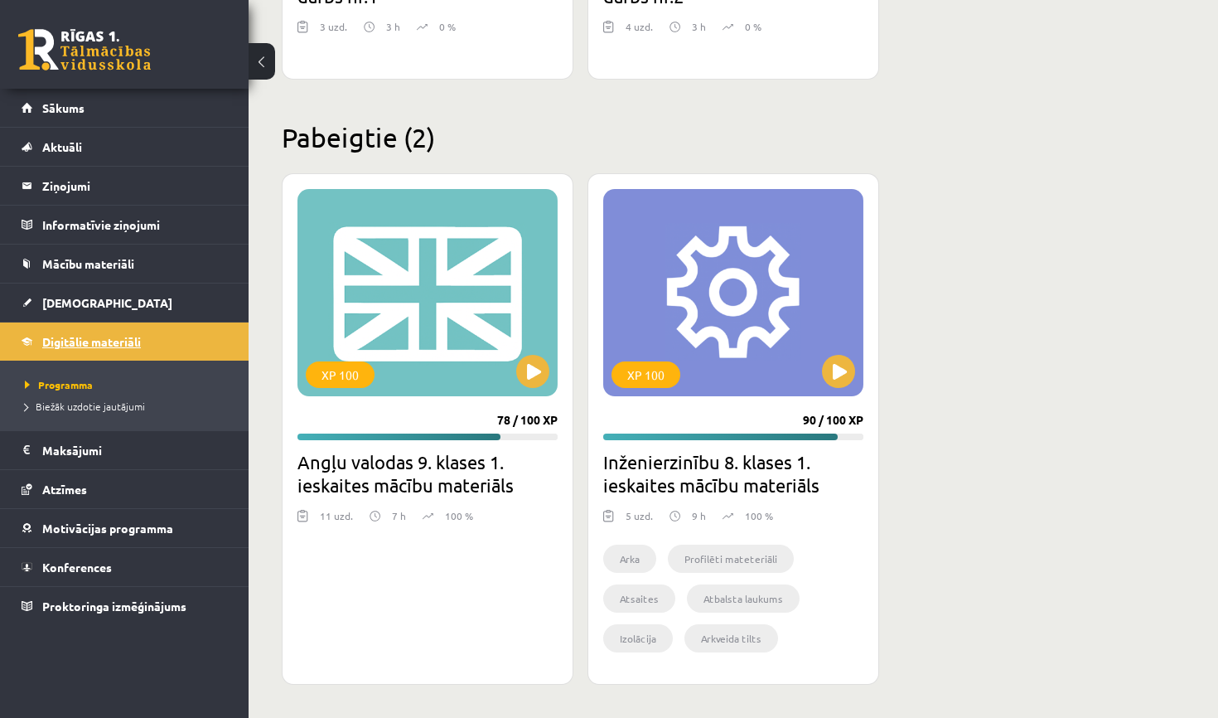
scroll to position [1630, 0]
click at [88, 307] on span "[DEMOGRAPHIC_DATA]" at bounding box center [107, 302] width 130 height 15
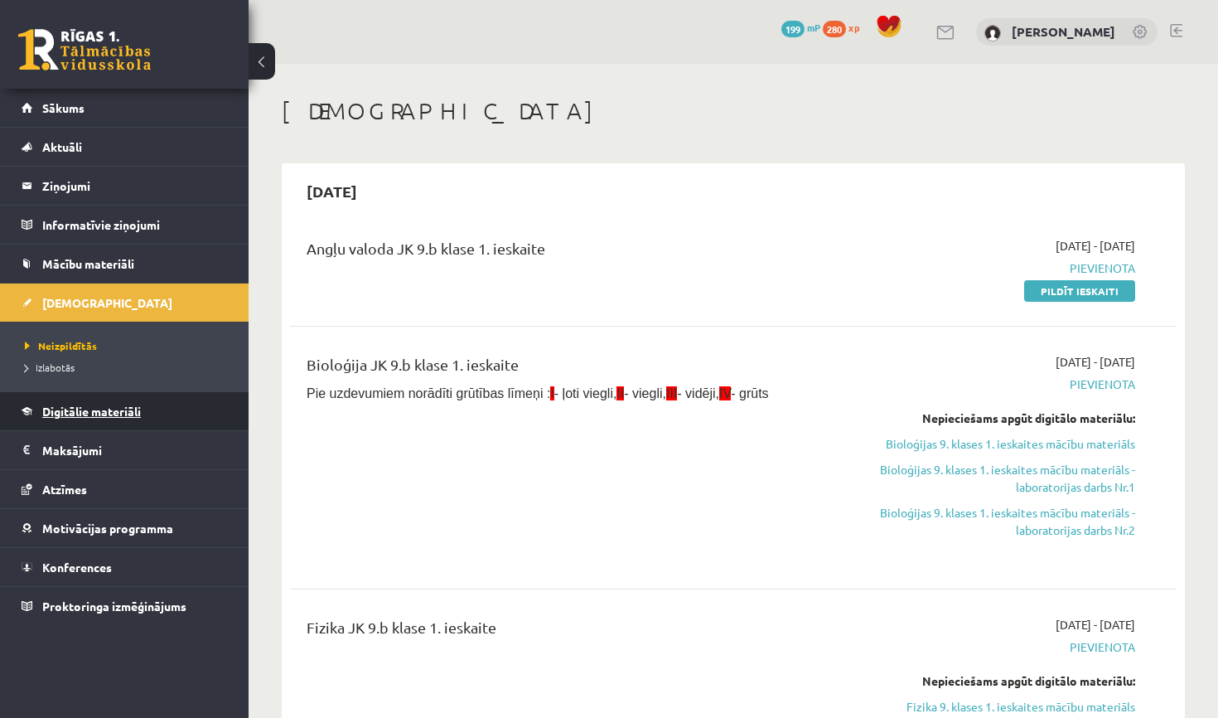
click at [111, 422] on link "Digitālie materiāli" at bounding box center [125, 411] width 206 height 38
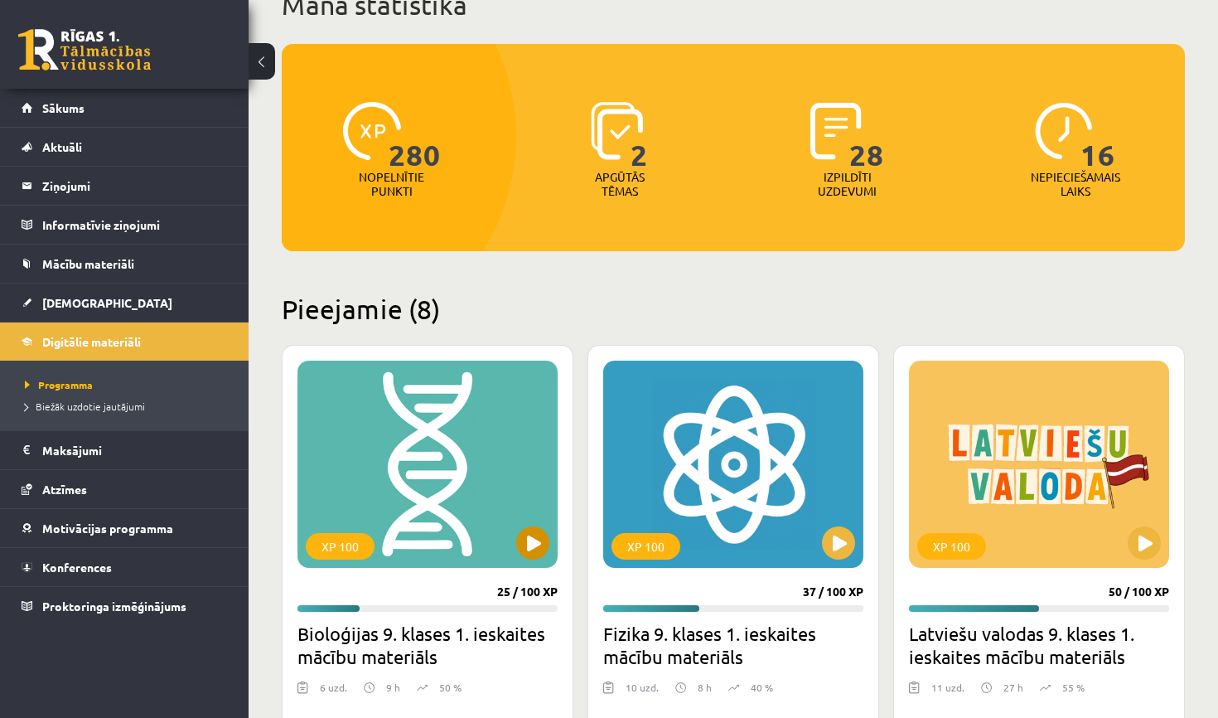
scroll to position [169, 0]
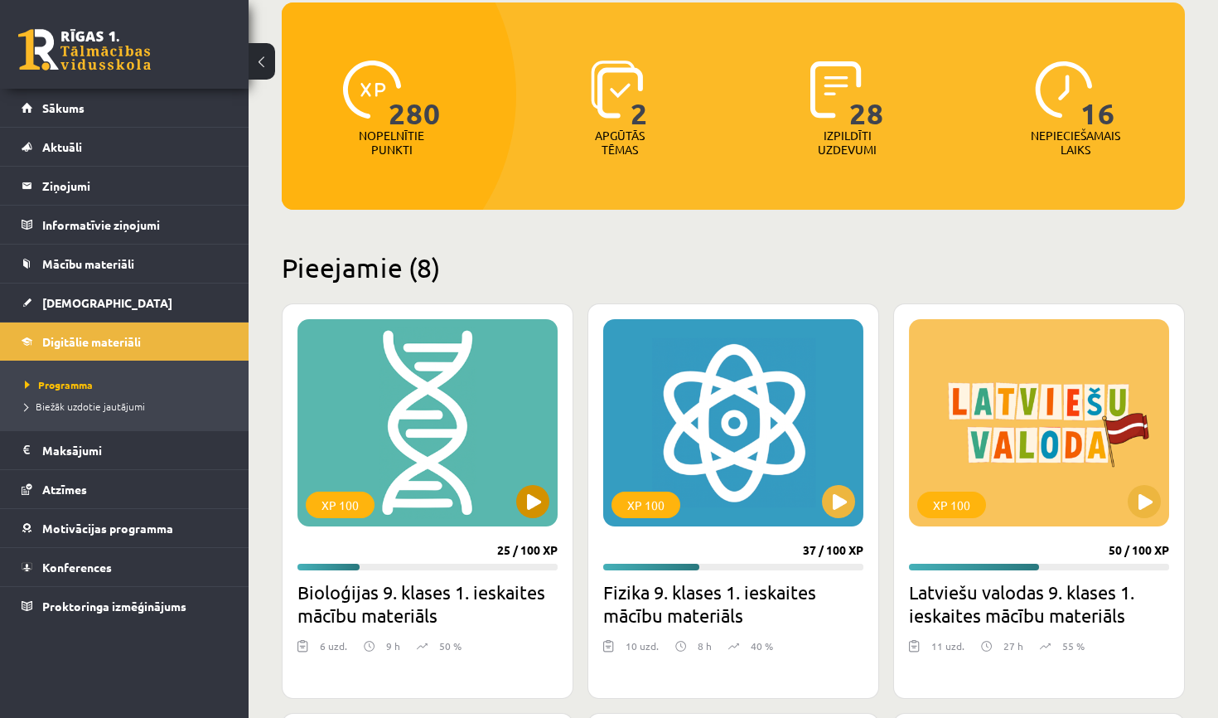
click at [534, 506] on button at bounding box center [532, 501] width 33 height 33
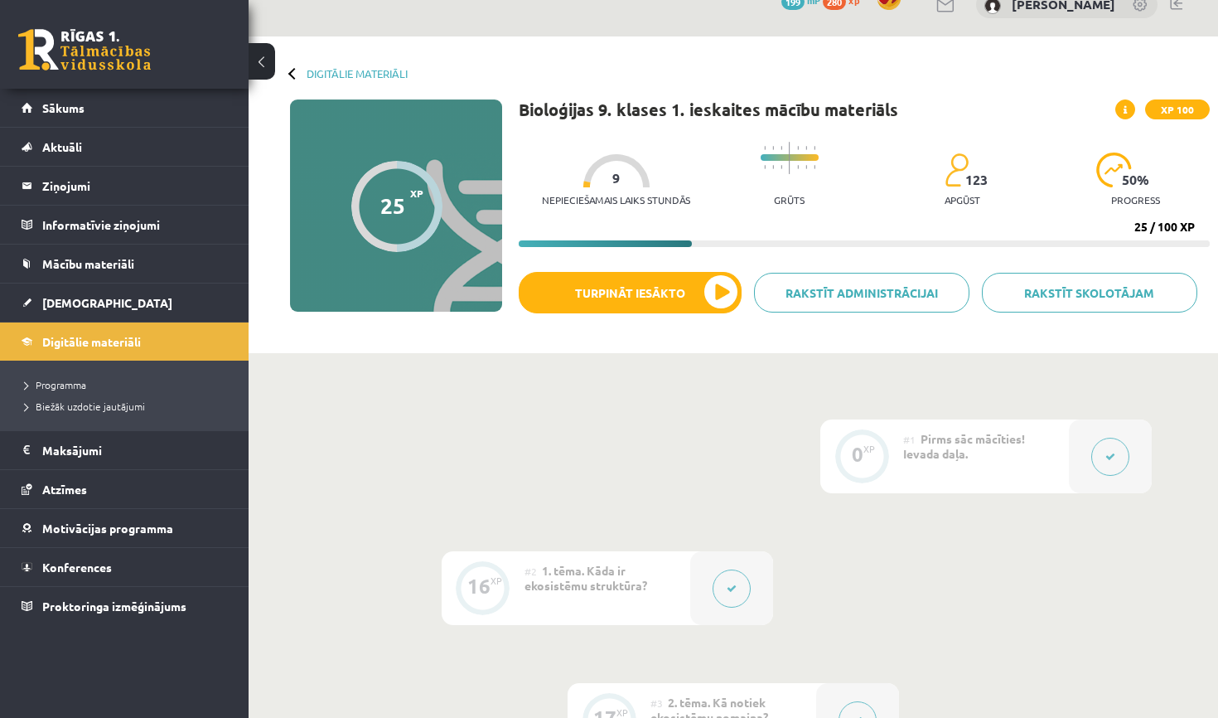
scroll to position [31, 0]
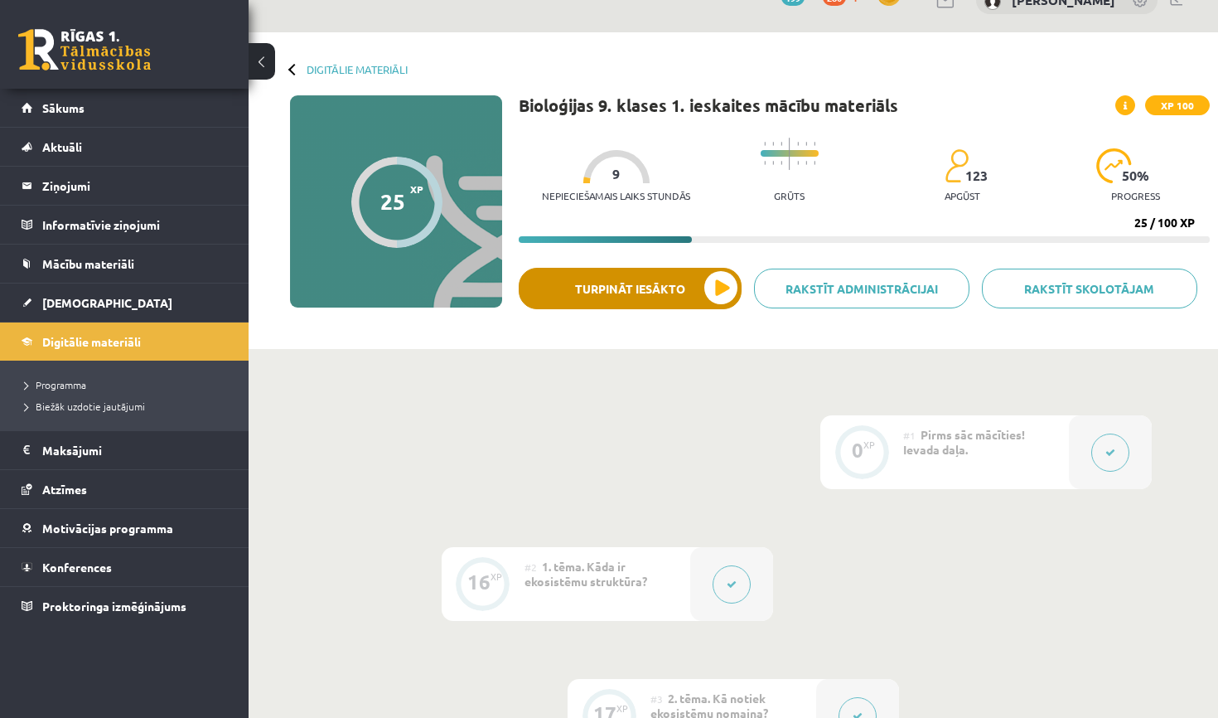
click at [695, 284] on button "Turpināt iesākto" at bounding box center [630, 288] width 223 height 41
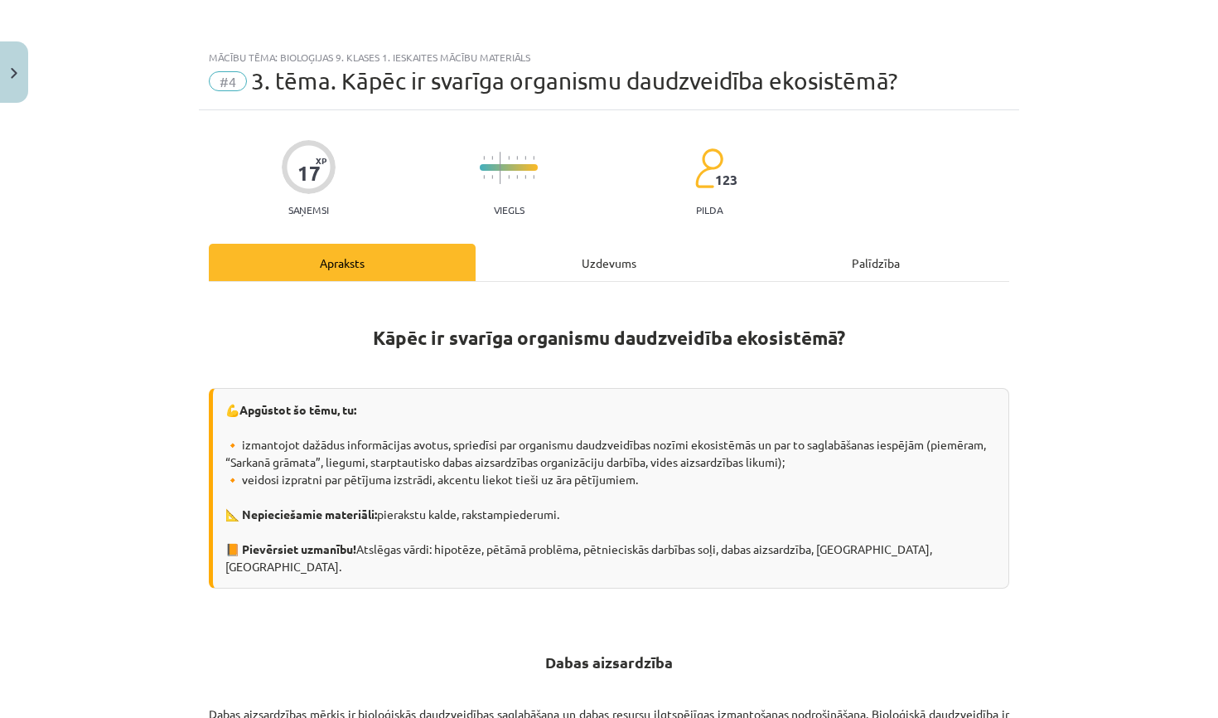
click at [596, 258] on div "Uzdevums" at bounding box center [609, 262] width 267 height 37
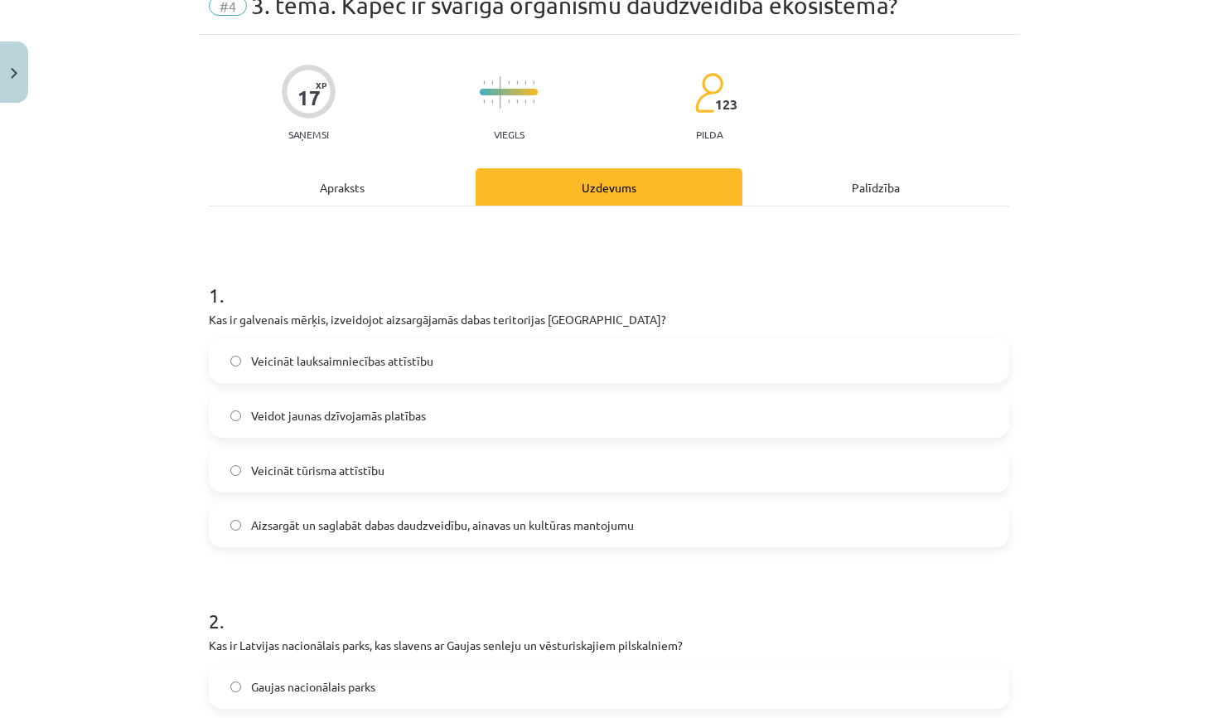
scroll to position [83, 0]
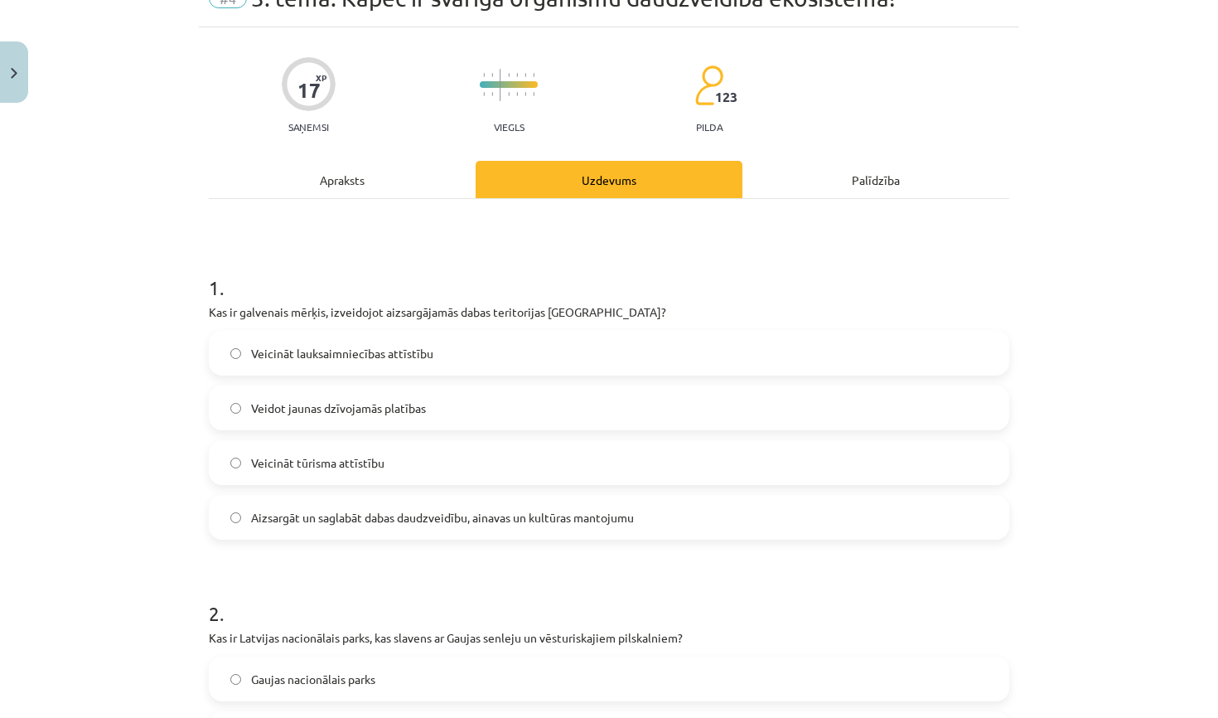
click at [644, 522] on label "Aizsargāt un saglabāt dabas daudzveidību, ainavas un kultūras mantojumu" at bounding box center [608, 516] width 797 height 41
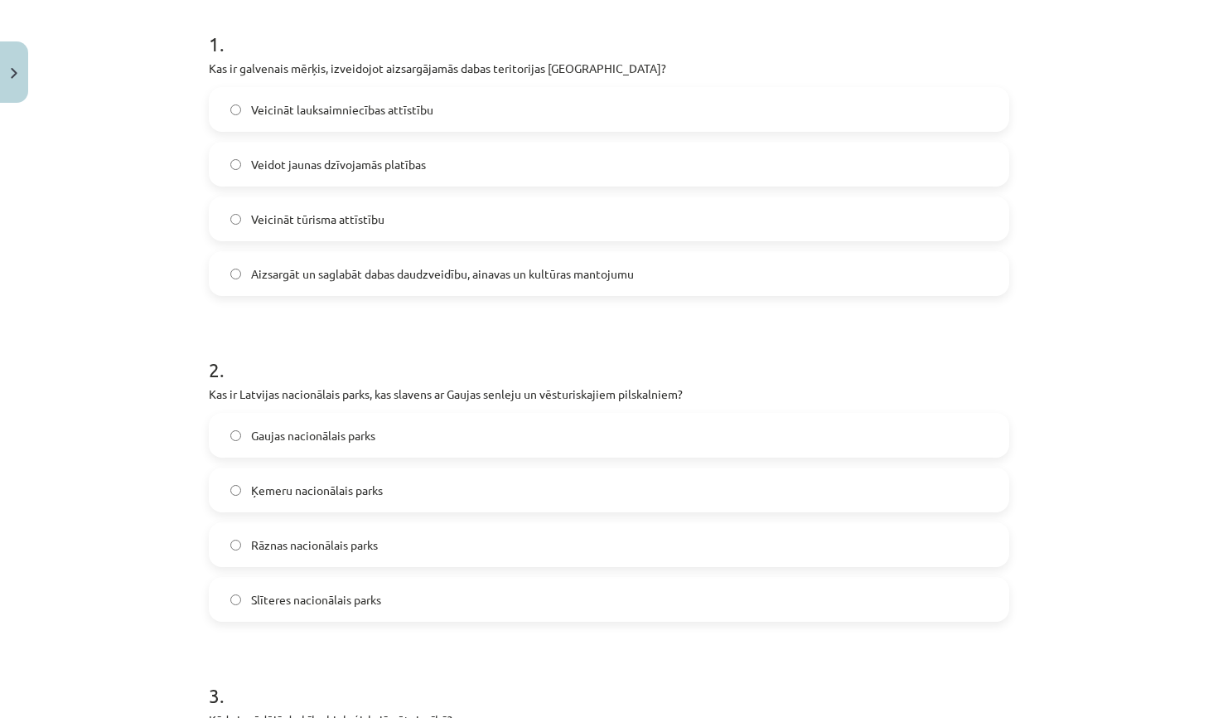
scroll to position [329, 0]
click at [518, 427] on label "Gaujas nacionālais parks" at bounding box center [608, 432] width 797 height 41
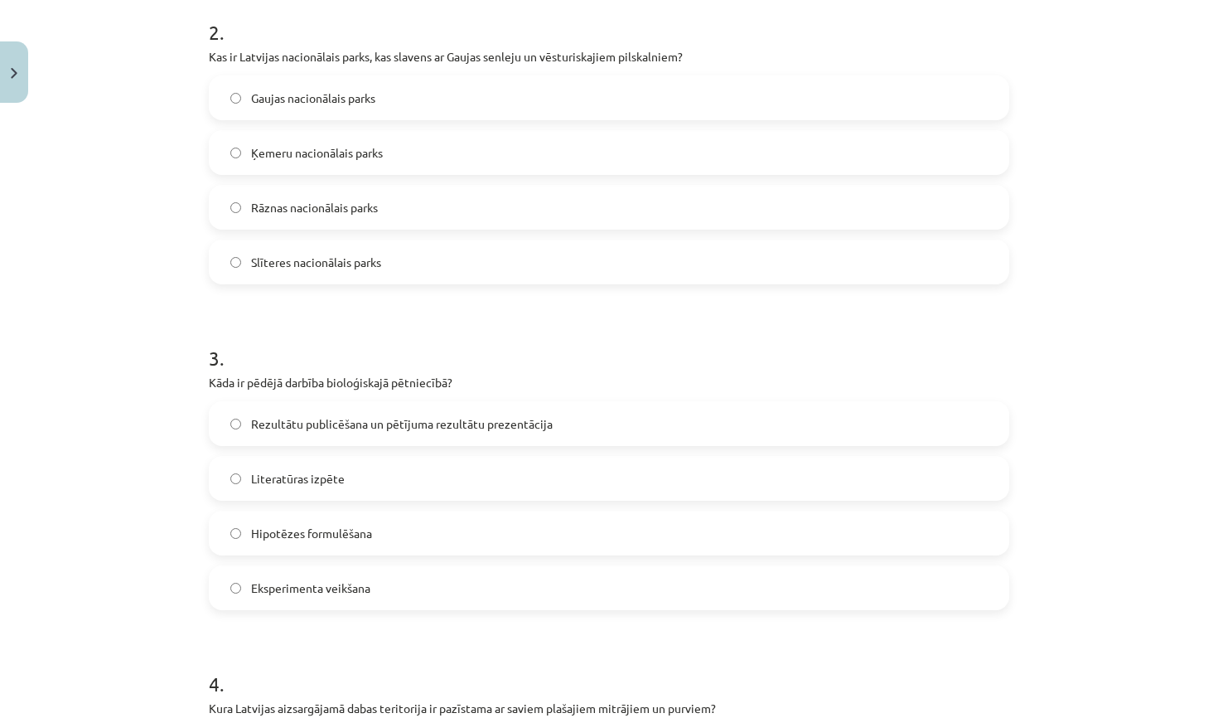
scroll to position [675, 0]
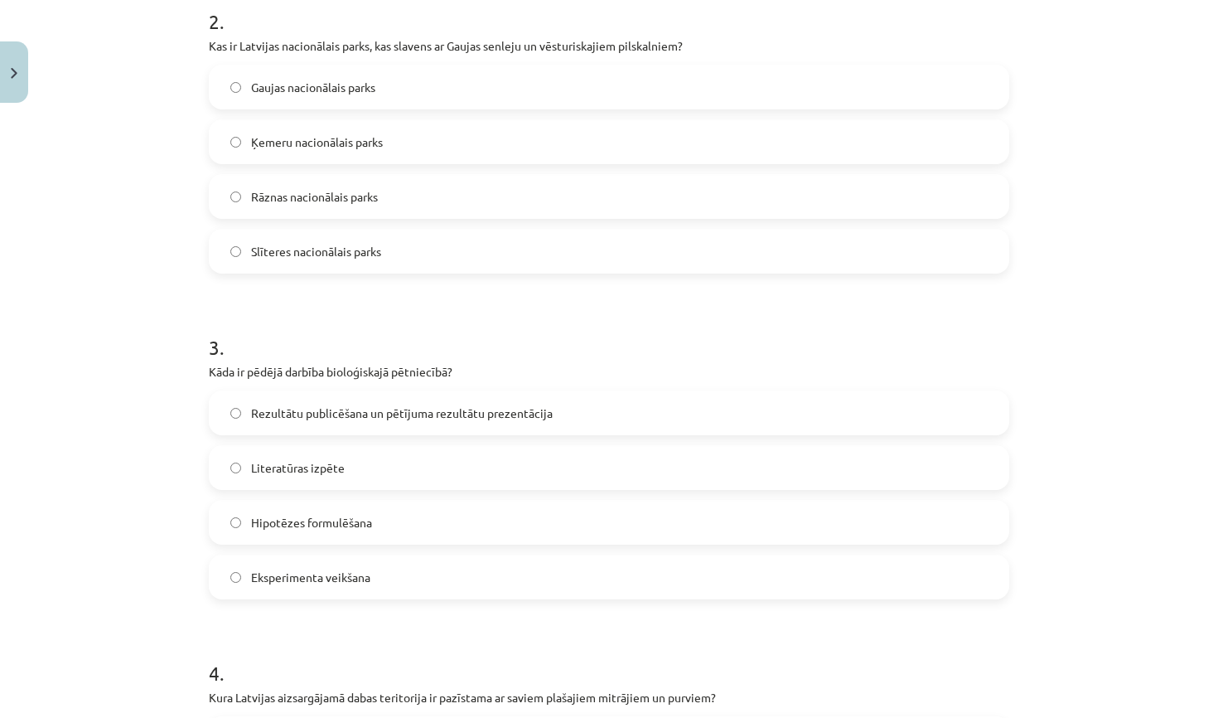
click at [452, 520] on label "Hipotēzes formulēšana" at bounding box center [608, 521] width 797 height 41
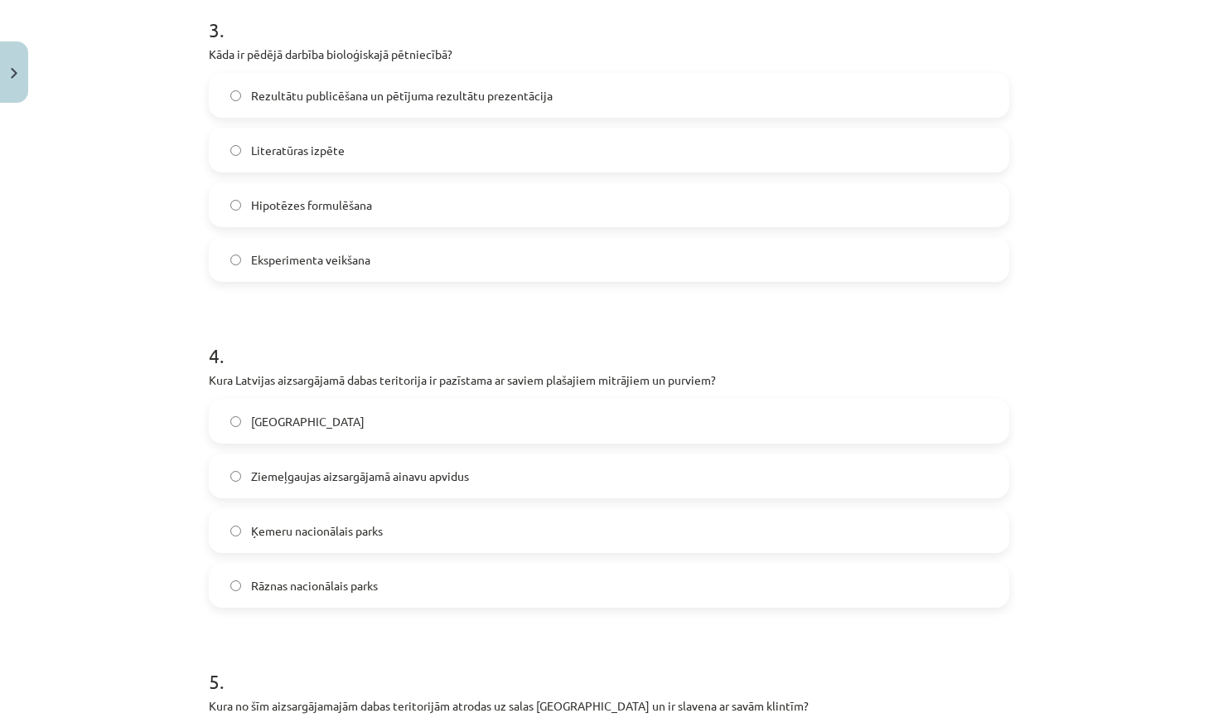
scroll to position [1014, 0]
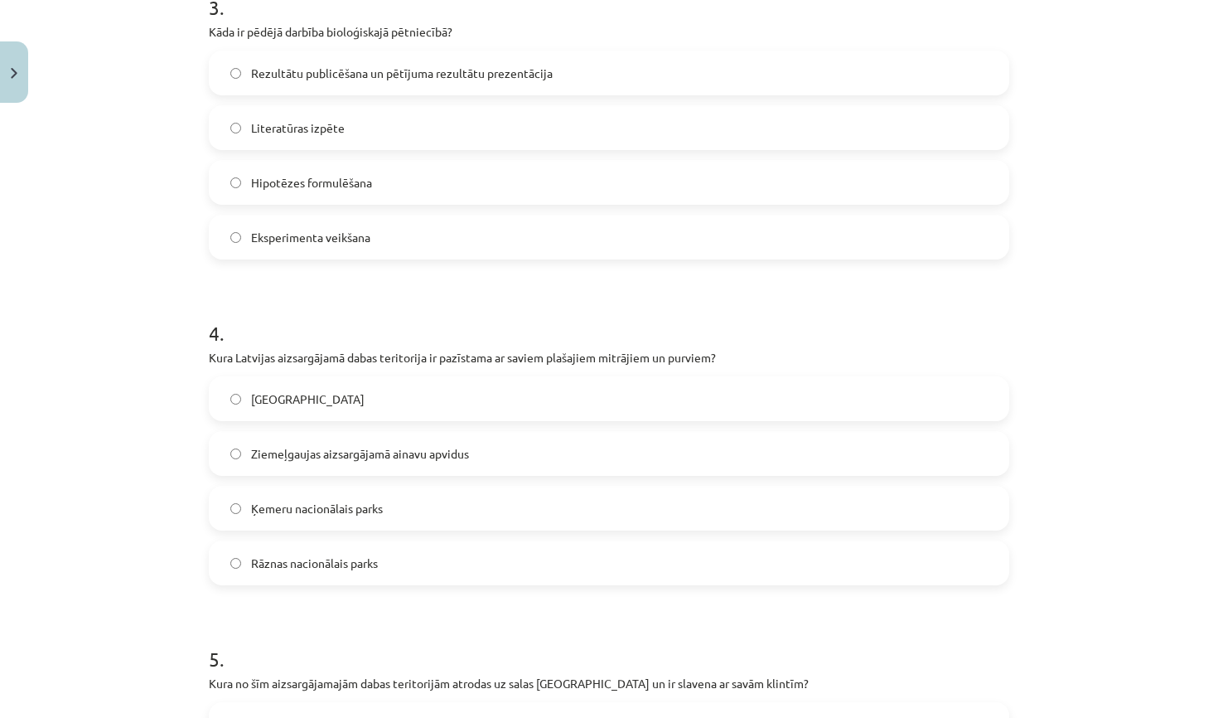
click at [436, 521] on label "Ķemeru nacionālais parks" at bounding box center [608, 507] width 797 height 41
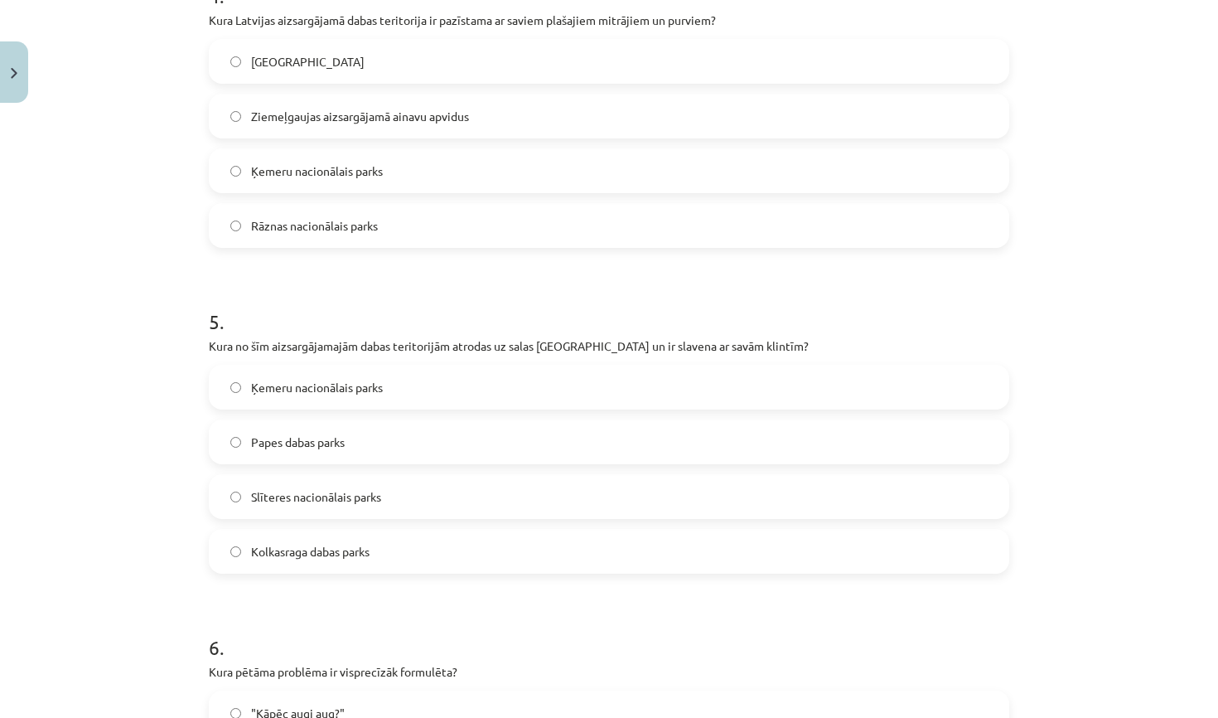
scroll to position [1362, 0]
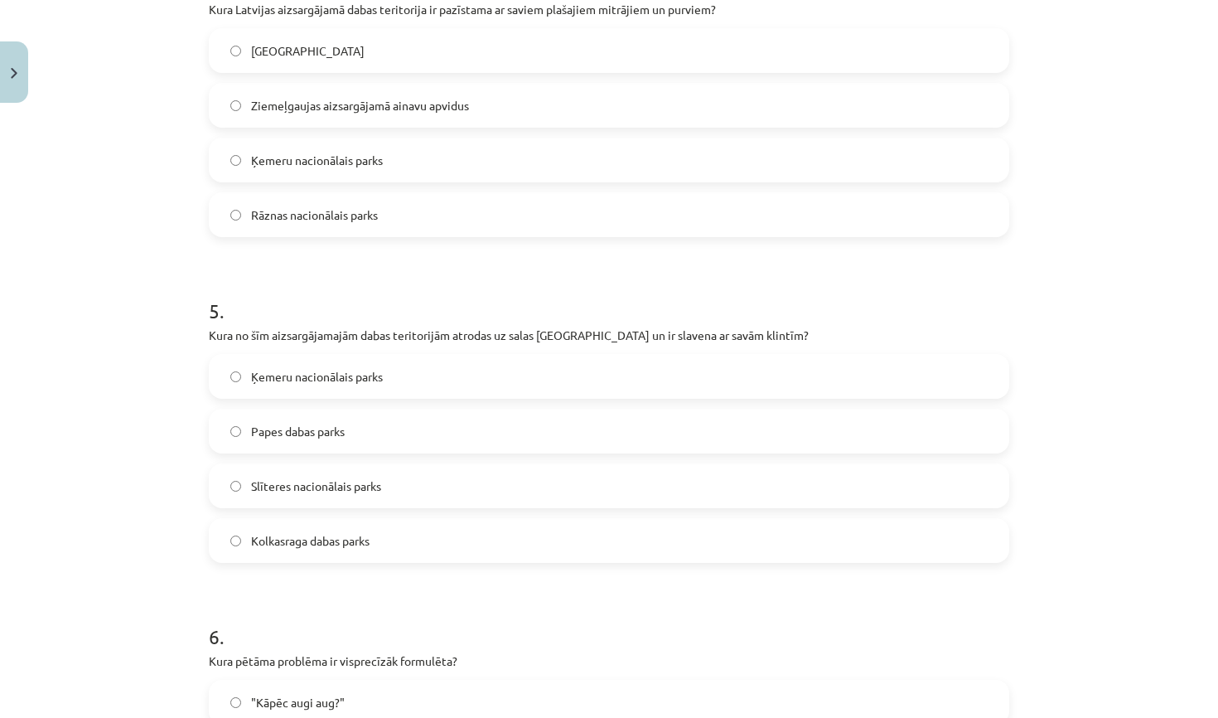
click at [425, 495] on label "Slīteres nacionālais parks" at bounding box center [608, 485] width 797 height 41
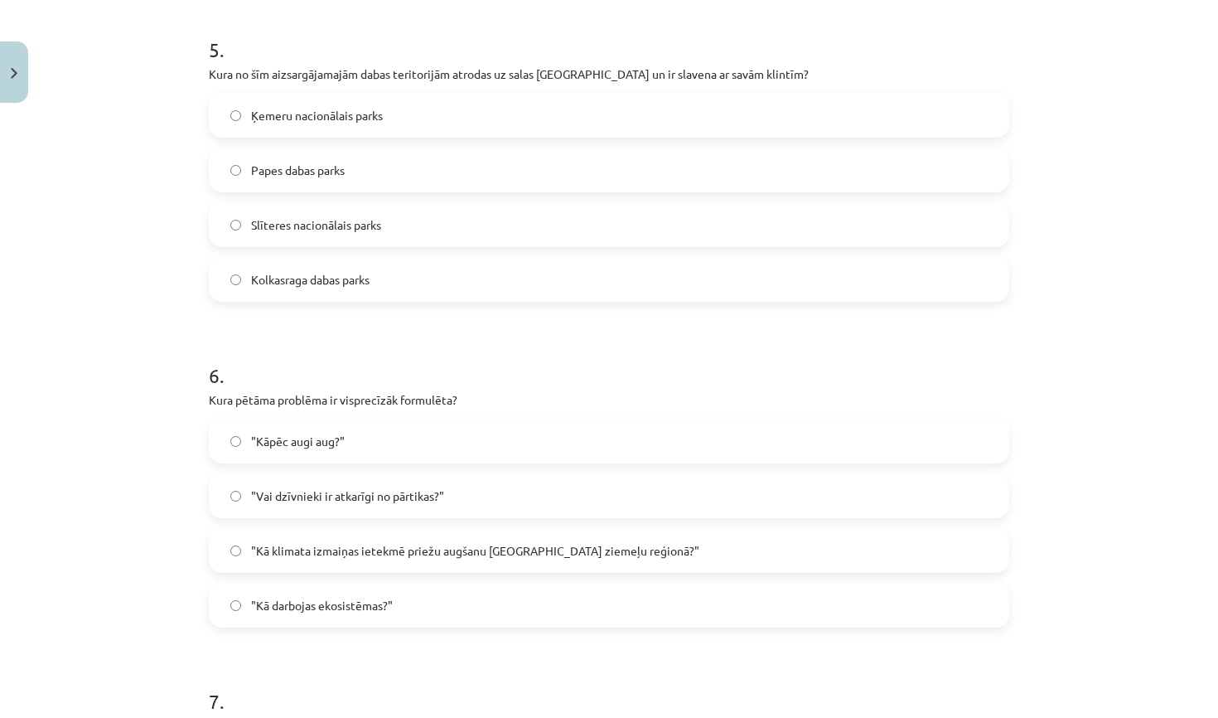
scroll to position [1625, 0]
click at [420, 537] on label ""Kā klimata izmaiņas ietekmē priežu augšanu Latvijas ziemeļu reģionā?"" at bounding box center [608, 548] width 797 height 41
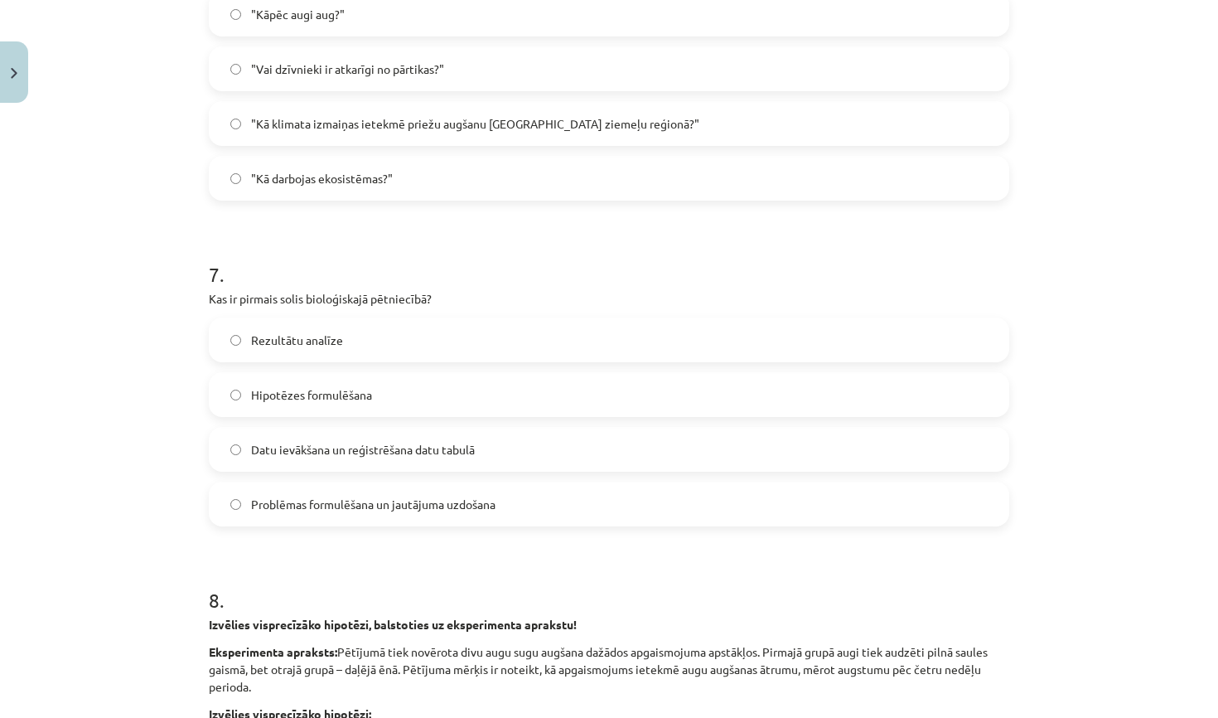
scroll to position [2058, 0]
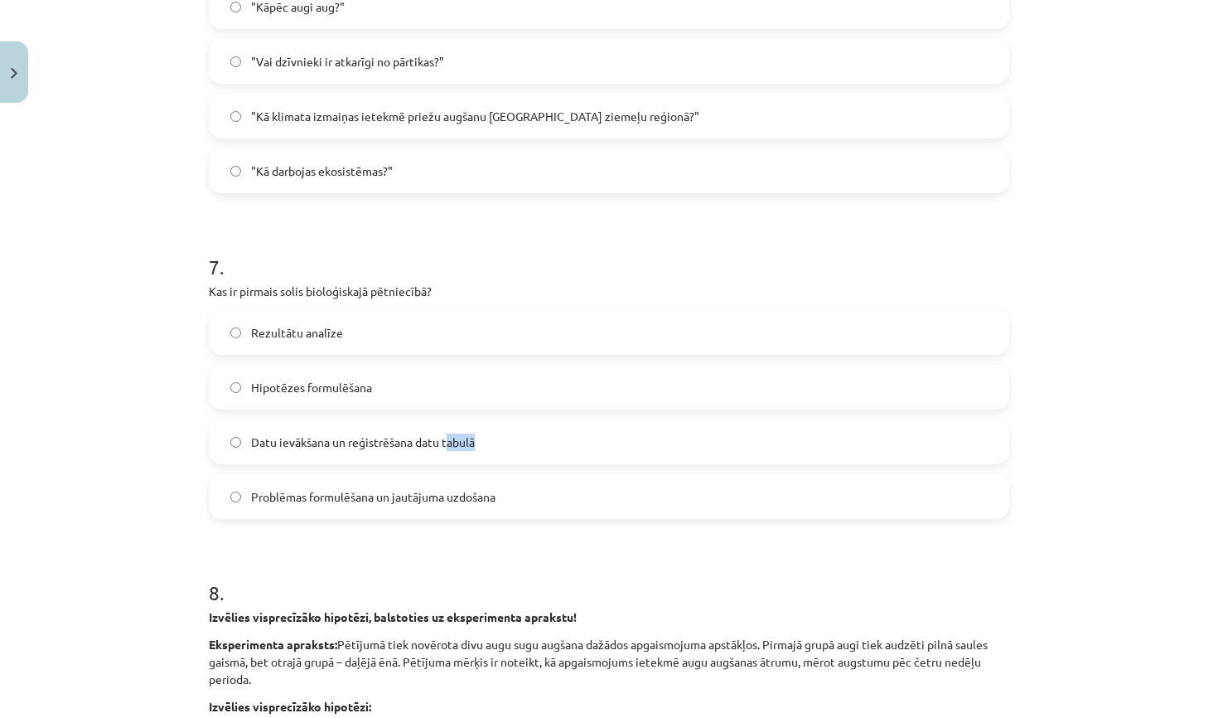
click at [447, 448] on span "Datu ievākšana un reģistrēšana datu tabulā" at bounding box center [363, 441] width 224 height 17
click at [677, 447] on label "Datu ievākšana un reģistrēšana datu tabulā" at bounding box center [608, 441] width 797 height 41
click at [601, 369] on label "Hipotēzes formulēšana" at bounding box center [608, 386] width 797 height 41
click at [592, 419] on div "Datu ievākšana un reģistrēšana datu tabulā" at bounding box center [609, 441] width 801 height 45
click at [476, 505] on span "Problēmas formulēšana un jautājuma uzdošana" at bounding box center [373, 496] width 244 height 17
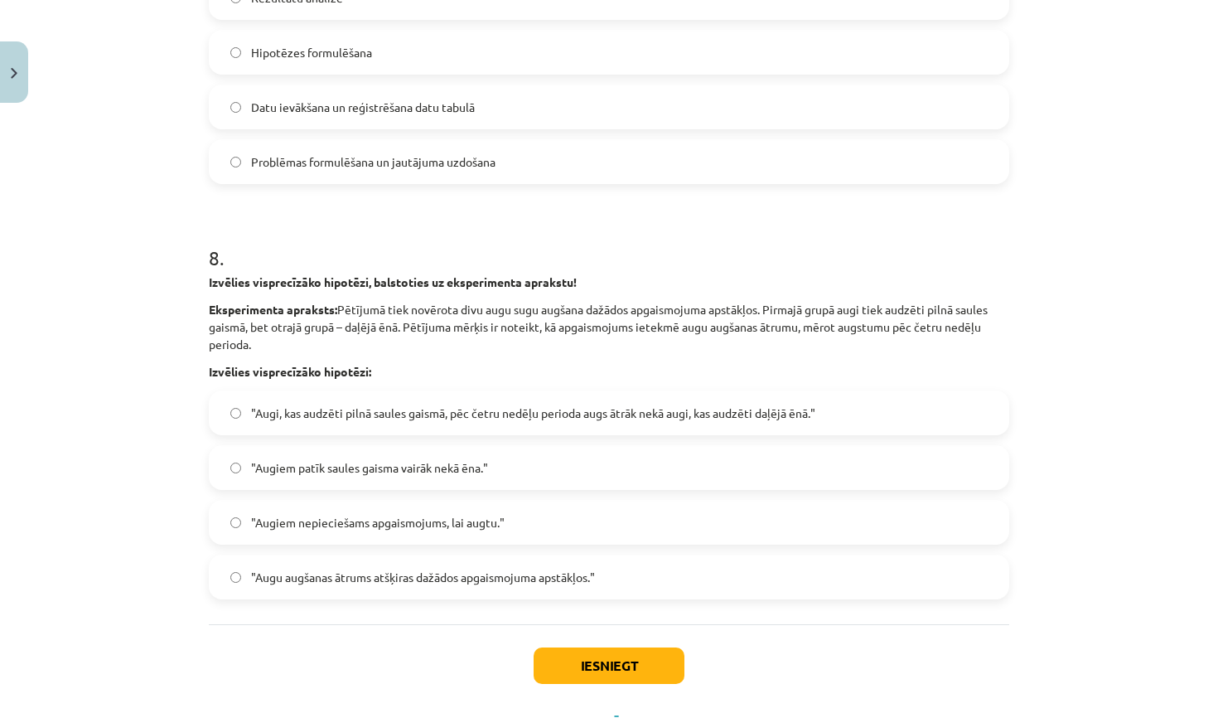
scroll to position [2388, 0]
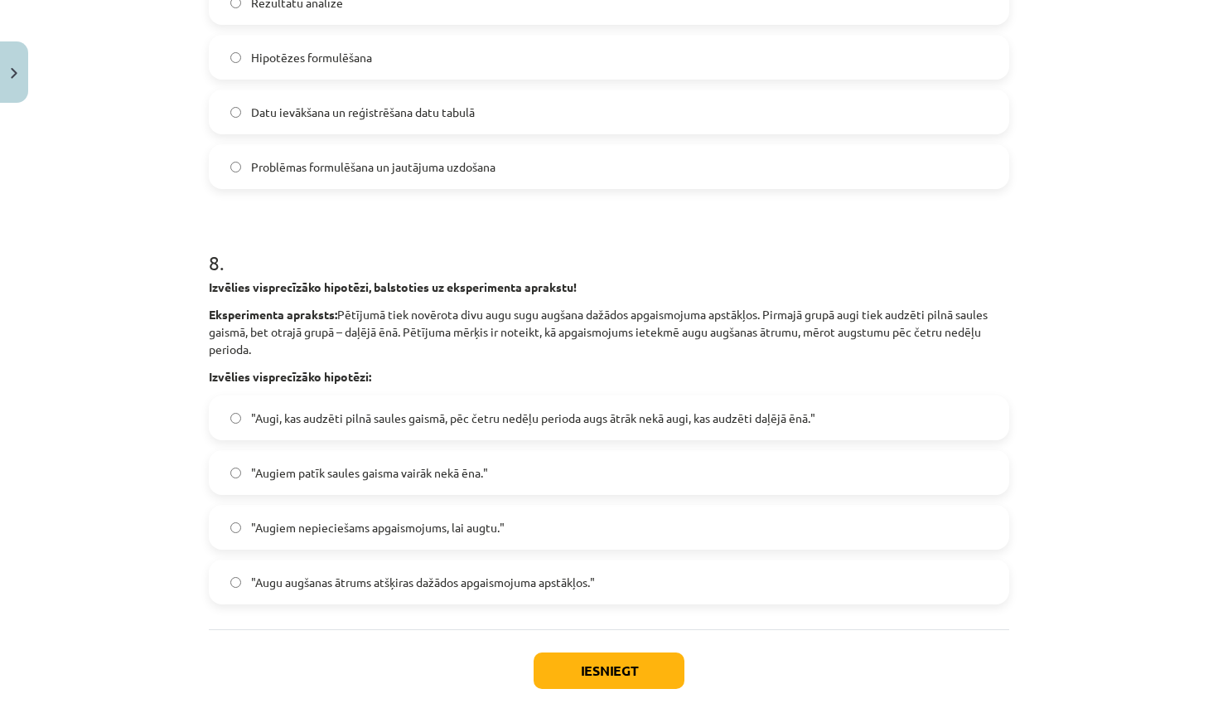
click at [480, 480] on span ""Augiem patīk saules gaisma vairāk nekā ēna."" at bounding box center [369, 472] width 237 height 17
click at [564, 646] on div "Iesniegt Aizvērt" at bounding box center [609, 687] width 801 height 116
click at [577, 664] on button "Iesniegt" at bounding box center [609, 670] width 151 height 36
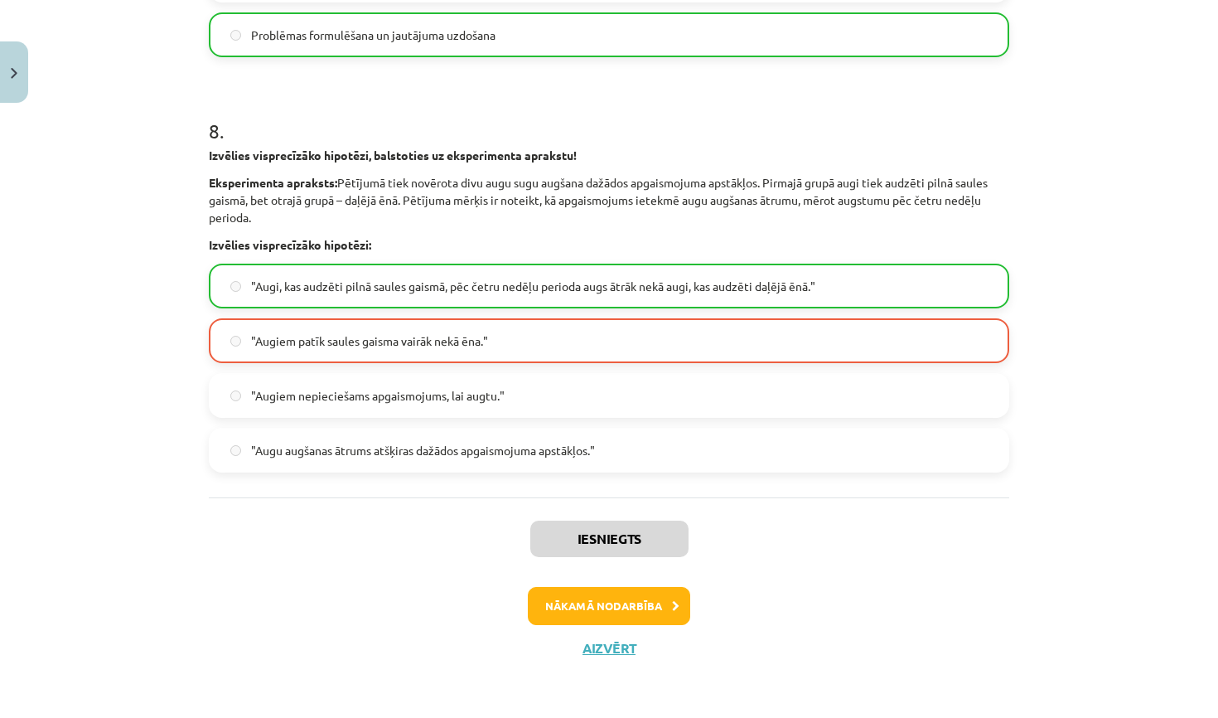
scroll to position [2521, 0]
click at [572, 603] on button "Nākamā nodarbība" at bounding box center [609, 606] width 162 height 38
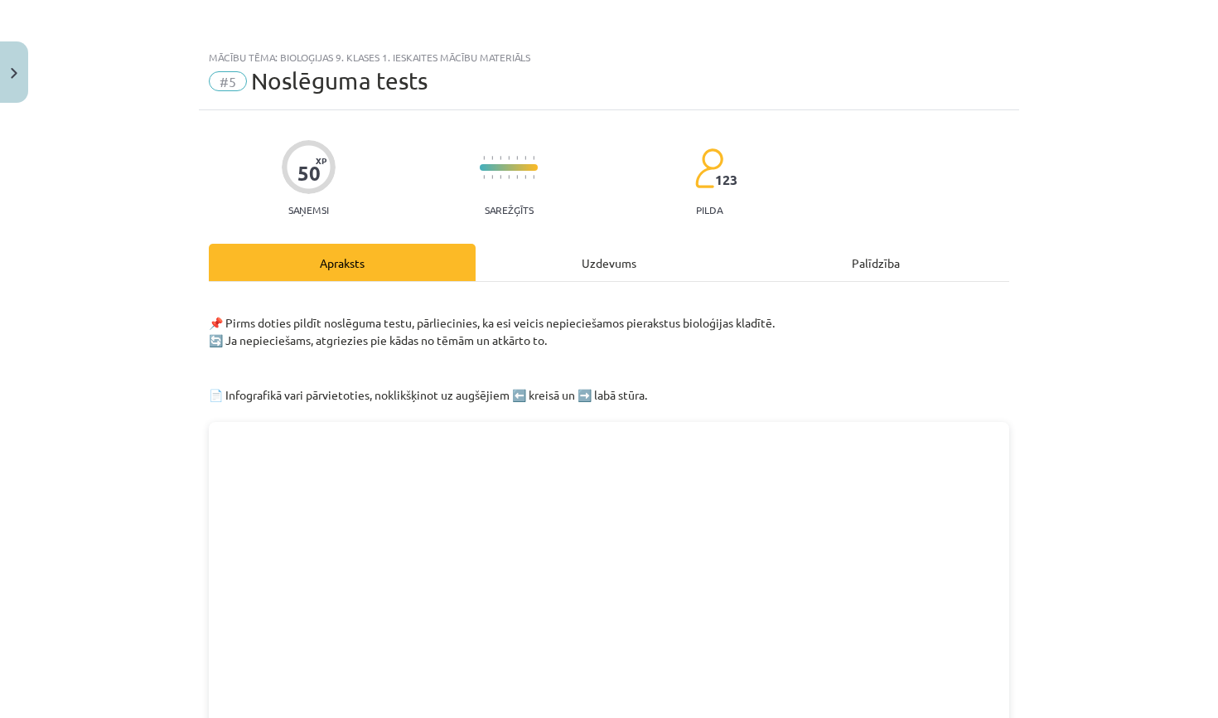
scroll to position [0, 0]
click at [599, 266] on div "Uzdevums" at bounding box center [609, 262] width 267 height 37
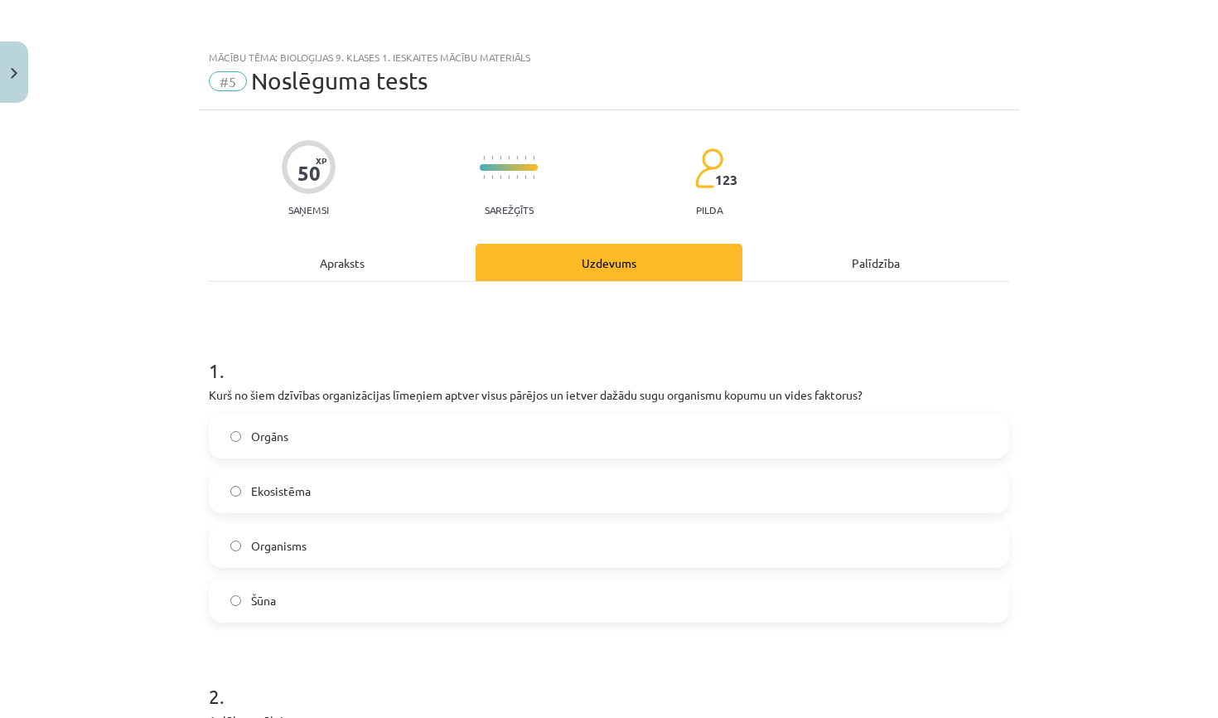
scroll to position [41, 0]
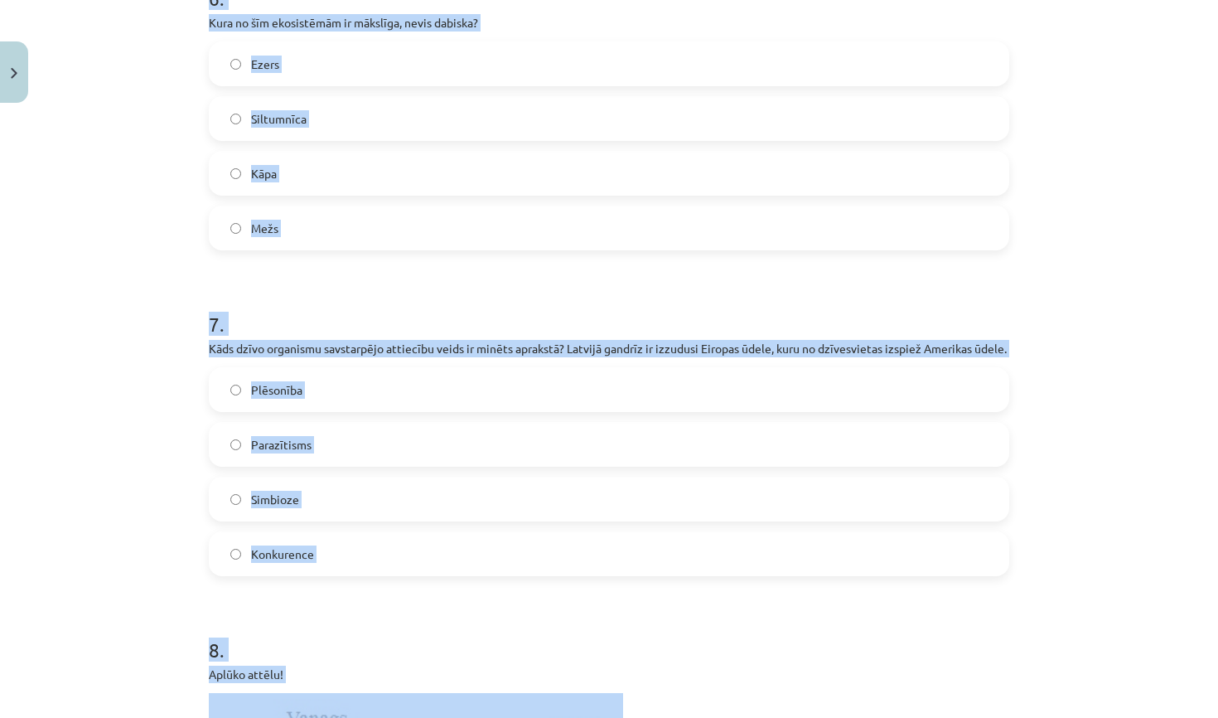
drag, startPoint x: 209, startPoint y: 352, endPoint x: 742, endPoint y: 717, distance: 645.7
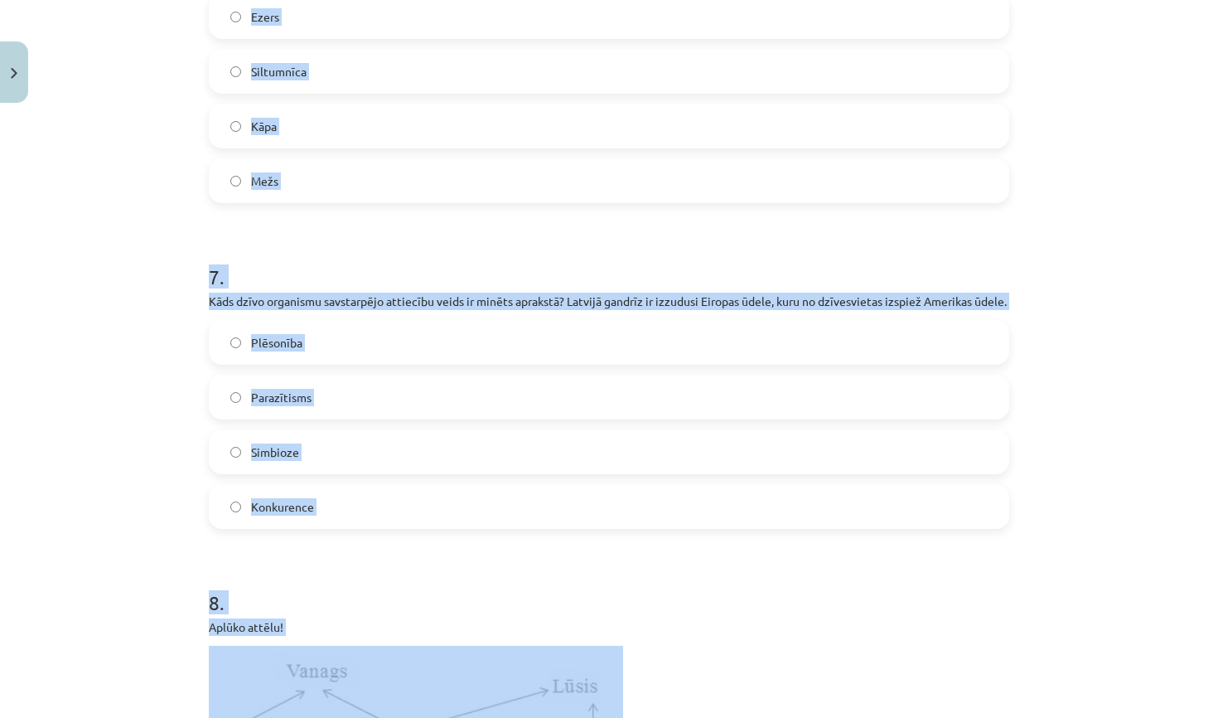
copy form "Kurš no šiem dzīvības organizācijas līmeņiem aptver visus pārējos un ietver daž…"
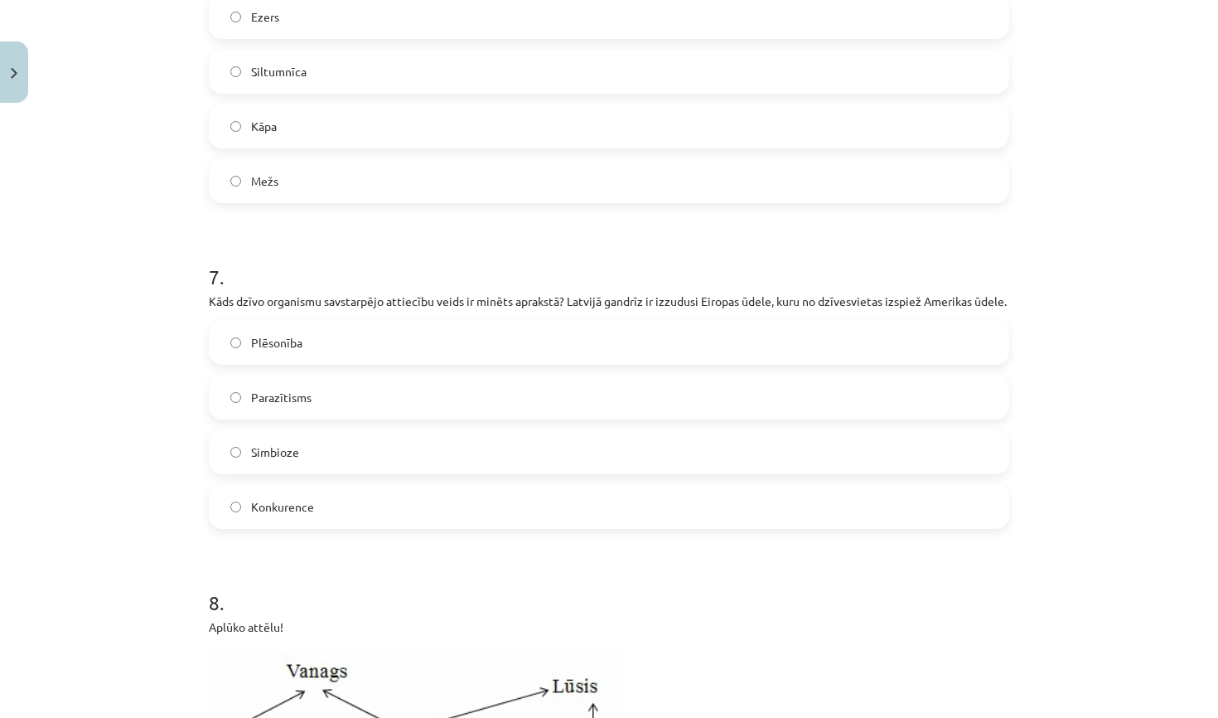
click at [1058, 268] on div "Mācību tēma: Bioloģijas 9. klases 1. ieskaites mācību materiāls #5 Noslēguma te…" at bounding box center [609, 359] width 1218 height 718
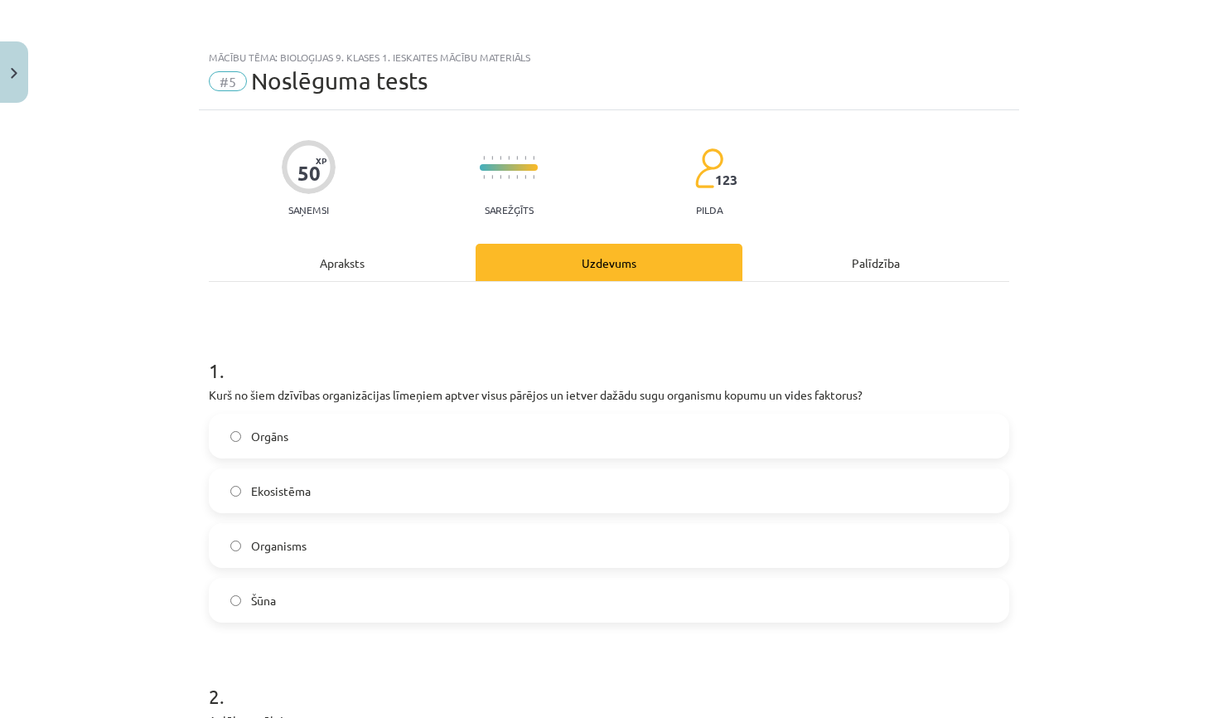
scroll to position [0, 0]
click at [408, 474] on label "Ekosistēma" at bounding box center [608, 490] width 797 height 41
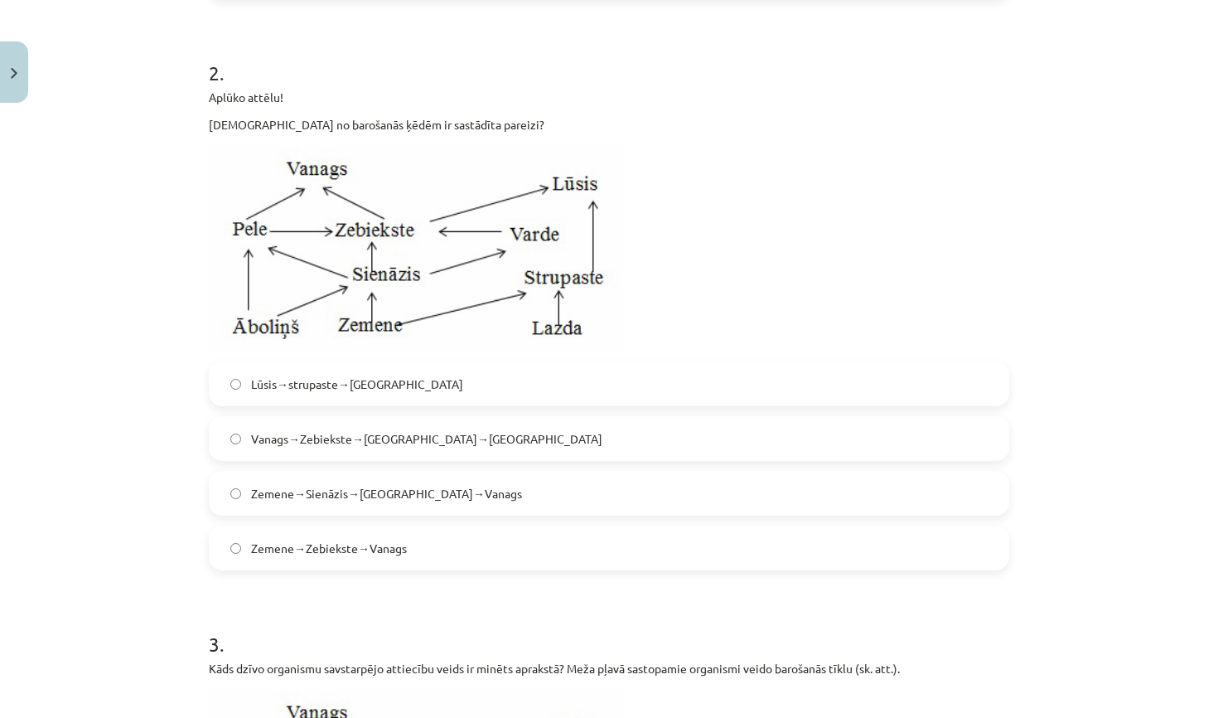
scroll to position [625, 0]
click at [416, 491] on span "Zemene→Sienāzis→Zebiekste→Vanags" at bounding box center [386, 491] width 271 height 17
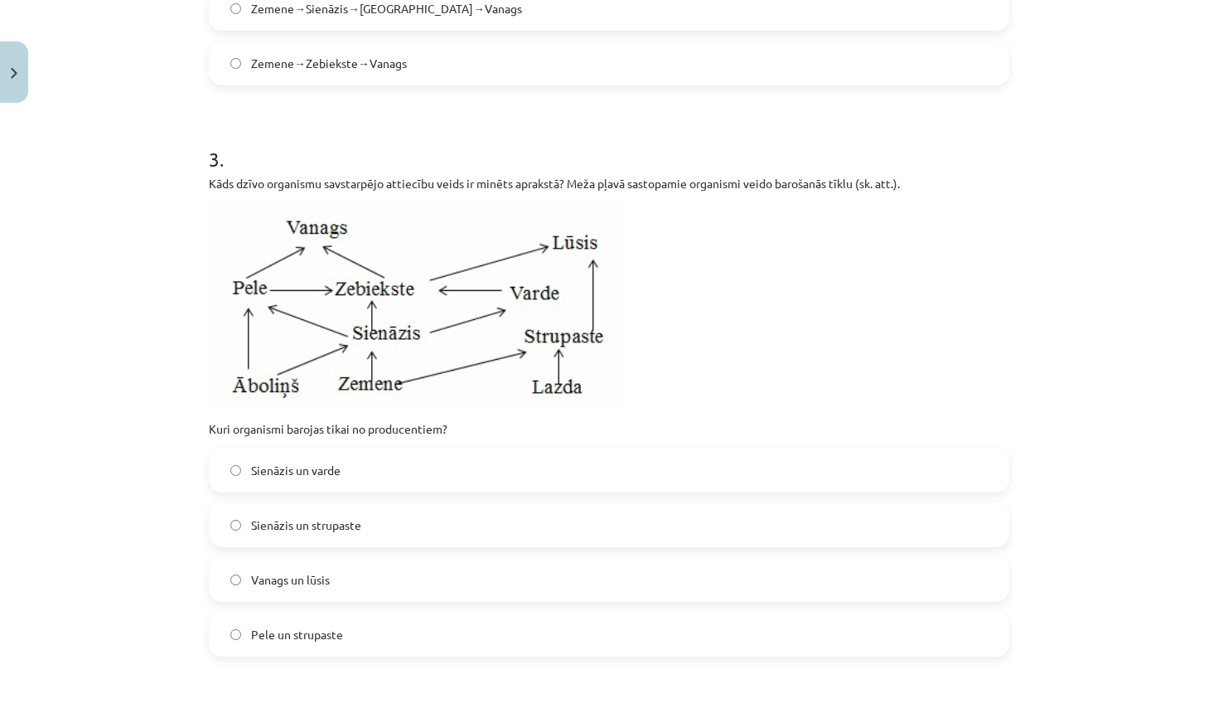
scroll to position [1110, 0]
click at [387, 512] on label "Sienāzis un strupaste" at bounding box center [608, 521] width 797 height 41
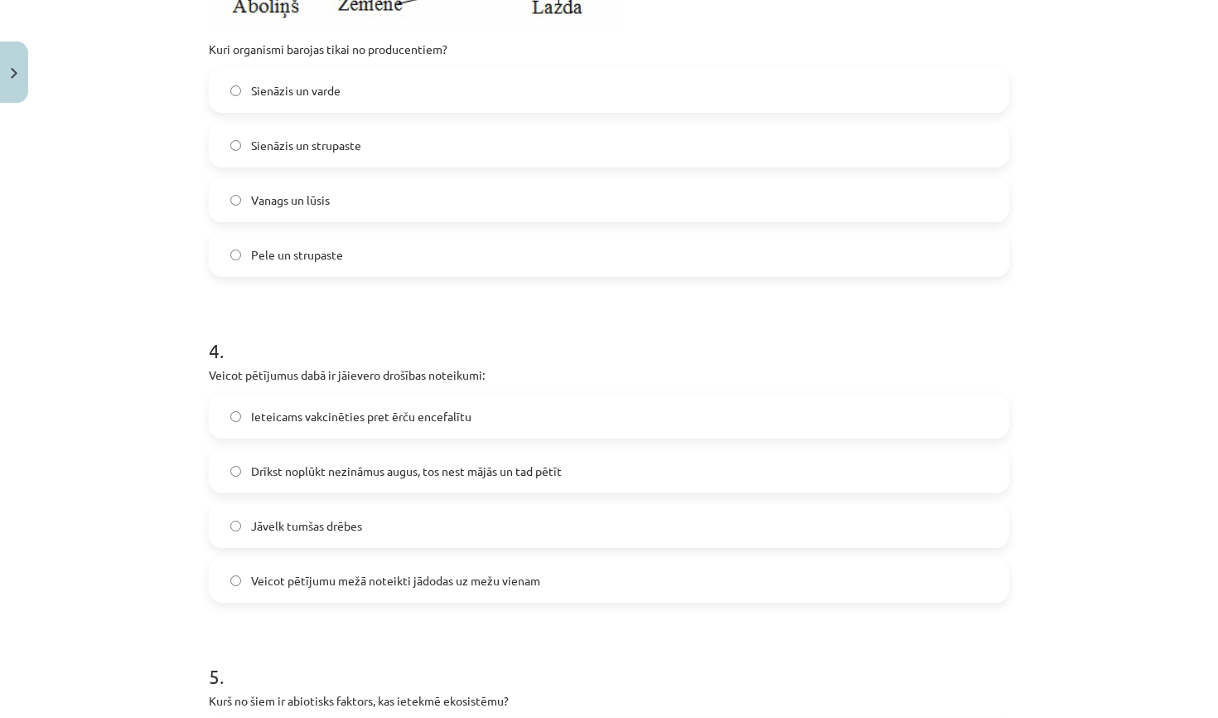
scroll to position [1519, 0]
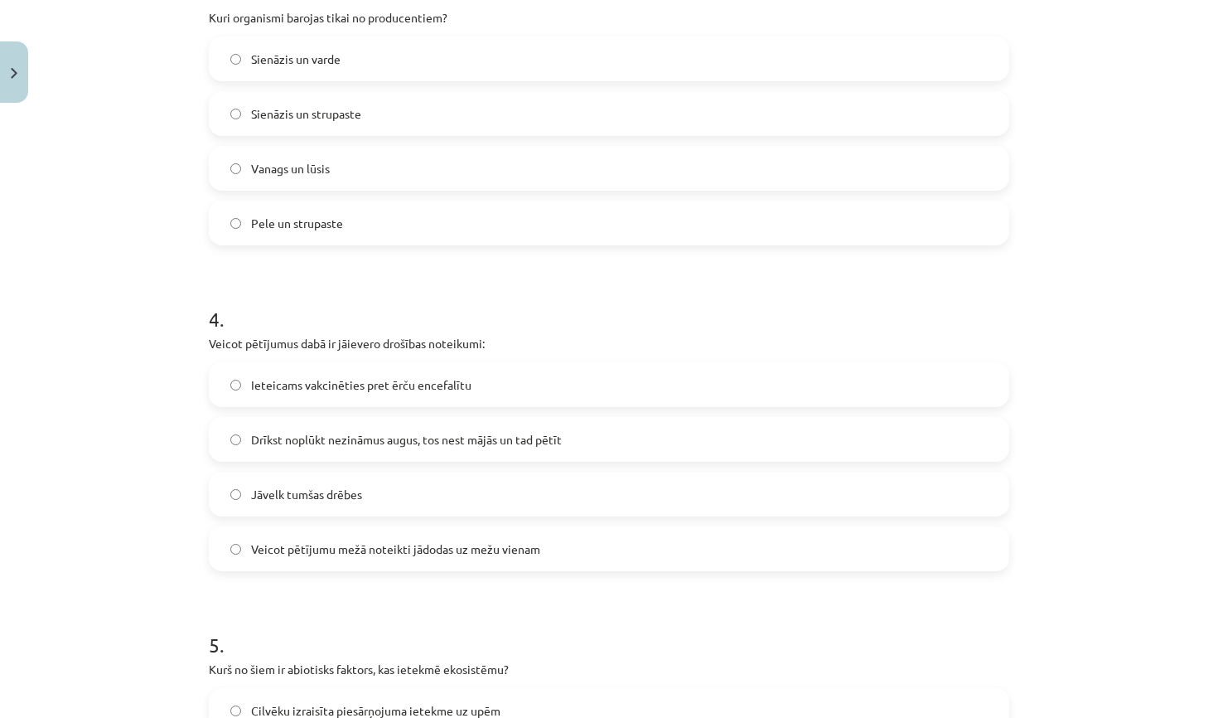
click at [462, 384] on span "Ieteicams vakcinēties pret ērču encefalītu" at bounding box center [361, 384] width 220 height 17
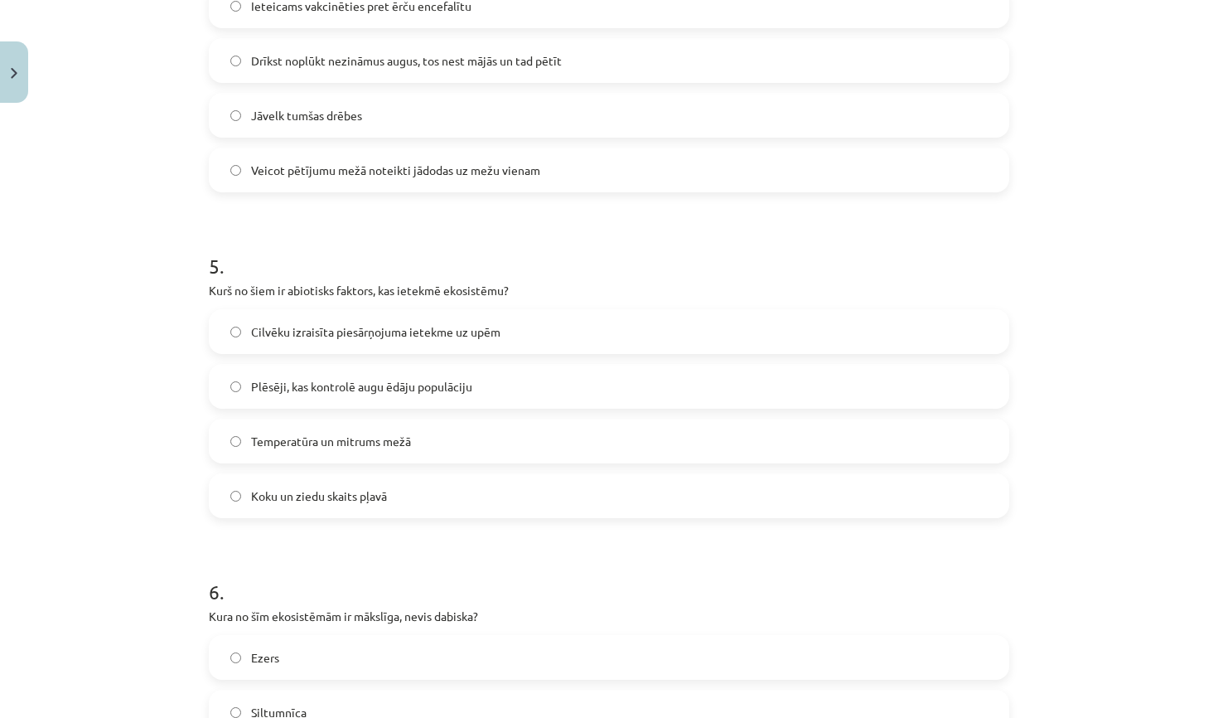
scroll to position [1937, 0]
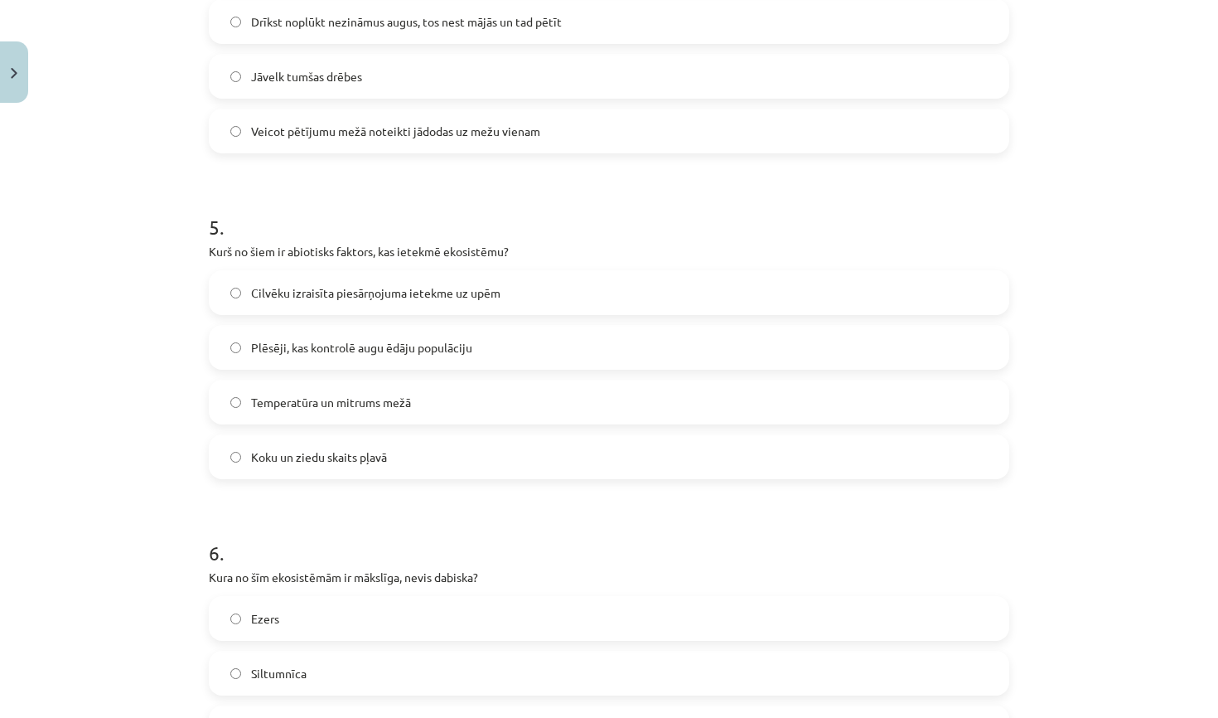
click at [403, 409] on span "Temperatūra un mitrums mežā" at bounding box center [331, 402] width 160 height 17
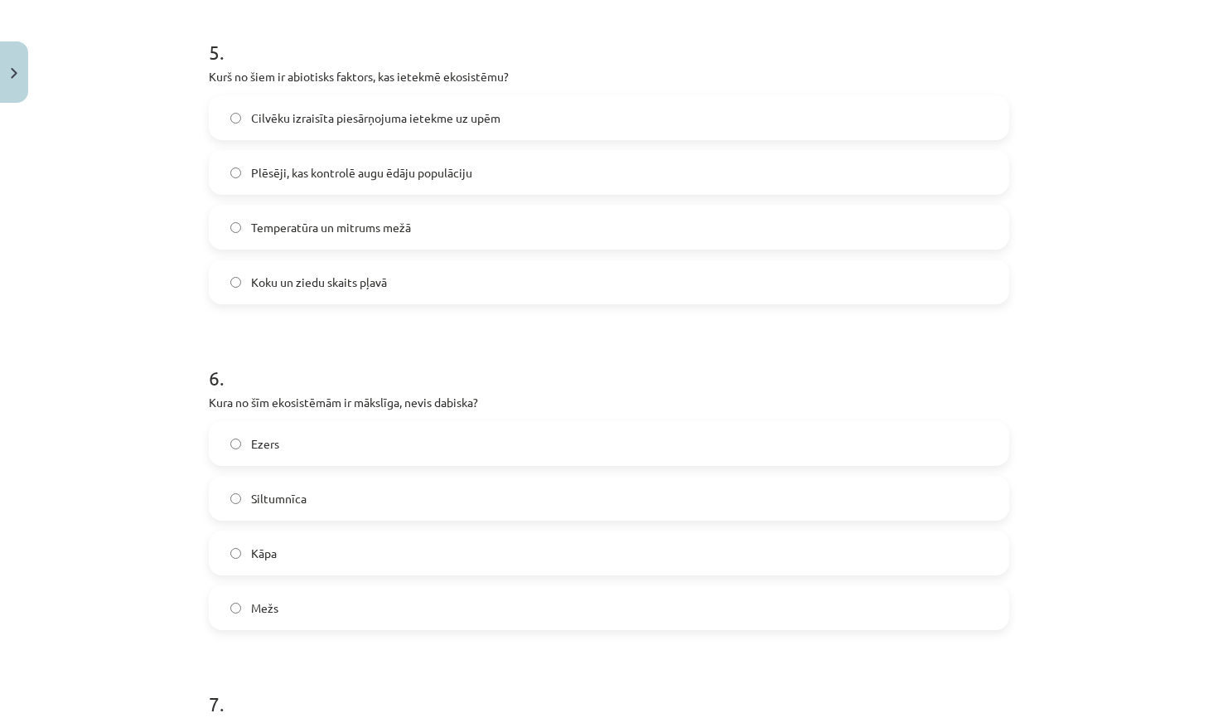
scroll to position [2133, 0]
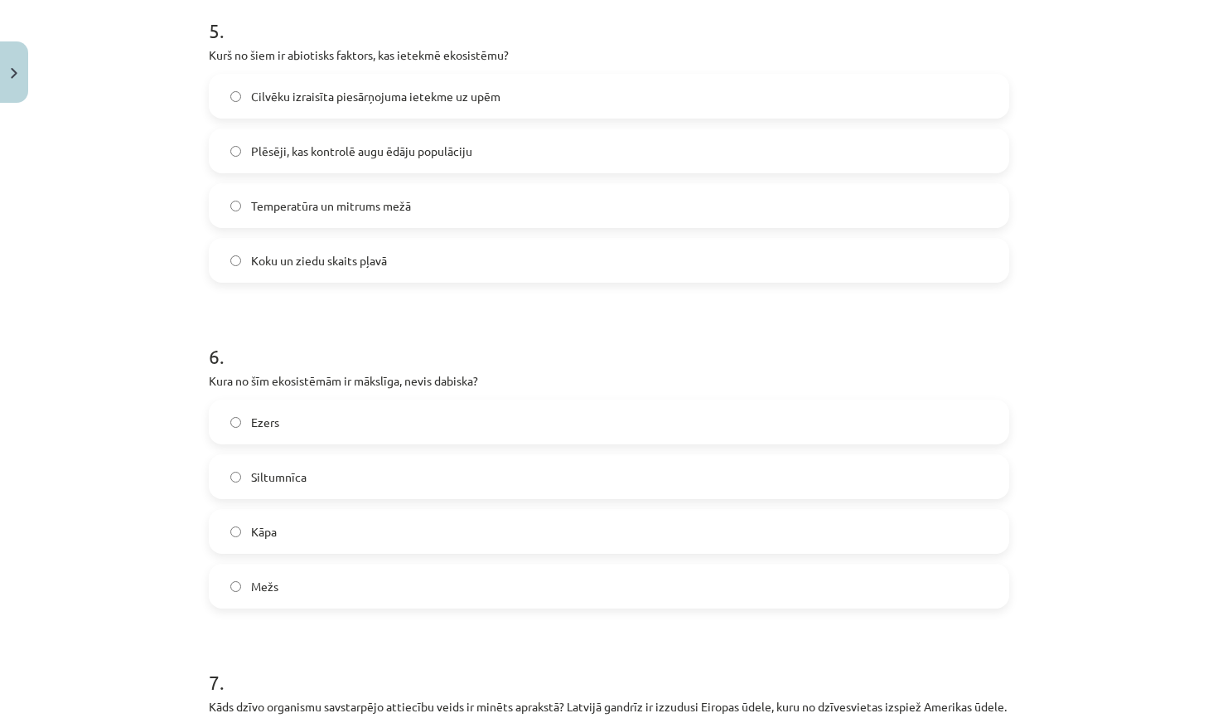
click at [275, 481] on span "Siltumnīca" at bounding box center [279, 476] width 56 height 17
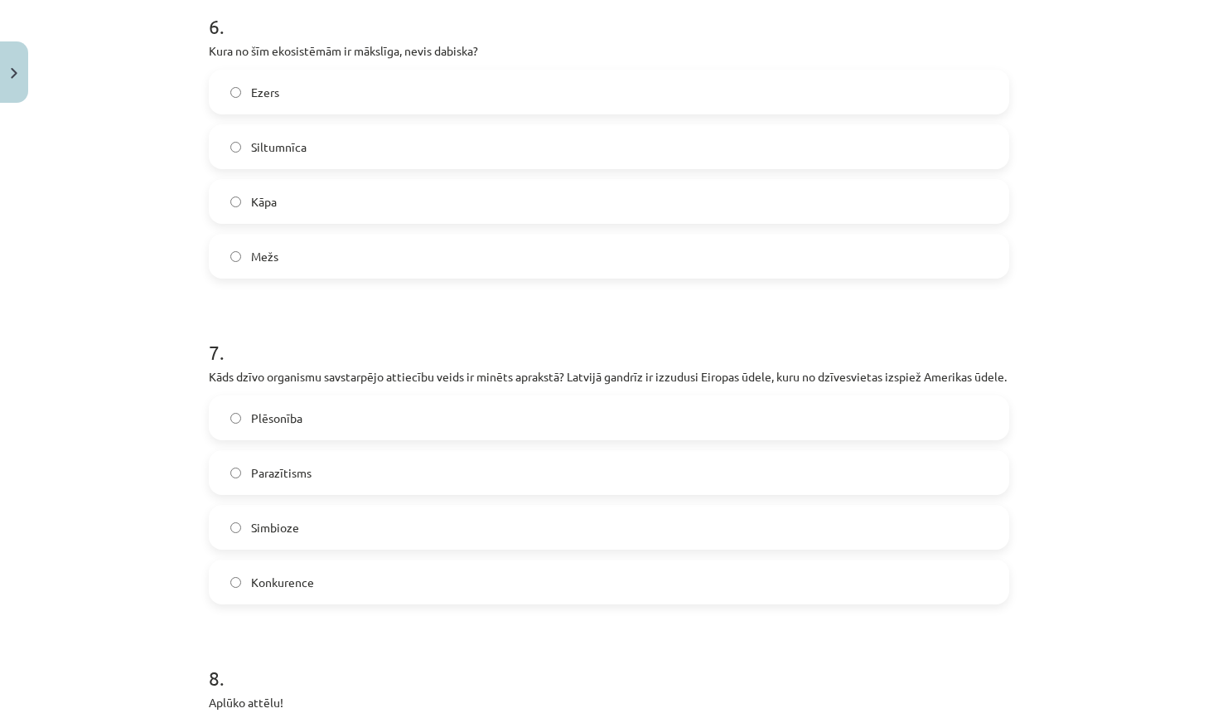
scroll to position [2465, 0]
click at [316, 601] on label "Konkurence" at bounding box center [608, 579] width 797 height 41
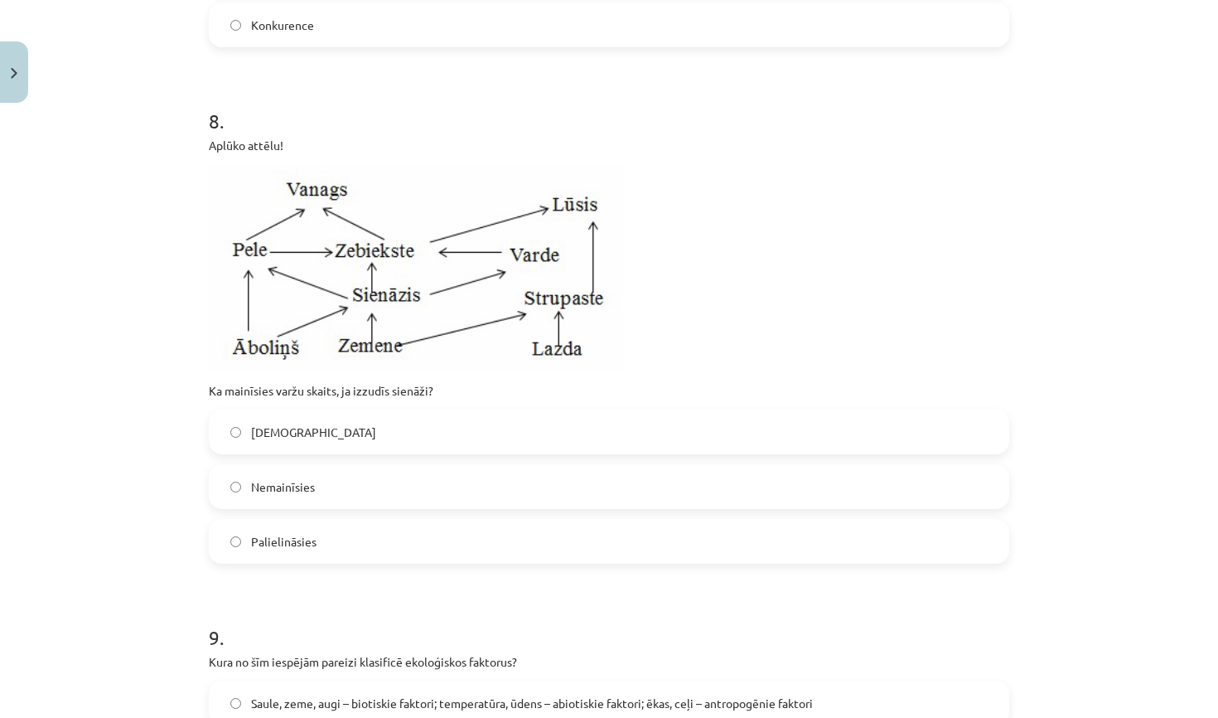
scroll to position [3017, 0]
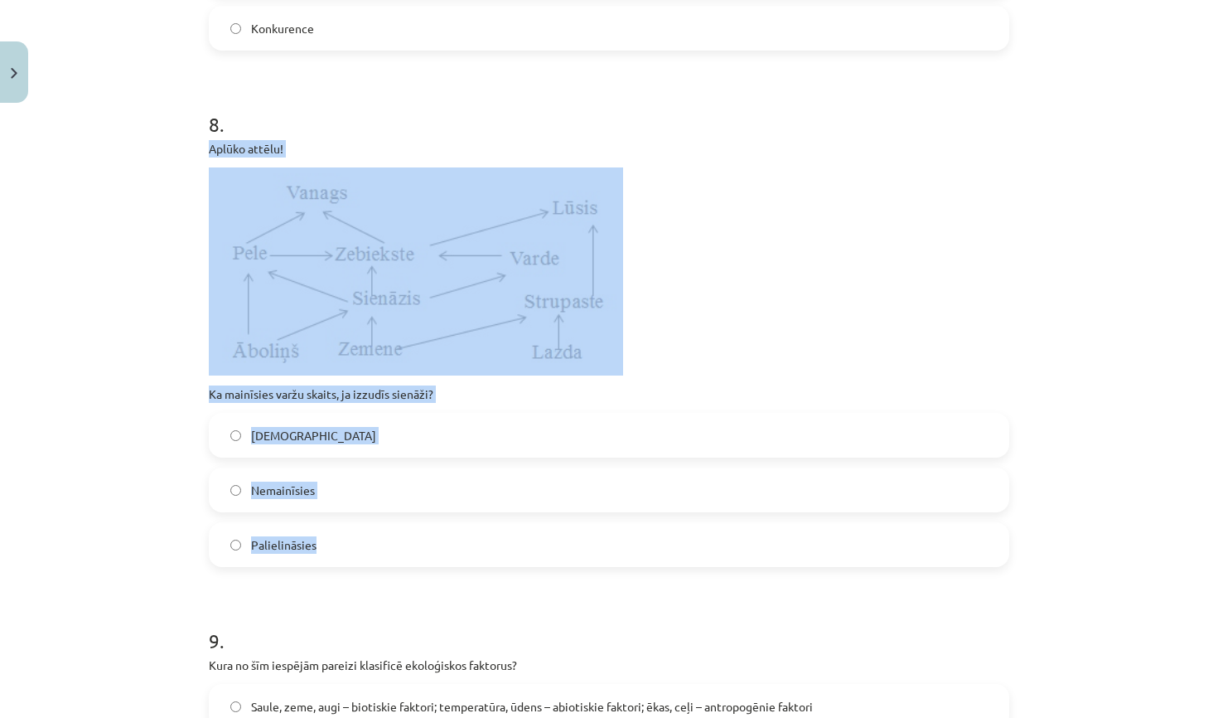
drag, startPoint x: 210, startPoint y: 166, endPoint x: 512, endPoint y: 565, distance: 501.0
click at [512, 565] on div "8 . Aplūko attēlu! Ka mainīsies varžu skaits, ja izzudīs sienāži? Samazināsies …" at bounding box center [609, 325] width 801 height 483
click at [591, 565] on label "Palielināsies" at bounding box center [608, 544] width 797 height 41
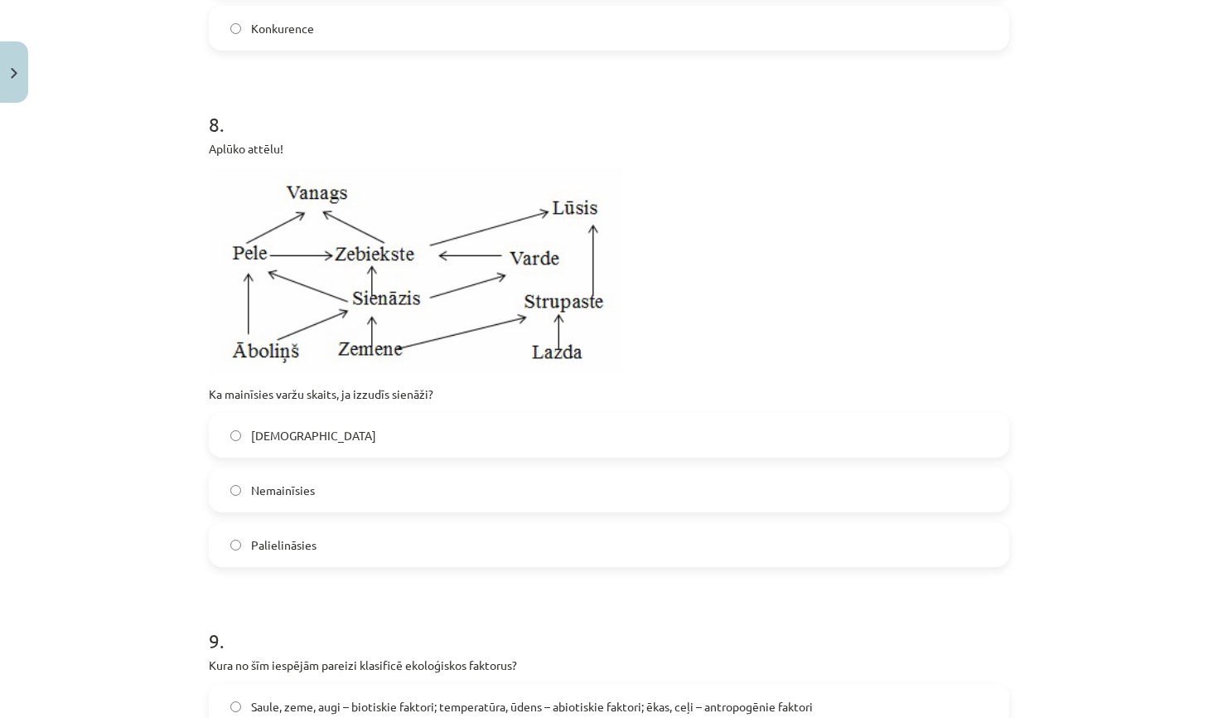
click at [390, 502] on label "Nemainīsies" at bounding box center [608, 489] width 797 height 41
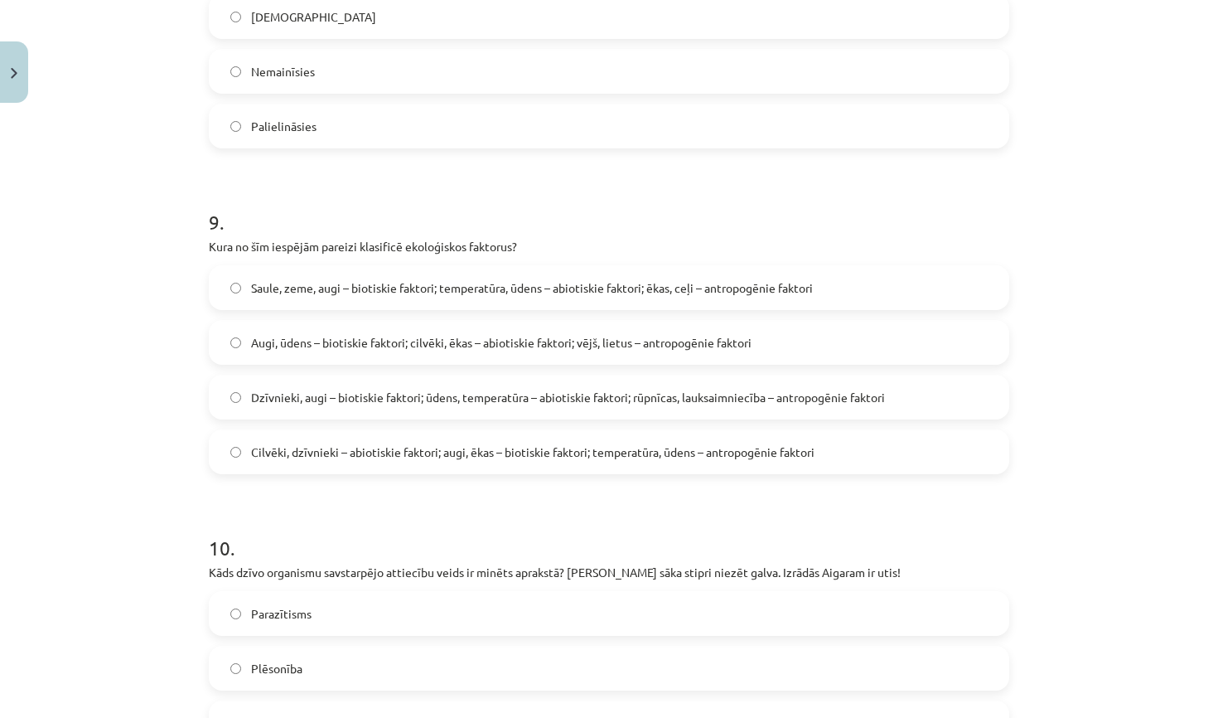
scroll to position [3434, 0]
click at [592, 298] on span "Saule, zeme, augi – biotiskie faktori; temperatūra, ūdens – abiotiskie faktori;…" at bounding box center [532, 288] width 562 height 17
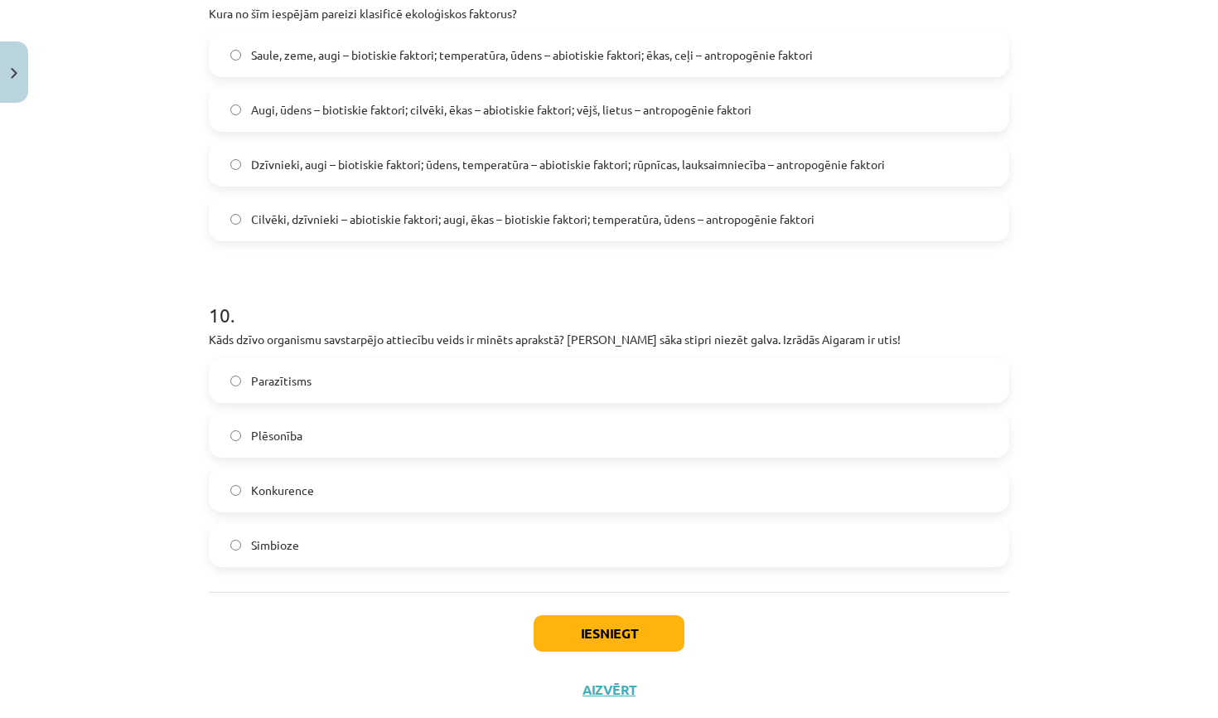
scroll to position [3689, 0]
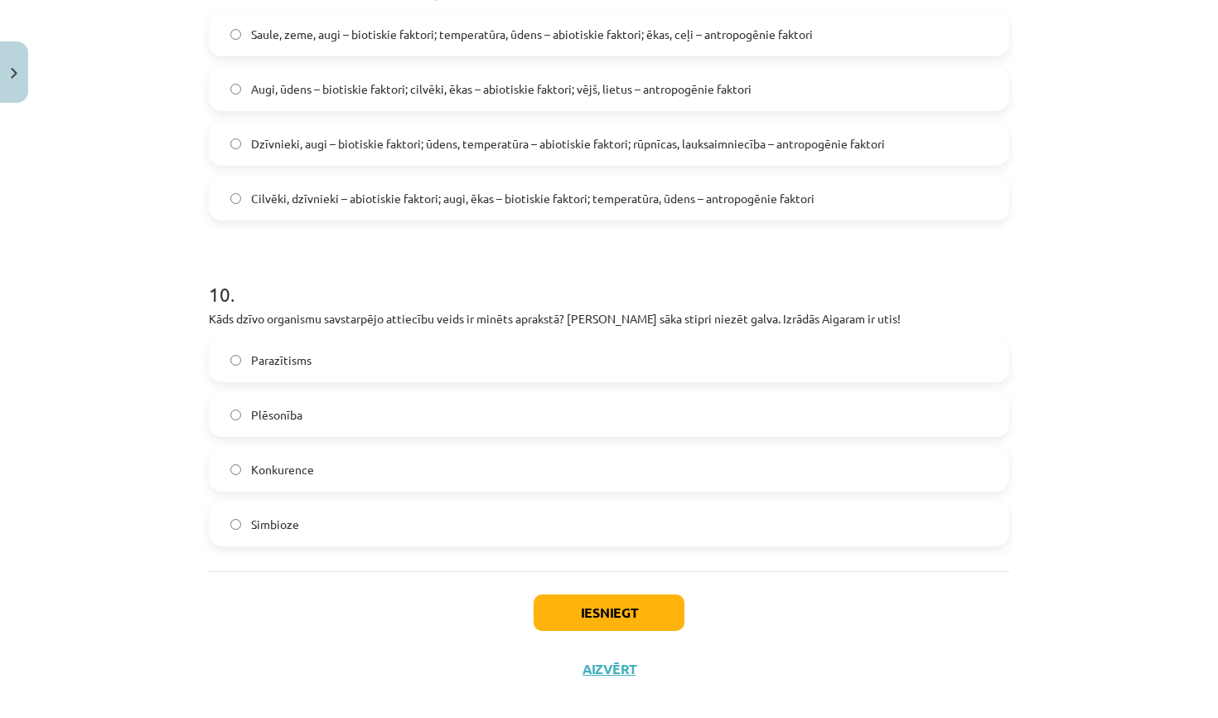
click at [367, 425] on label "Plēsonība" at bounding box center [608, 414] width 797 height 41
click at [414, 372] on label "Parazītisms" at bounding box center [608, 359] width 797 height 41
click at [411, 435] on label "Plēsonība" at bounding box center [608, 414] width 797 height 41
click at [448, 490] on label "Konkurence" at bounding box center [608, 468] width 797 height 41
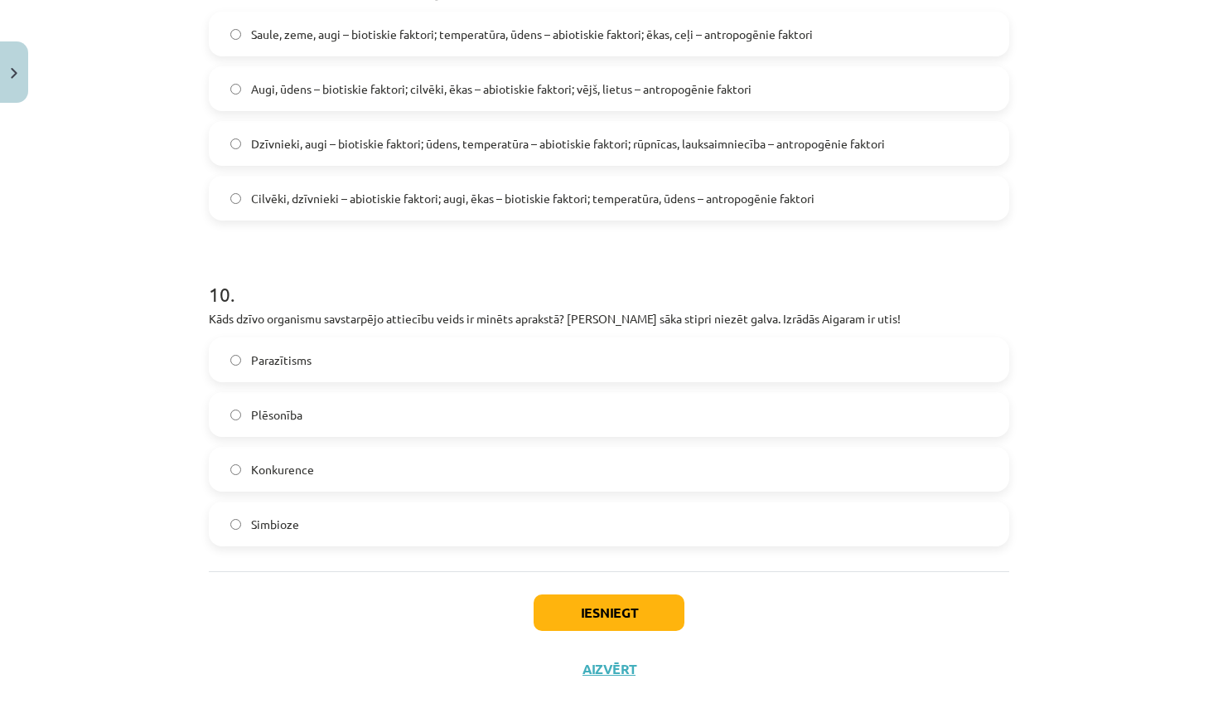
click at [434, 544] on label "Simbioze" at bounding box center [608, 523] width 797 height 41
click at [587, 631] on button "Iesniegt" at bounding box center [609, 612] width 151 height 36
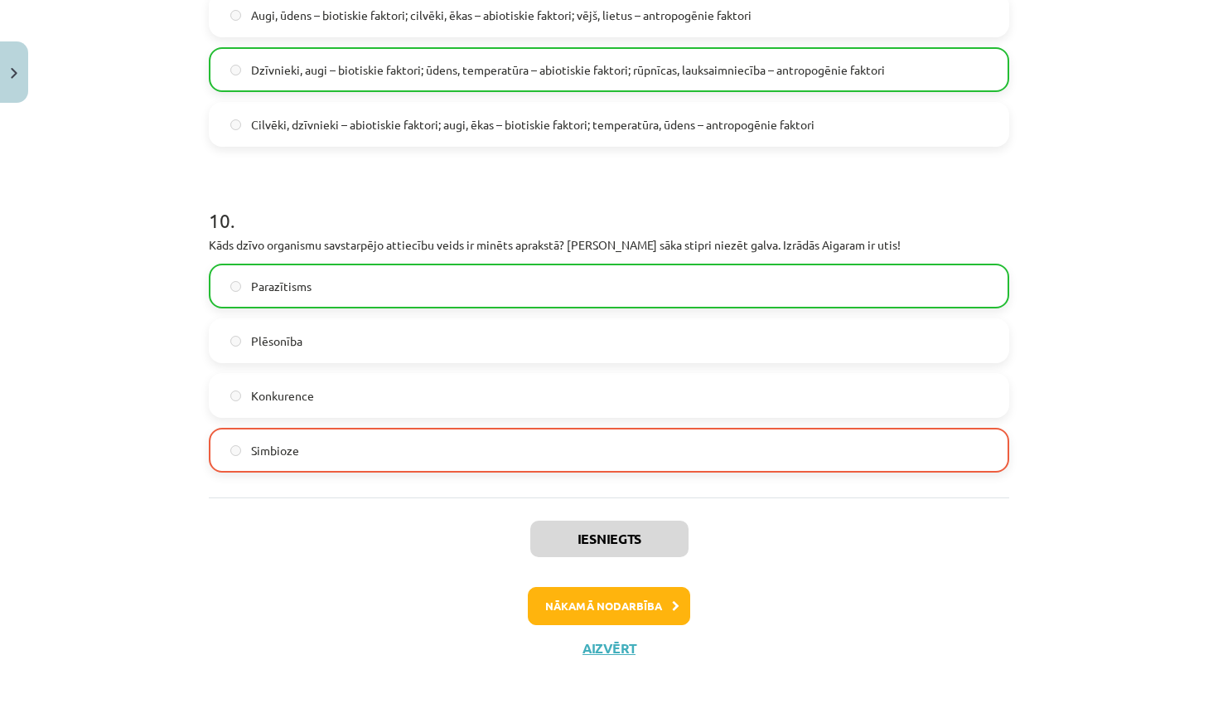
scroll to position [3781, 0]
click at [619, 605] on button "Nākamā nodarbība" at bounding box center [609, 606] width 162 height 38
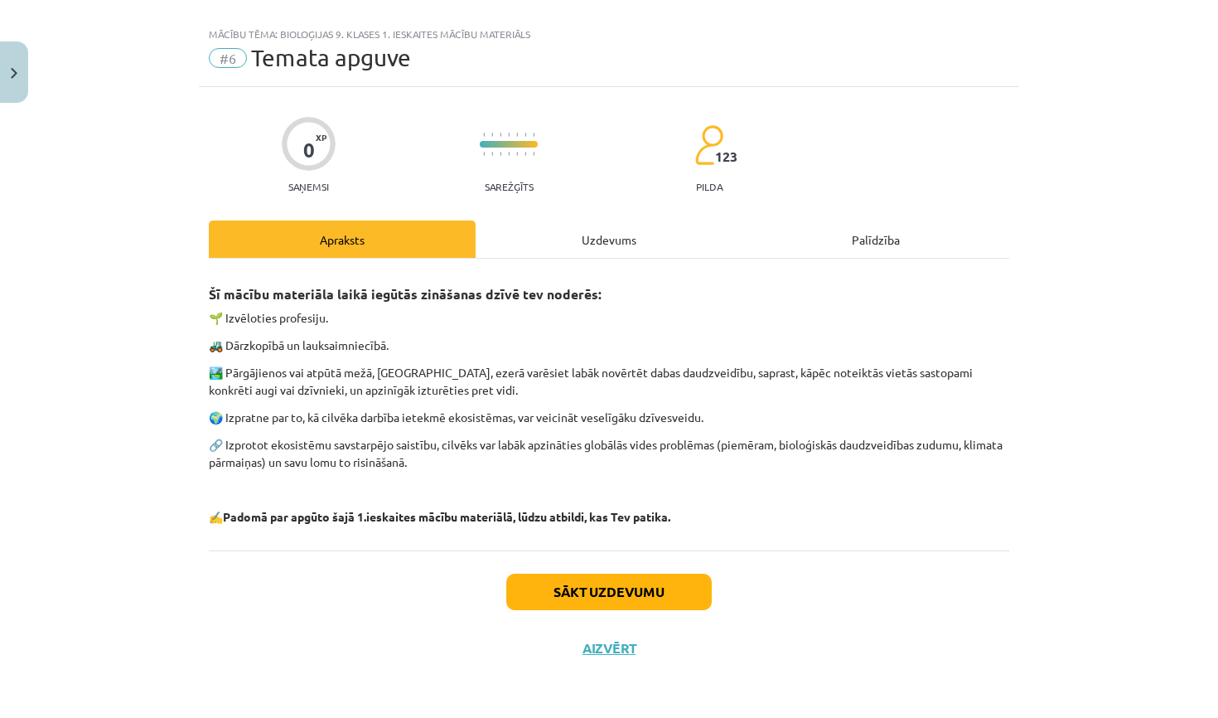
click at [637, 238] on div "Uzdevums" at bounding box center [609, 238] width 267 height 37
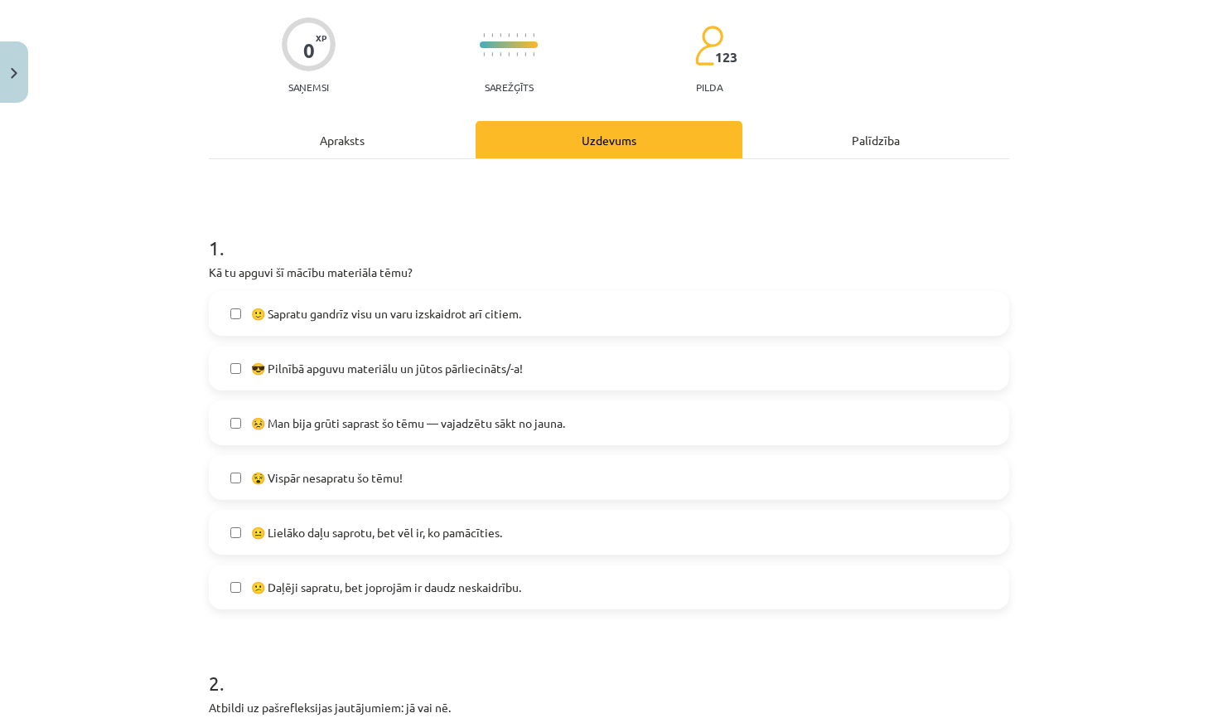
scroll to position [124, 0]
click at [404, 304] on span "🙂 Sapratu gandrīz visu un varu izskaidrot arī citiem." at bounding box center [386, 311] width 270 height 17
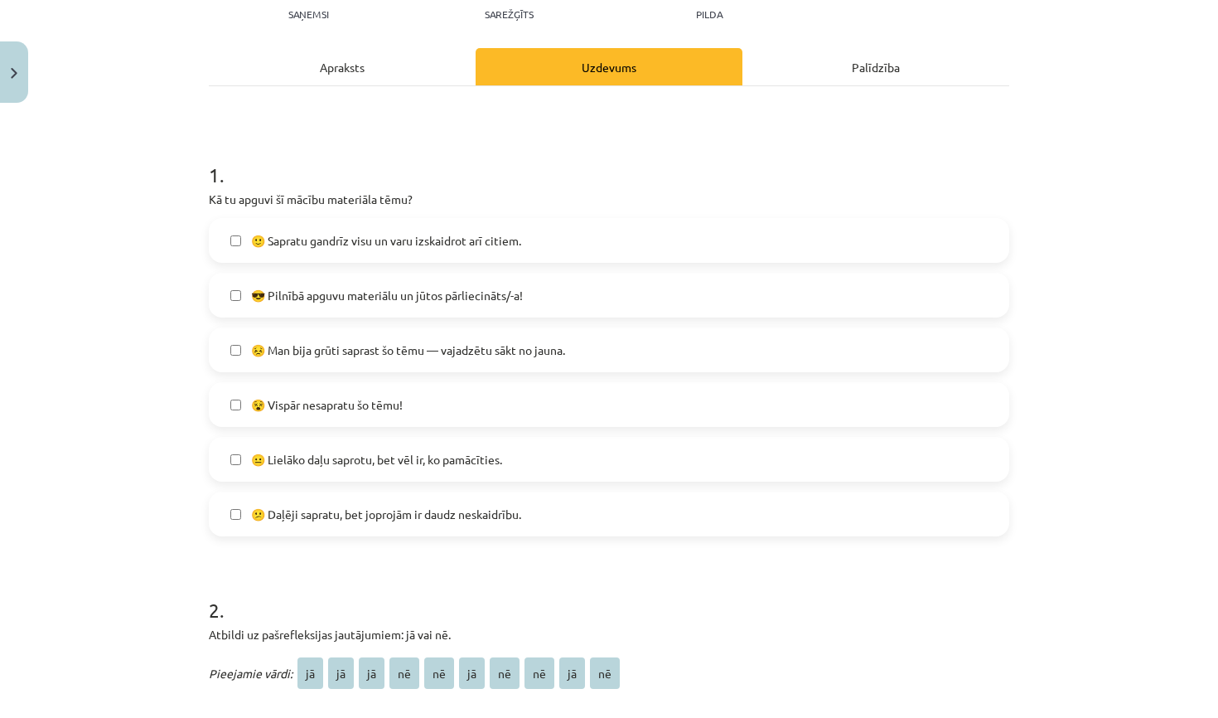
scroll to position [195, 0]
click at [412, 301] on span "😎 Pilnībā apguvu materiālu un jūtos pārliecināts/-a!" at bounding box center [387, 296] width 272 height 17
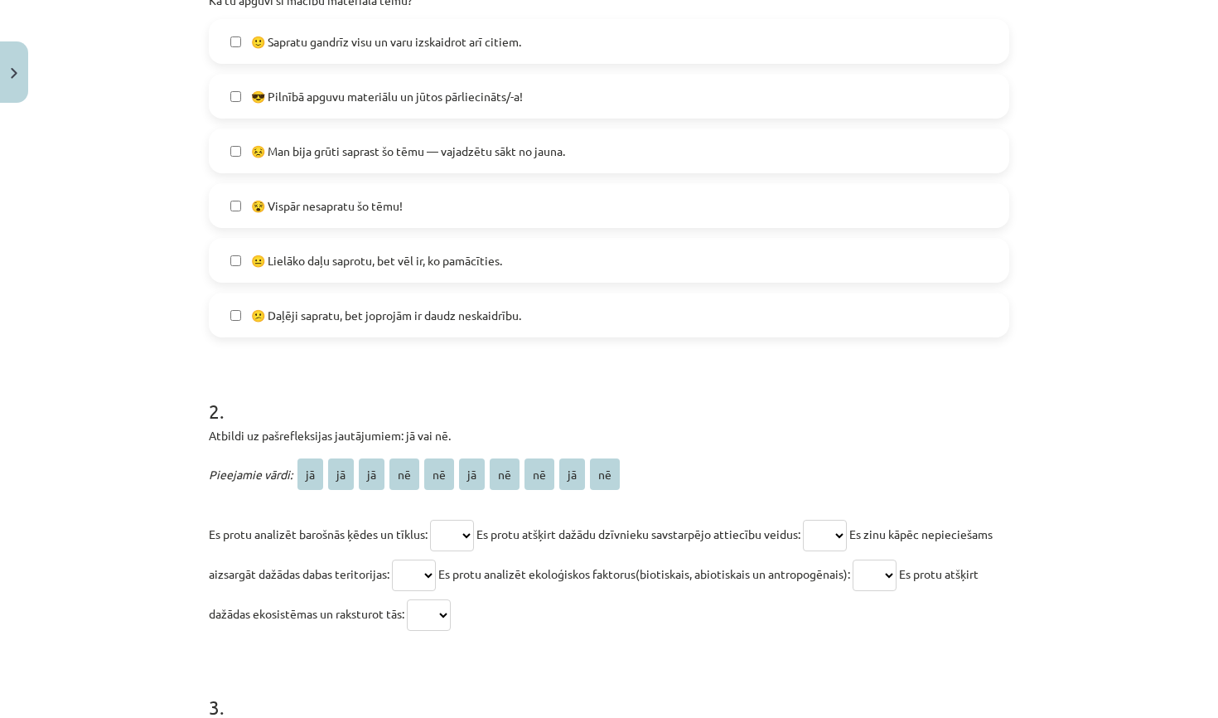
scroll to position [665, 0]
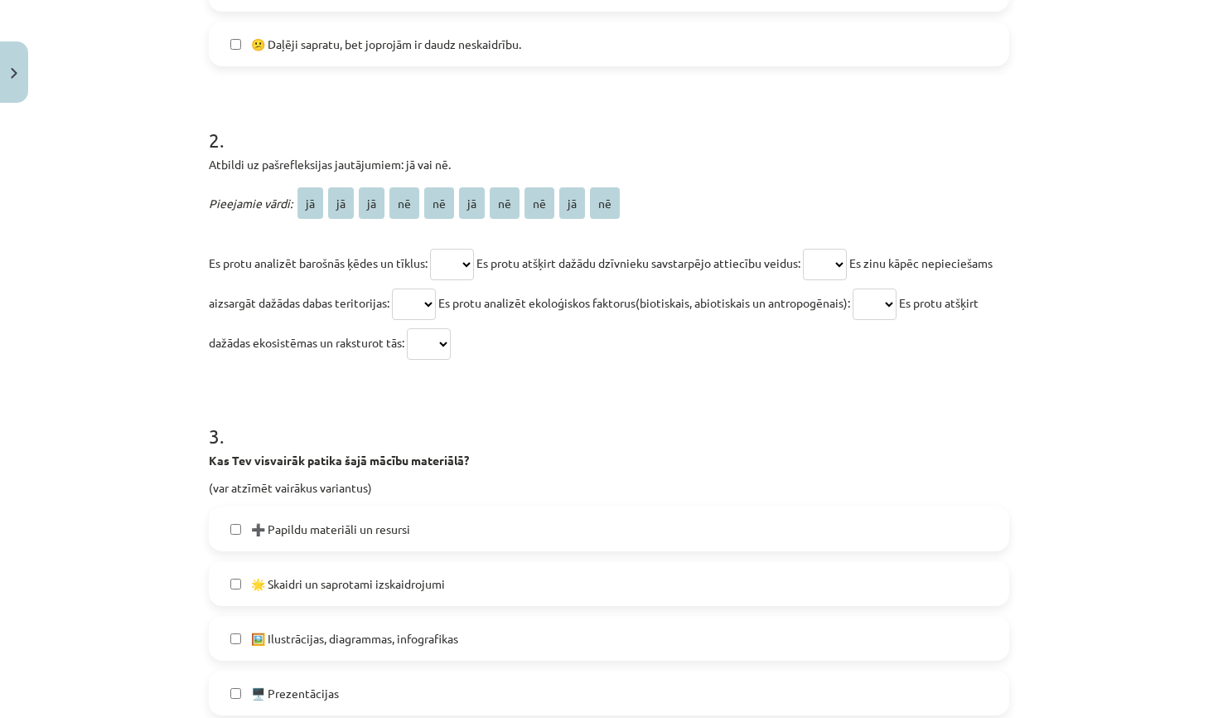
click at [299, 200] on span "jā" at bounding box center [311, 202] width 26 height 31
click at [306, 197] on span "jā" at bounding box center [311, 202] width 26 height 31
select select "**"
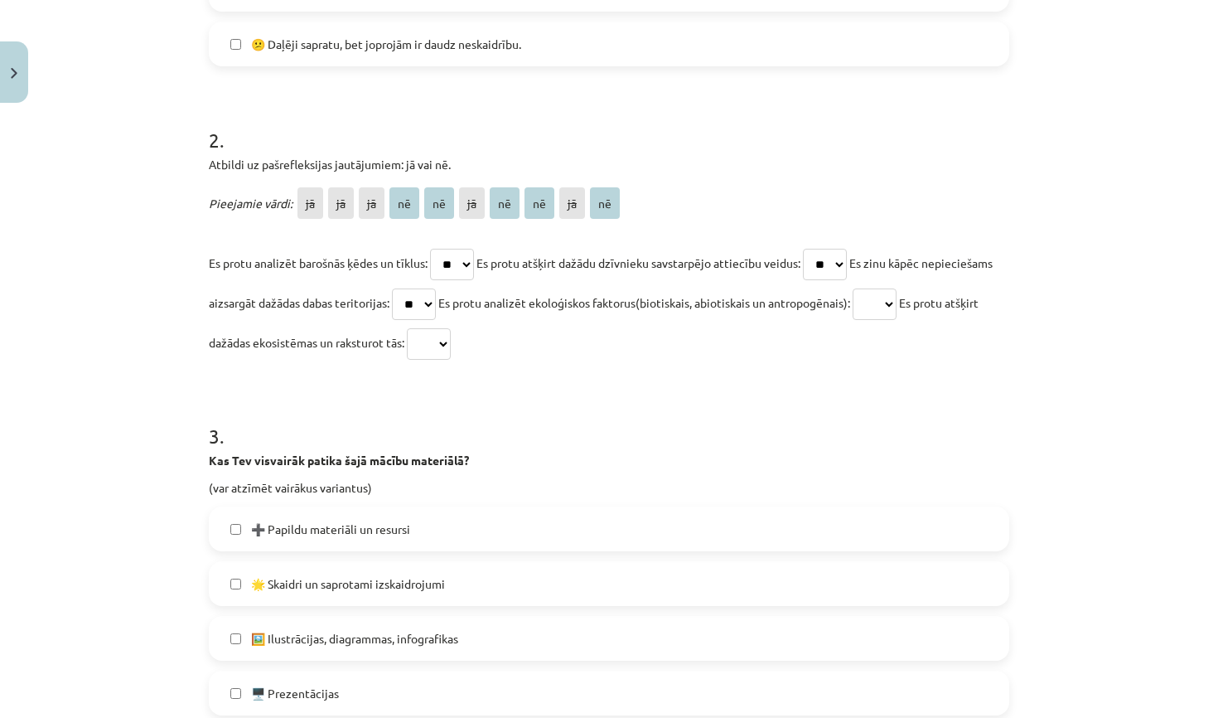
select select "**"
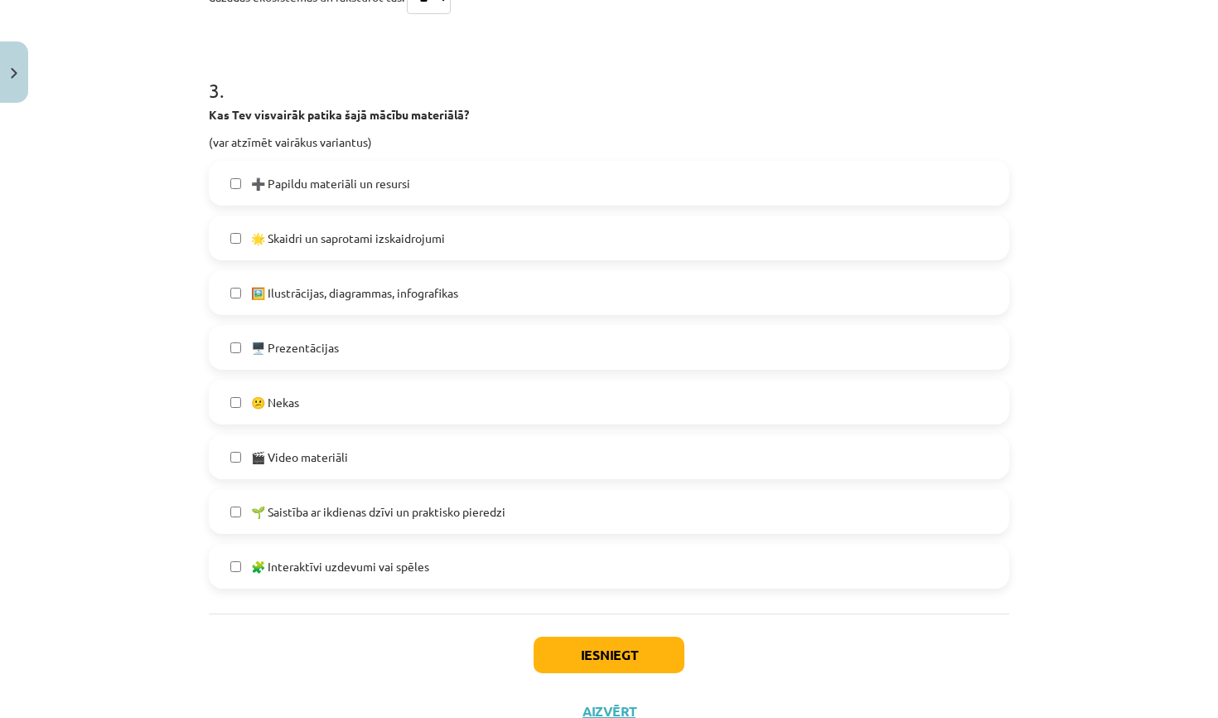
scroll to position [1029, 0]
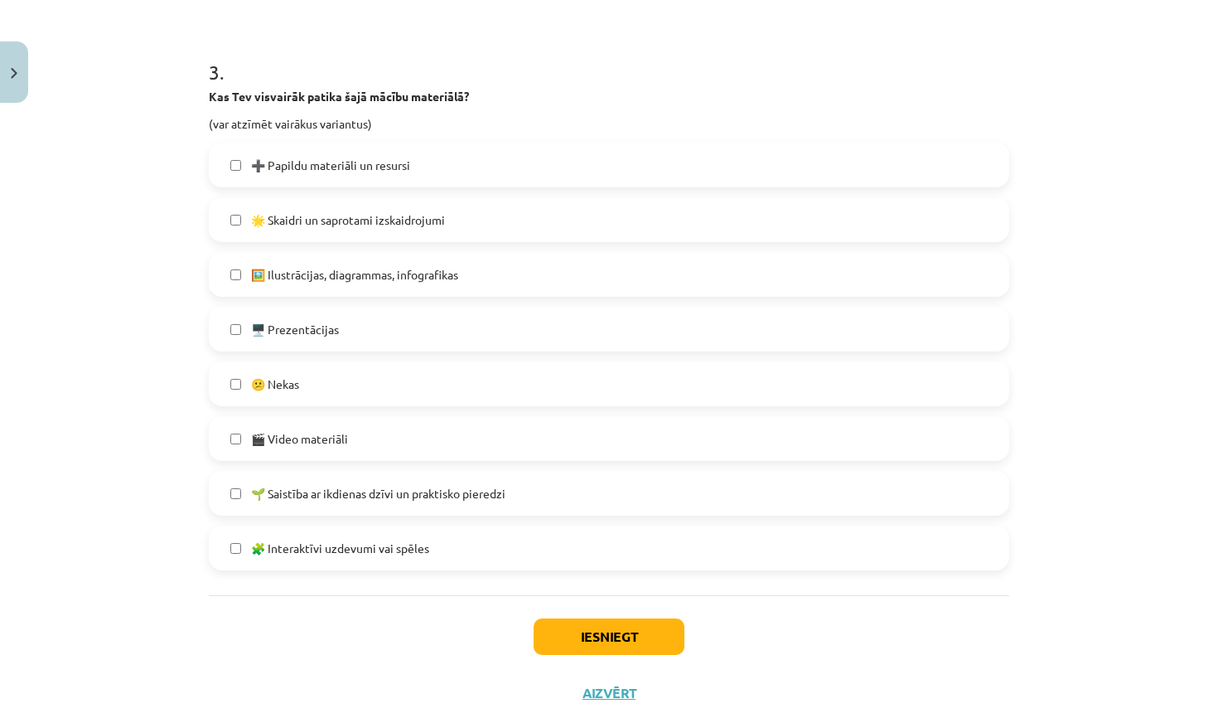
click at [272, 559] on label "🧩 Interaktīvi uzdevumi vai spēles" at bounding box center [608, 547] width 797 height 41
click at [333, 325] on span "🖥️ Prezentācijas" at bounding box center [295, 329] width 88 height 17
click at [379, 219] on span "🌟 Skaidri un saprotami izskaidrojumi" at bounding box center [348, 219] width 194 height 17
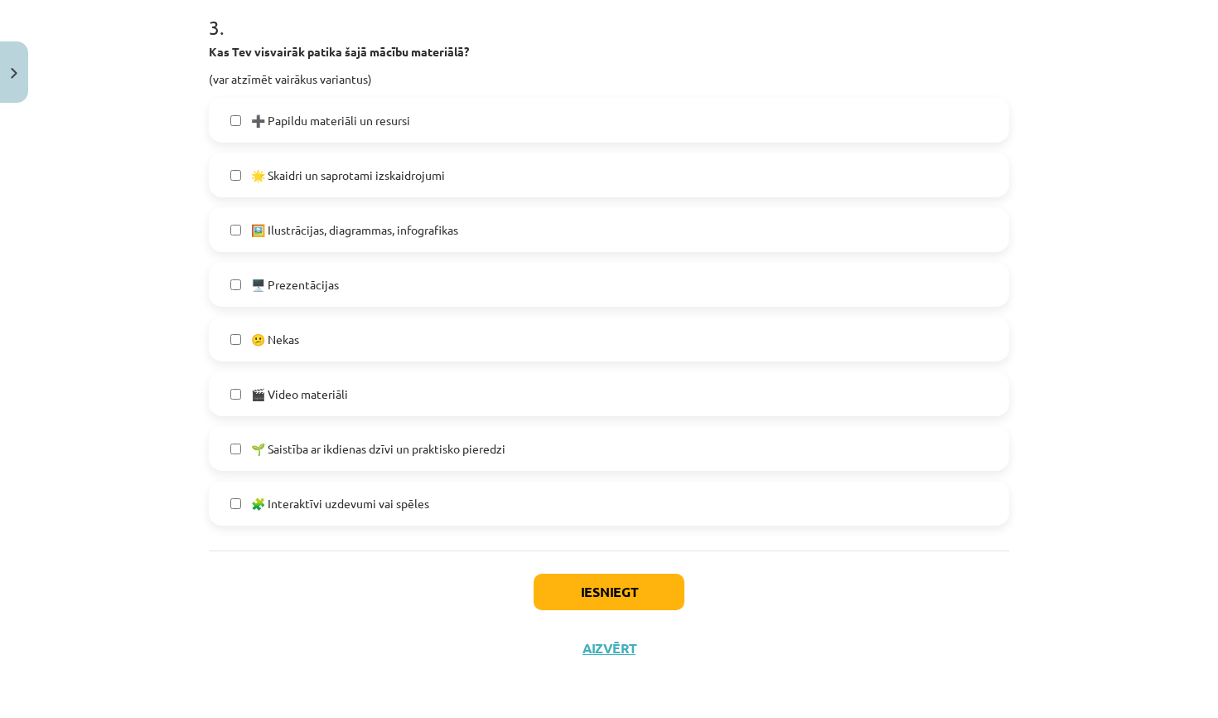
scroll to position [1077, 0]
click at [587, 595] on button "Iesniegt" at bounding box center [609, 591] width 151 height 36
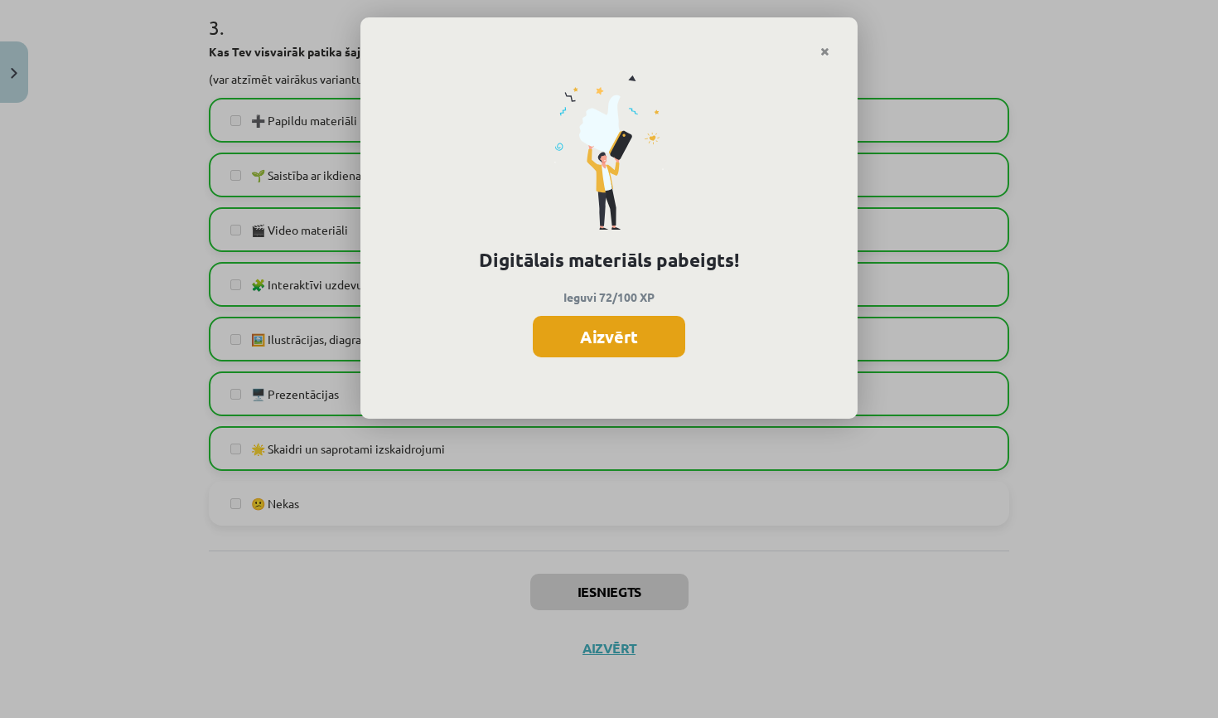
click at [641, 341] on button "Aizvērt" at bounding box center [609, 336] width 152 height 41
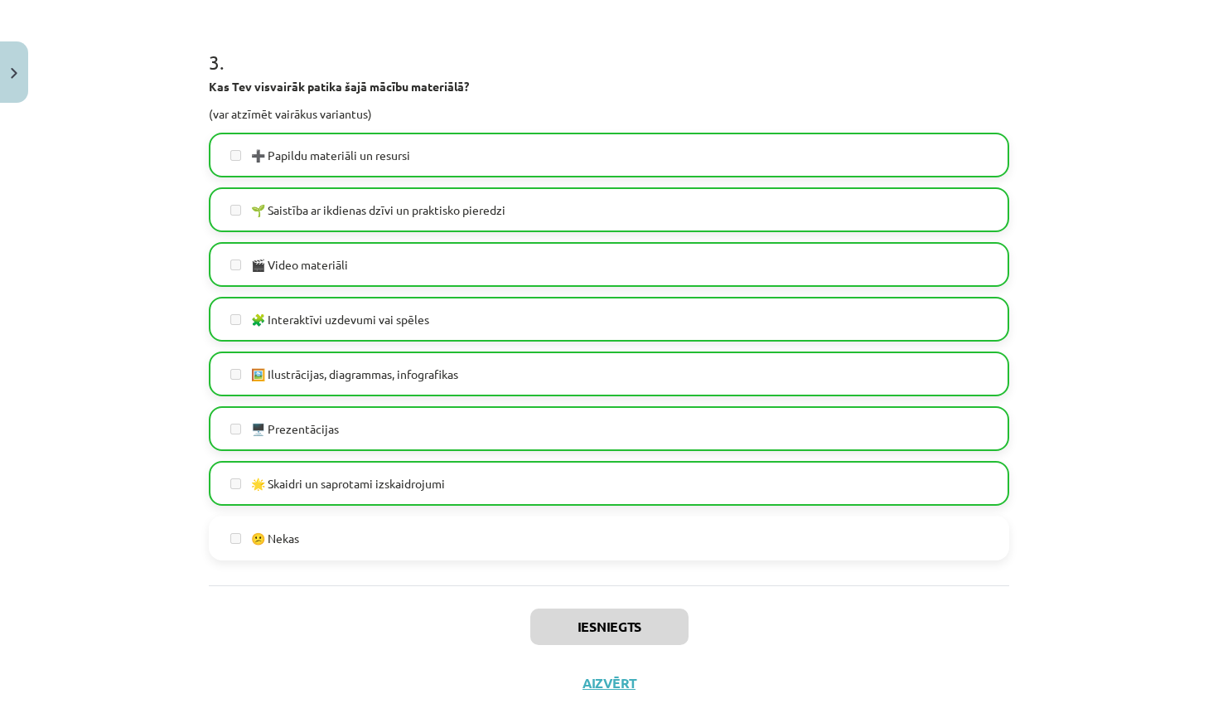
scroll to position [1029, 0]
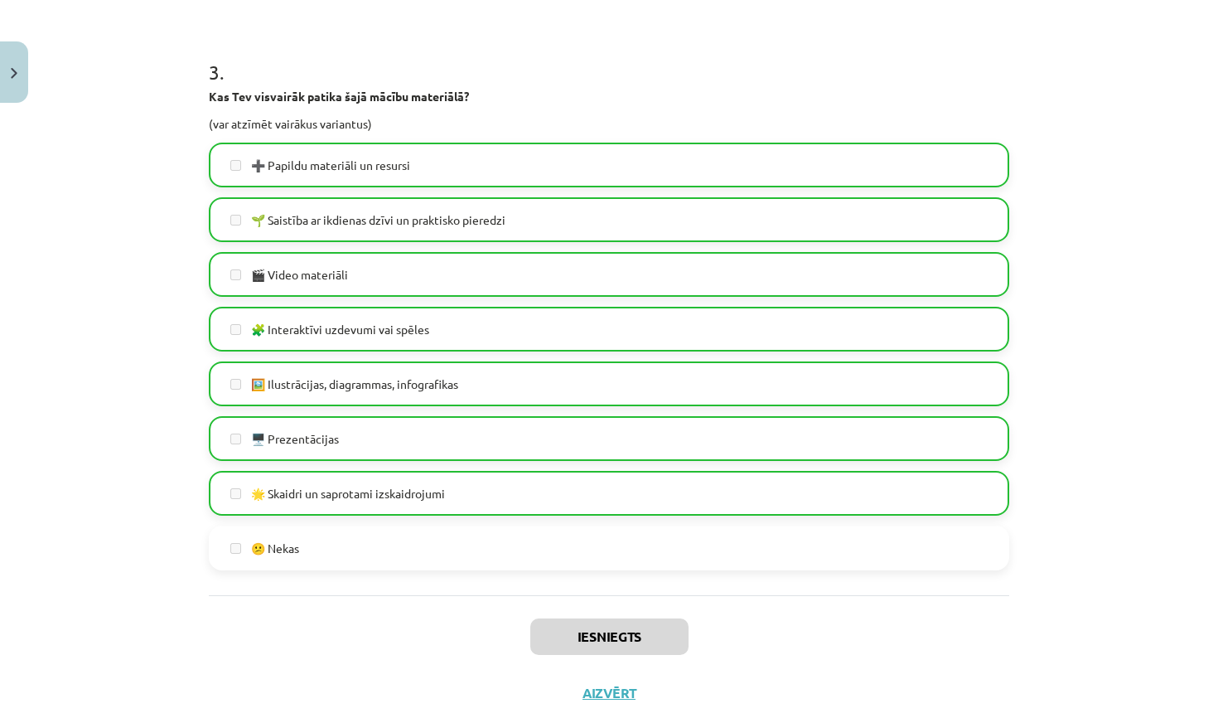
click at [608, 700] on button "Aizvērt" at bounding box center [609, 693] width 63 height 17
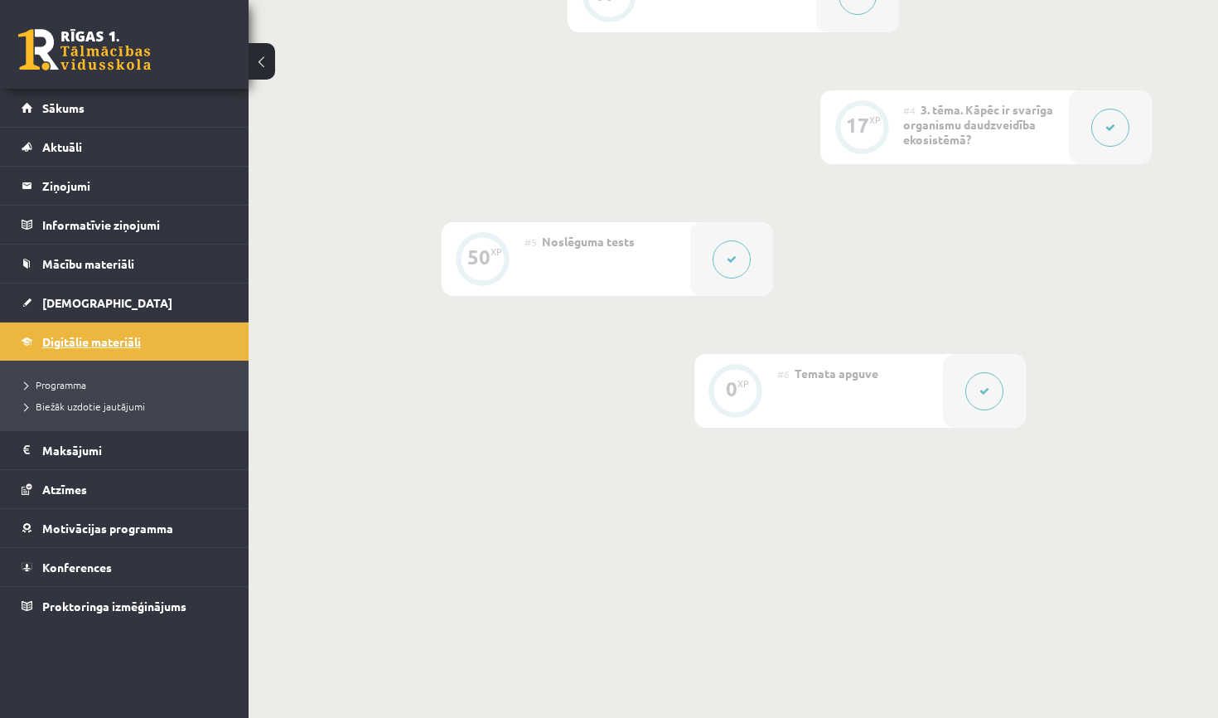
click at [68, 345] on span "Digitālie materiāli" at bounding box center [91, 341] width 99 height 15
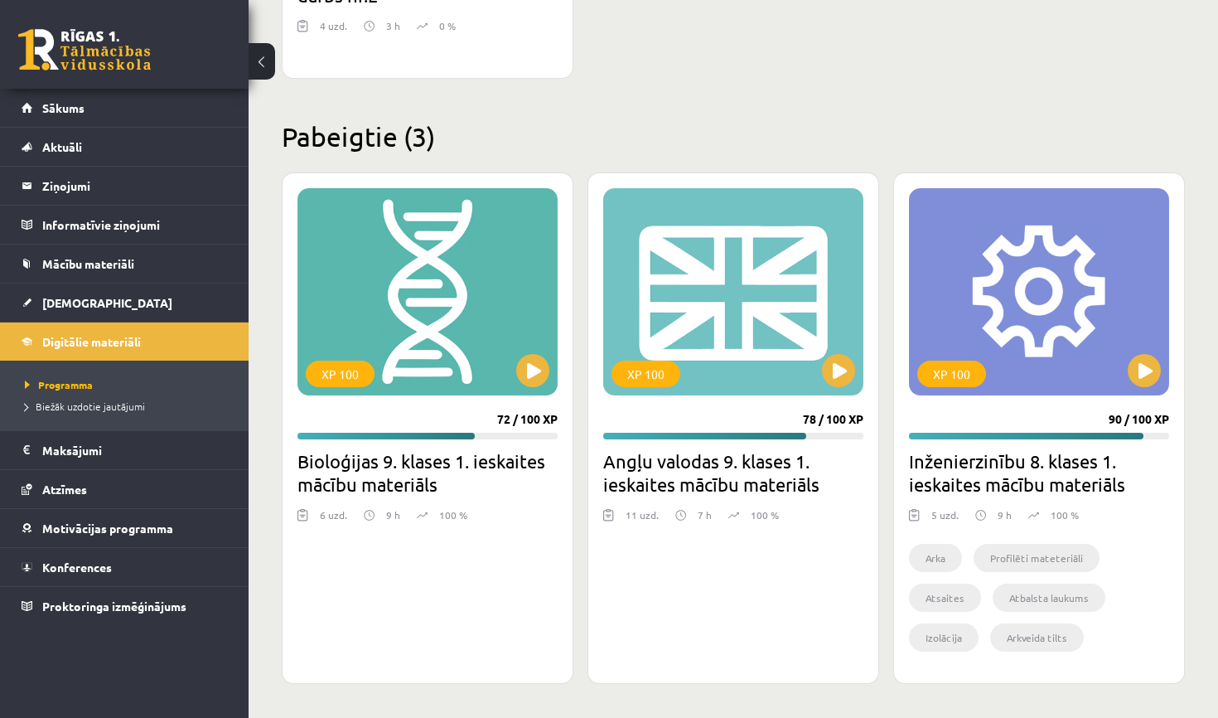
scroll to position [1653, 0]
